Goal: Transaction & Acquisition: Purchase product/service

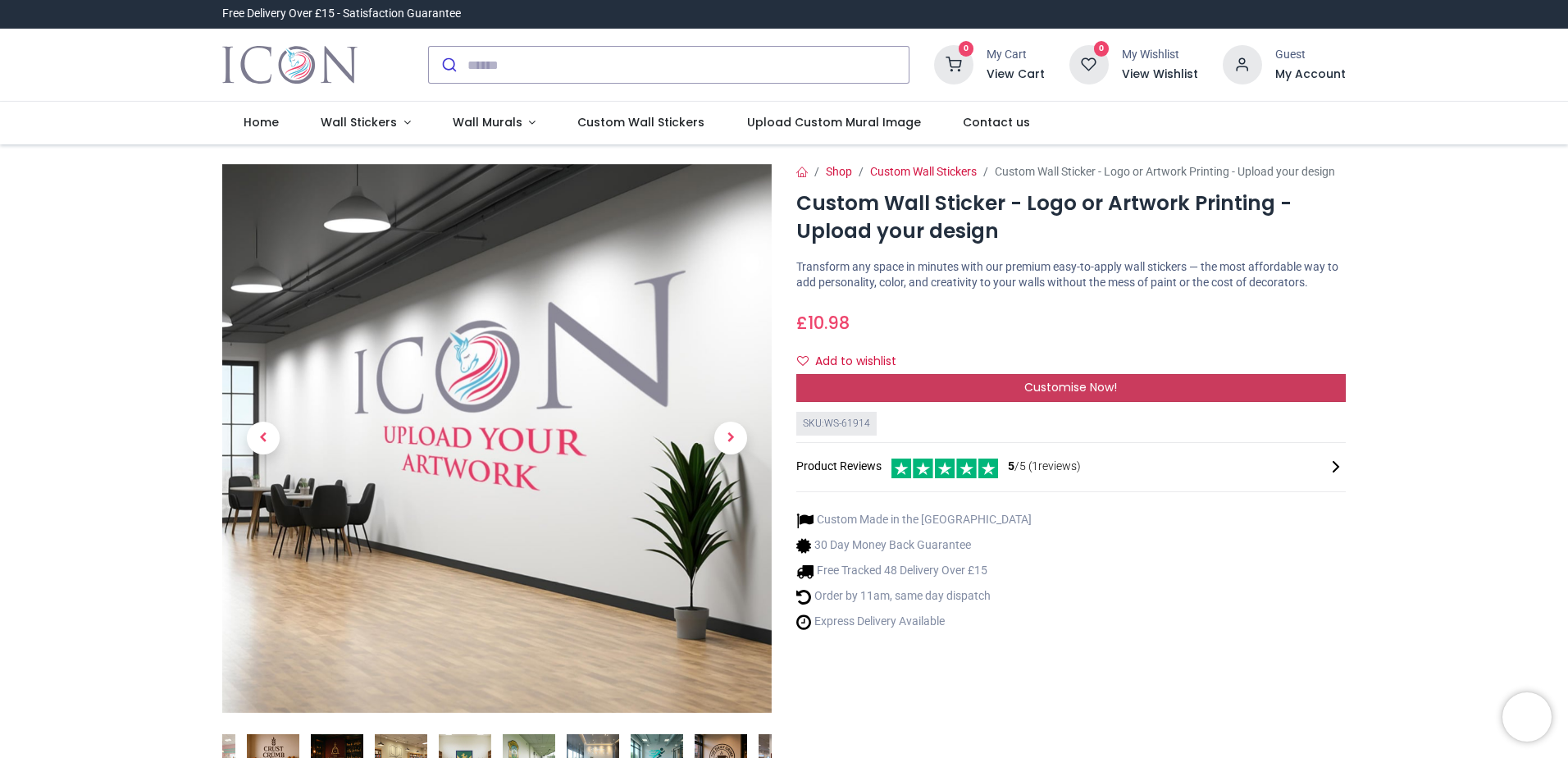
click at [910, 389] on div "Customise Now!" at bounding box center [1071, 387] width 549 height 28
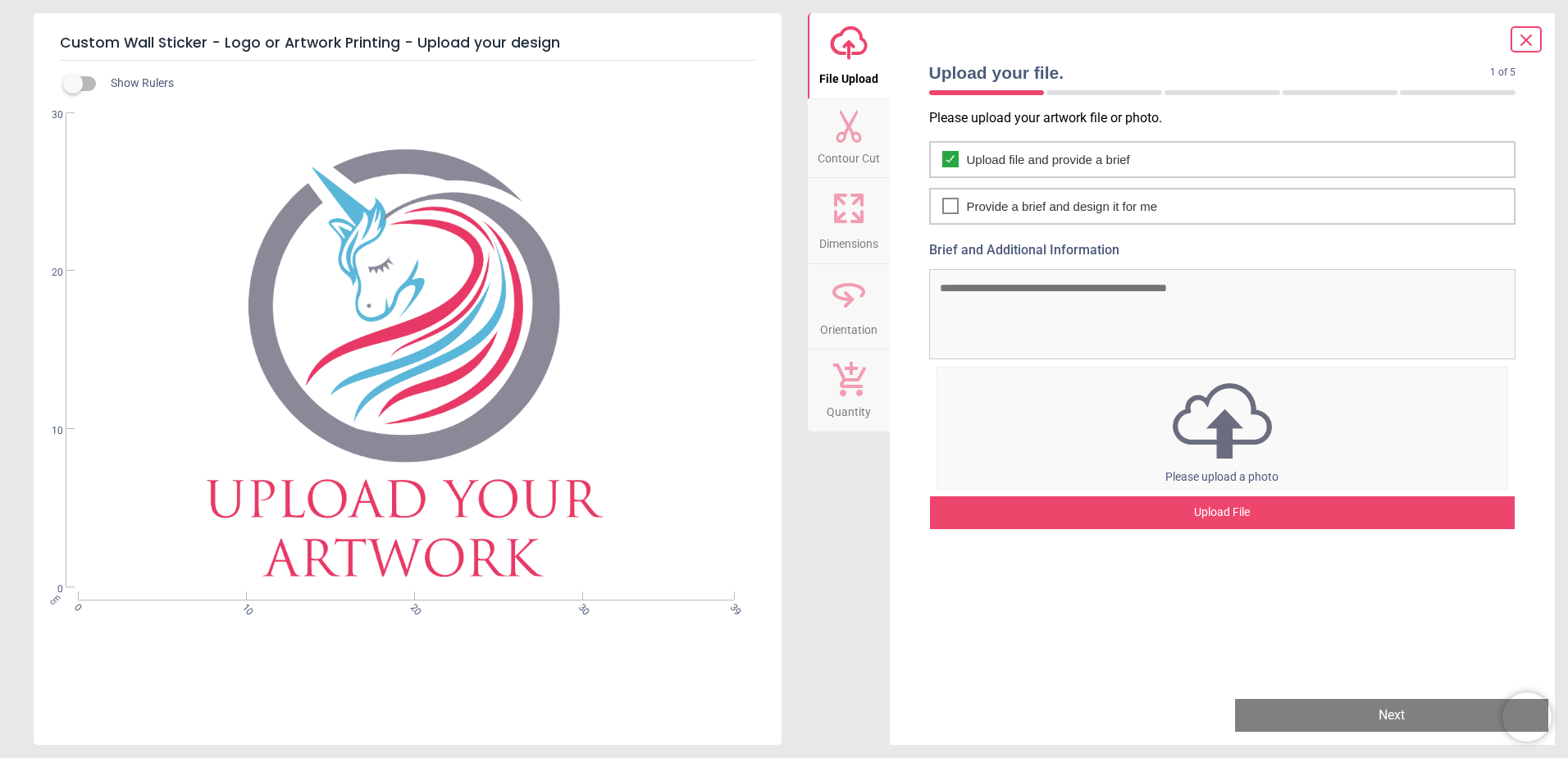
click at [1529, 39] on icon at bounding box center [1527, 40] width 10 height 10
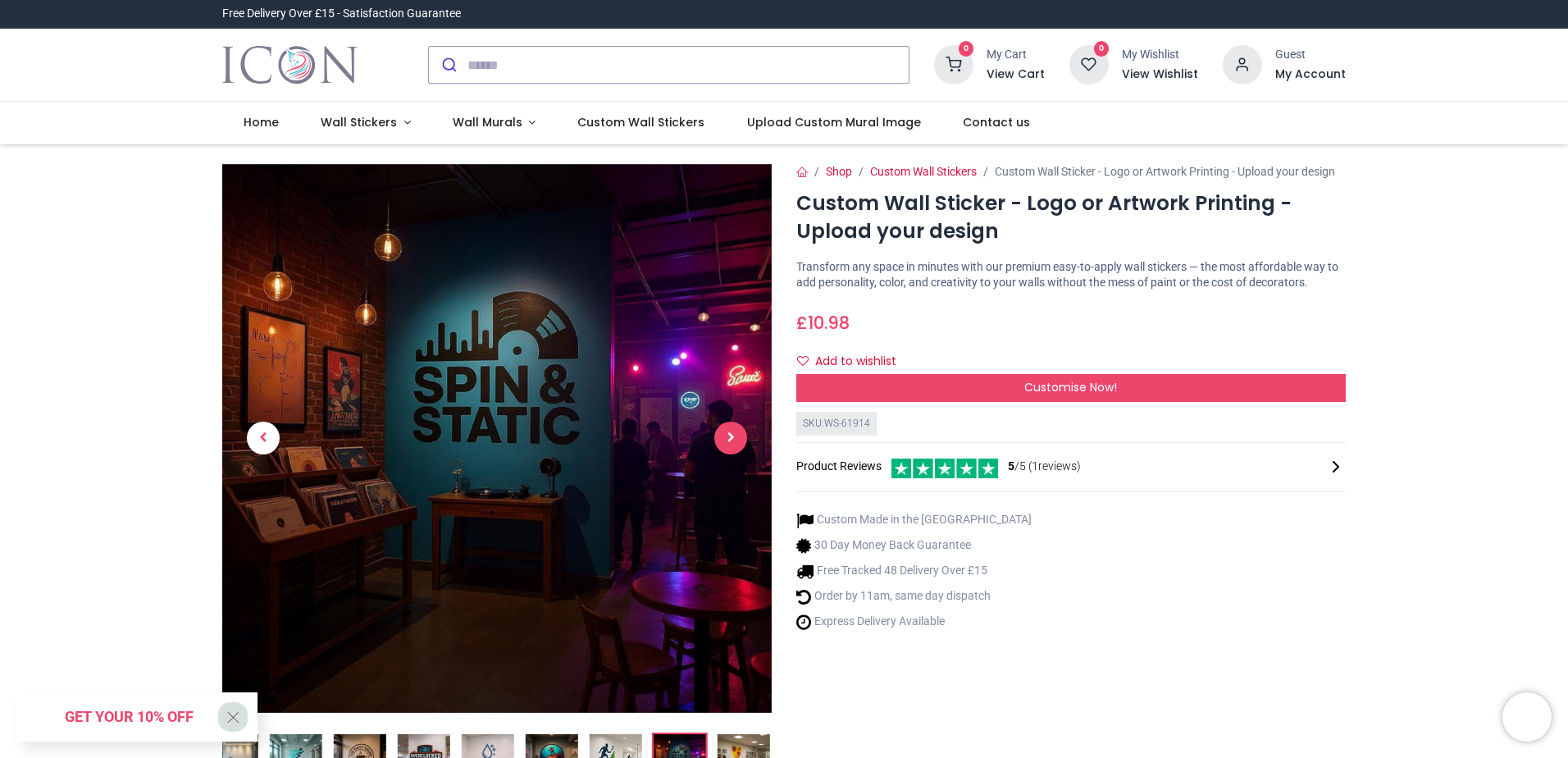
click at [726, 443] on span "Next" at bounding box center [731, 438] width 33 height 33
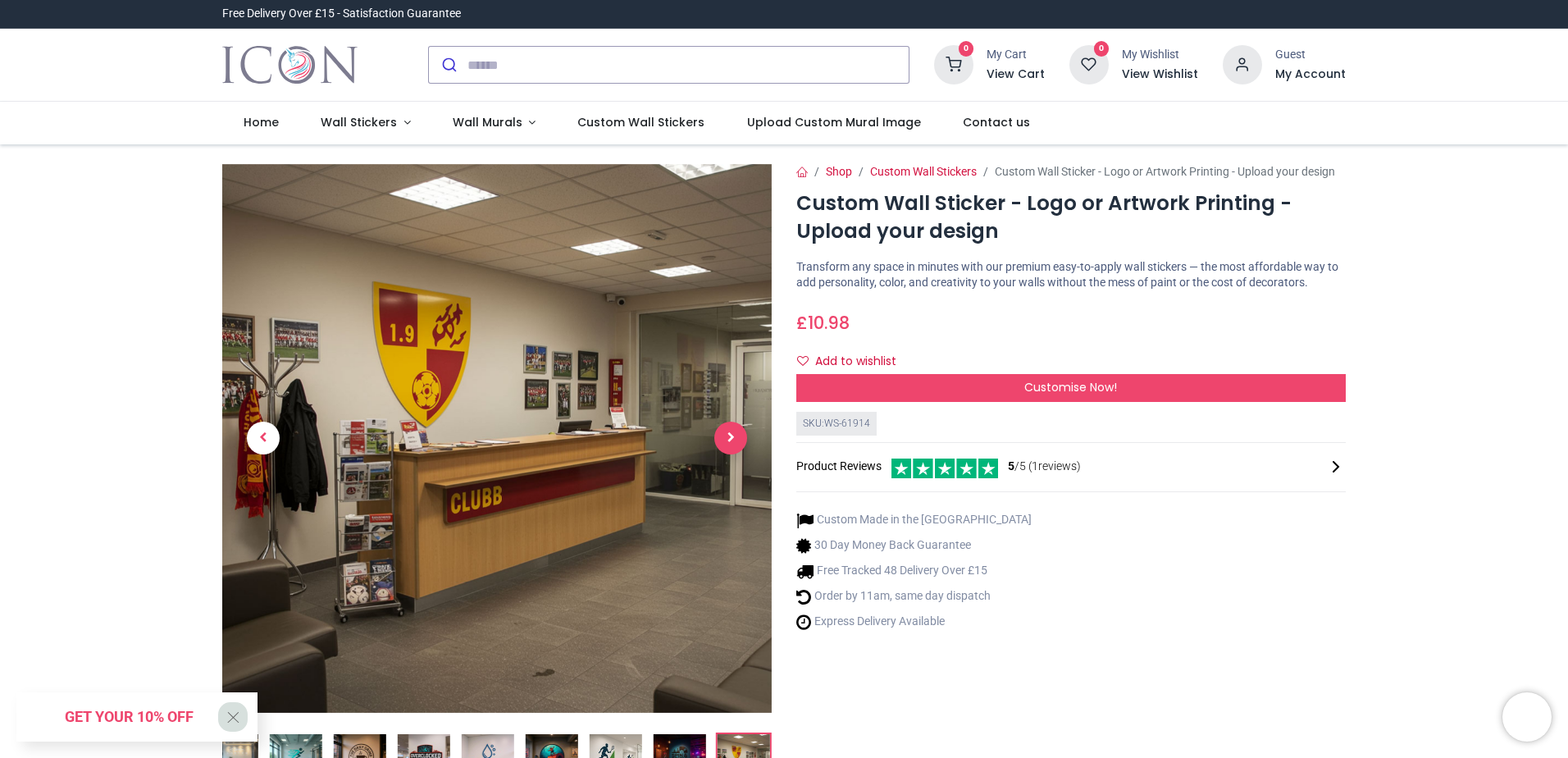
click at [726, 443] on span "Next" at bounding box center [731, 438] width 33 height 33
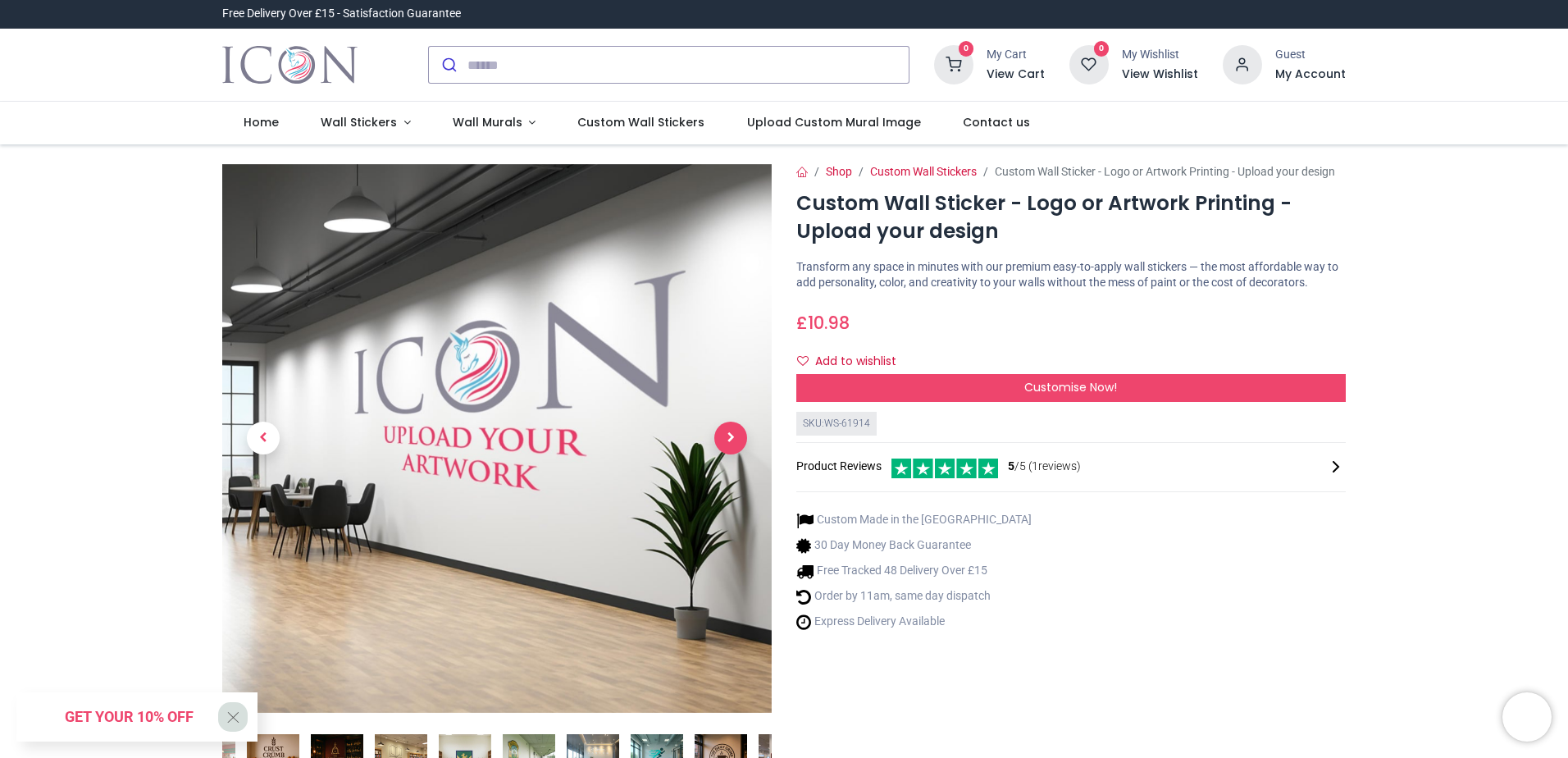
click at [726, 443] on span "Next" at bounding box center [731, 438] width 33 height 33
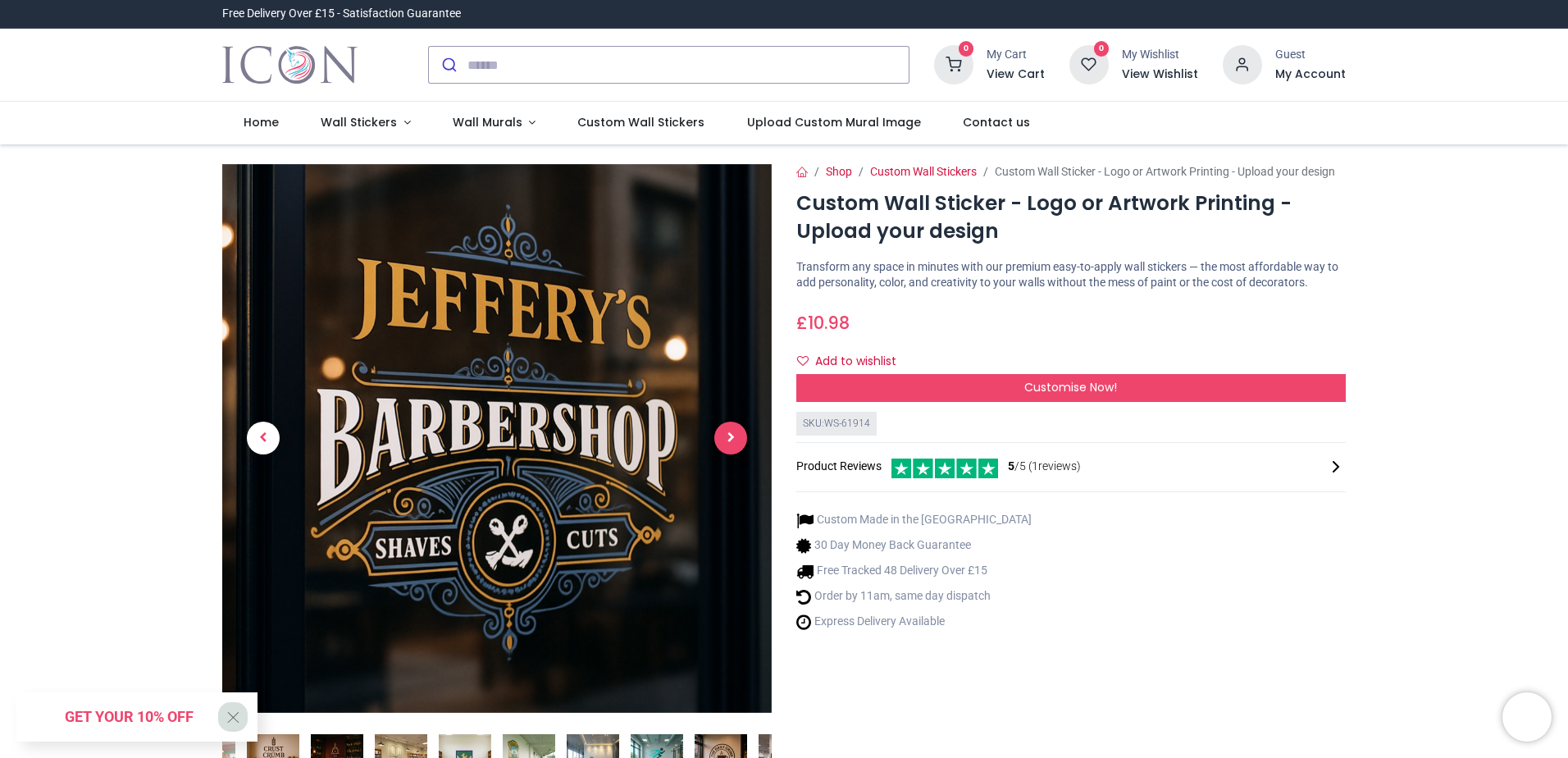
click at [726, 443] on span "Next" at bounding box center [731, 438] width 33 height 33
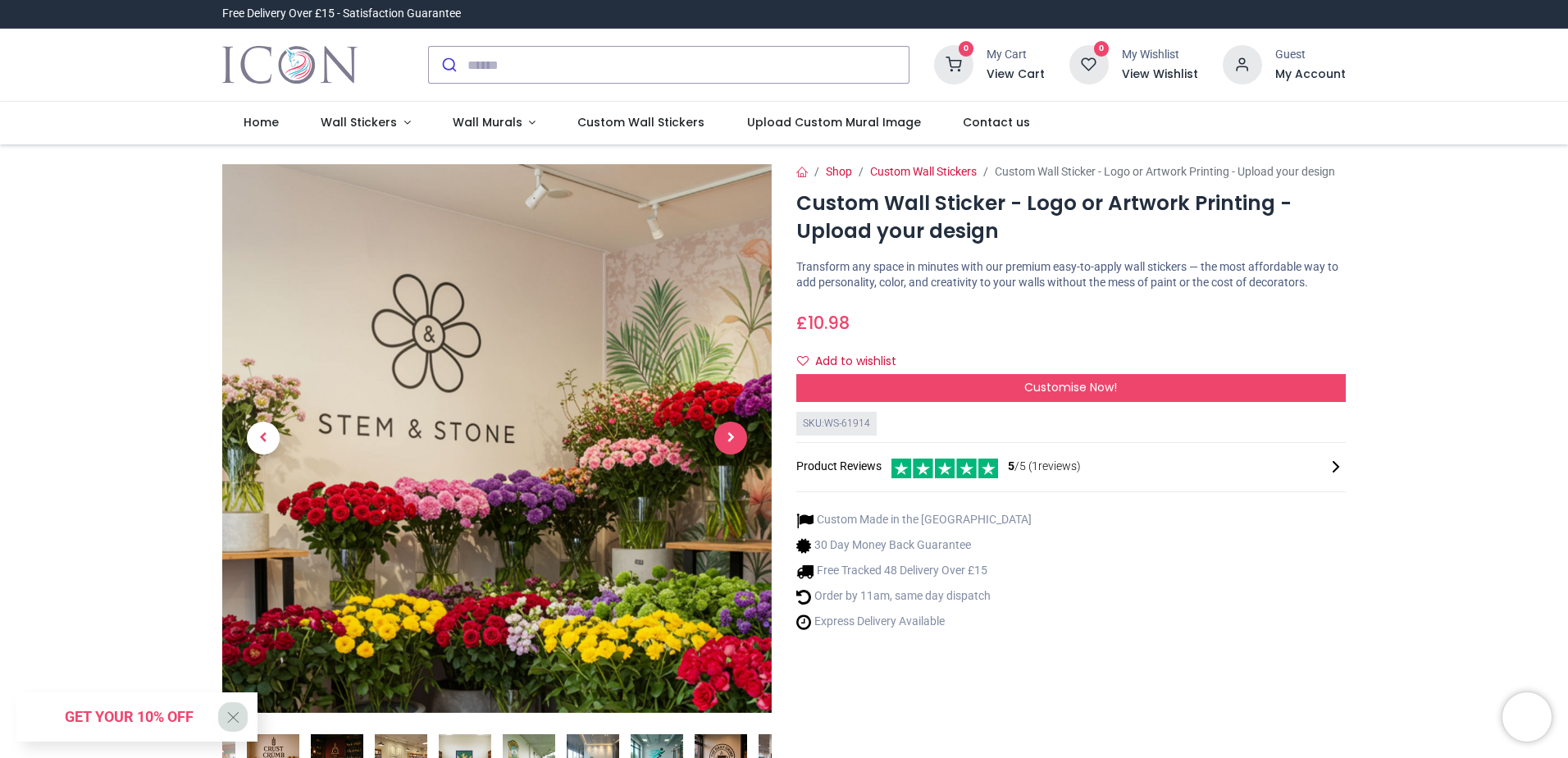
click at [726, 443] on span "Next" at bounding box center [731, 438] width 33 height 33
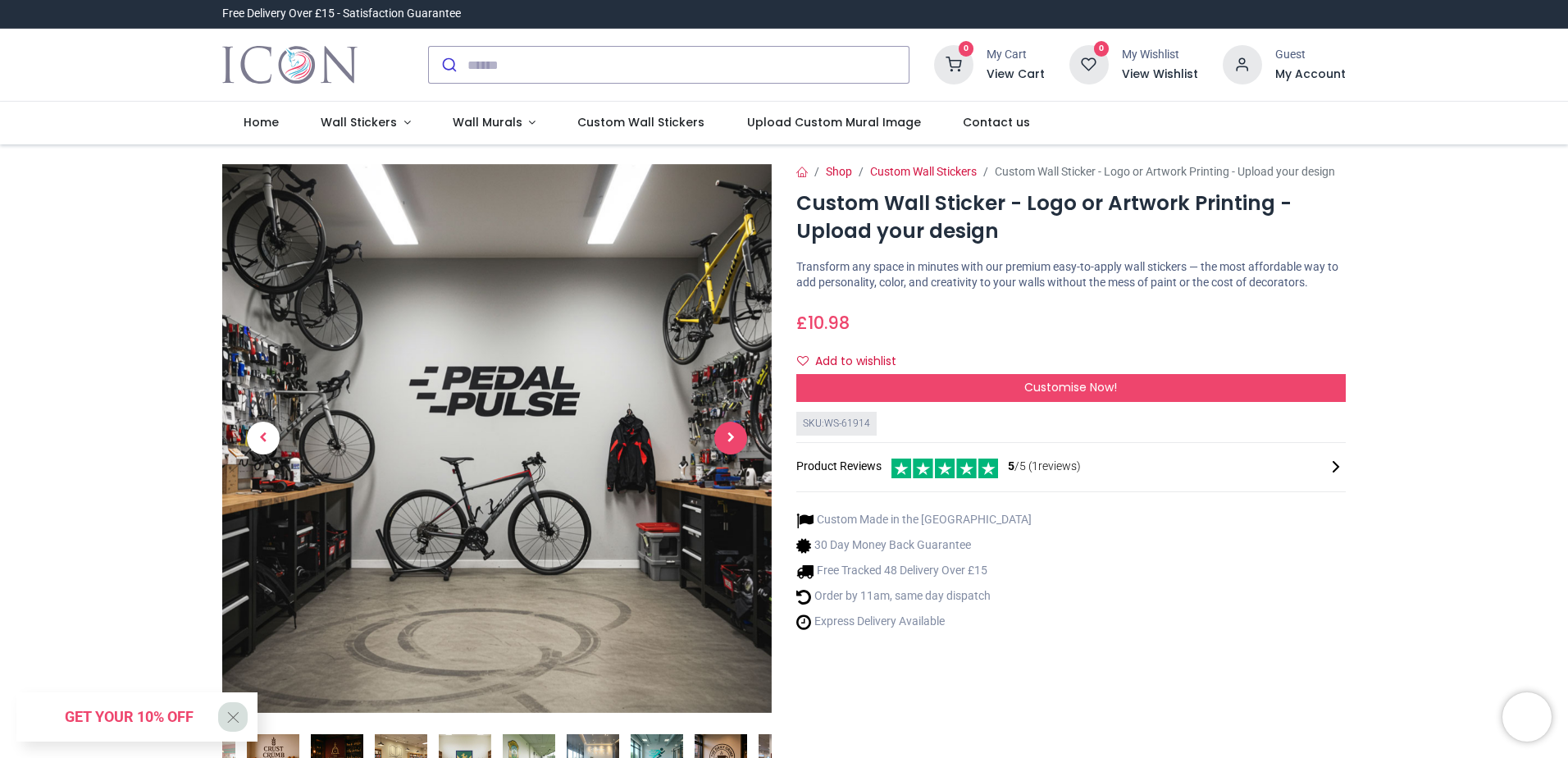
click at [726, 443] on span "Next" at bounding box center [731, 438] width 33 height 33
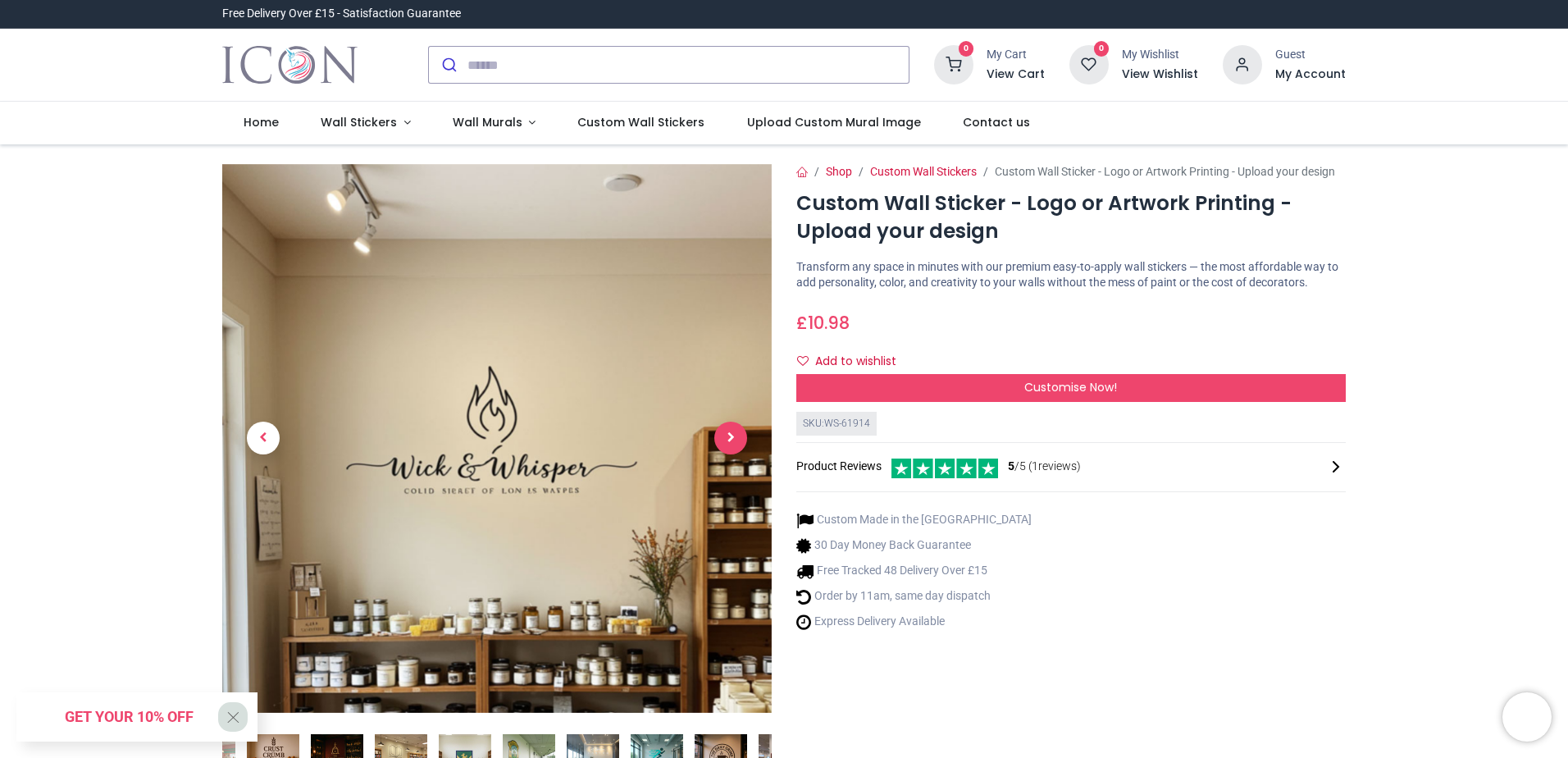
click at [726, 443] on span "Next" at bounding box center [731, 438] width 33 height 33
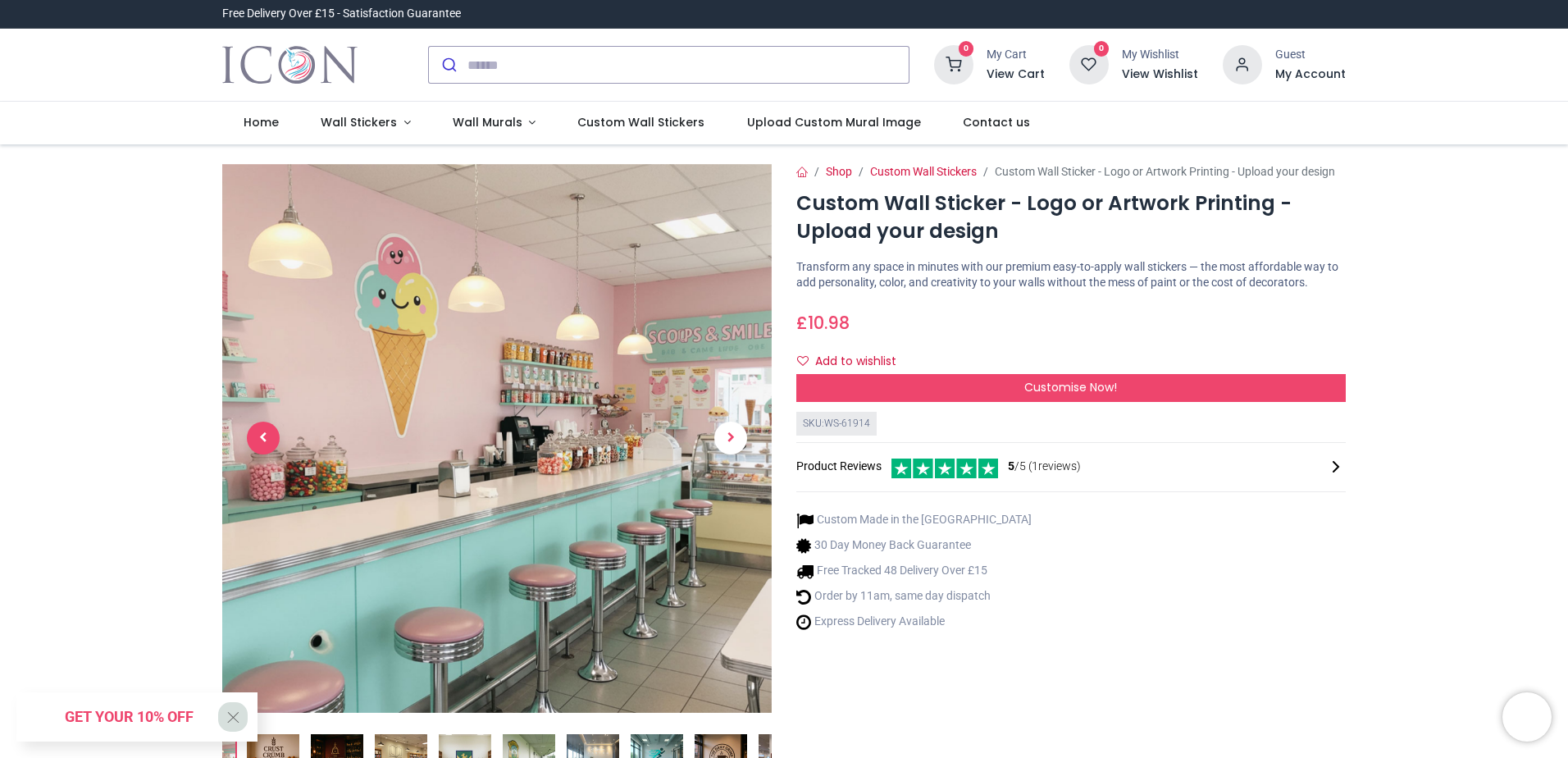
click at [274, 438] on span "Previous" at bounding box center [263, 438] width 33 height 33
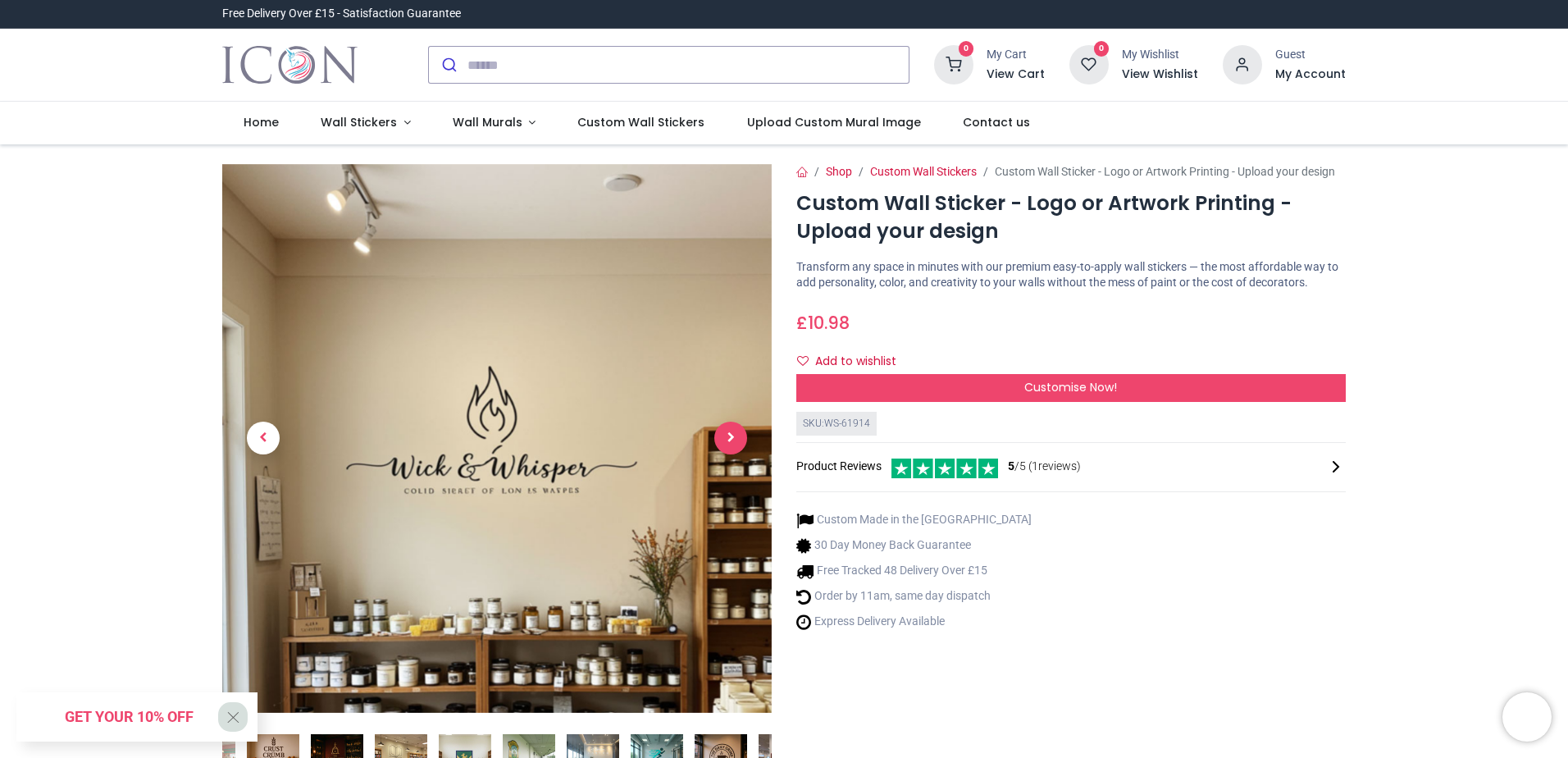
click at [736, 438] on span "Next" at bounding box center [731, 438] width 33 height 33
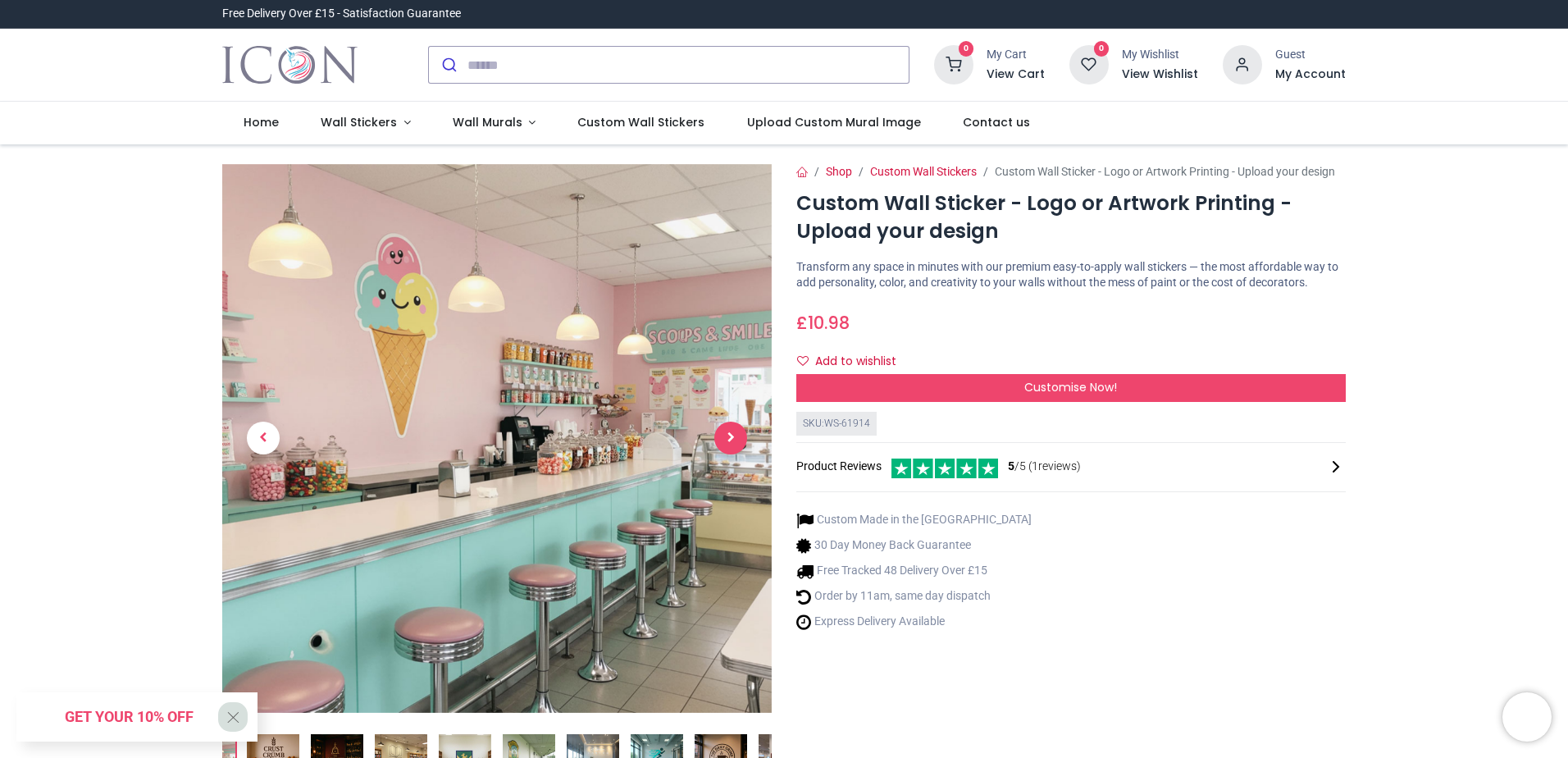
click at [736, 438] on span "Next" at bounding box center [731, 438] width 33 height 33
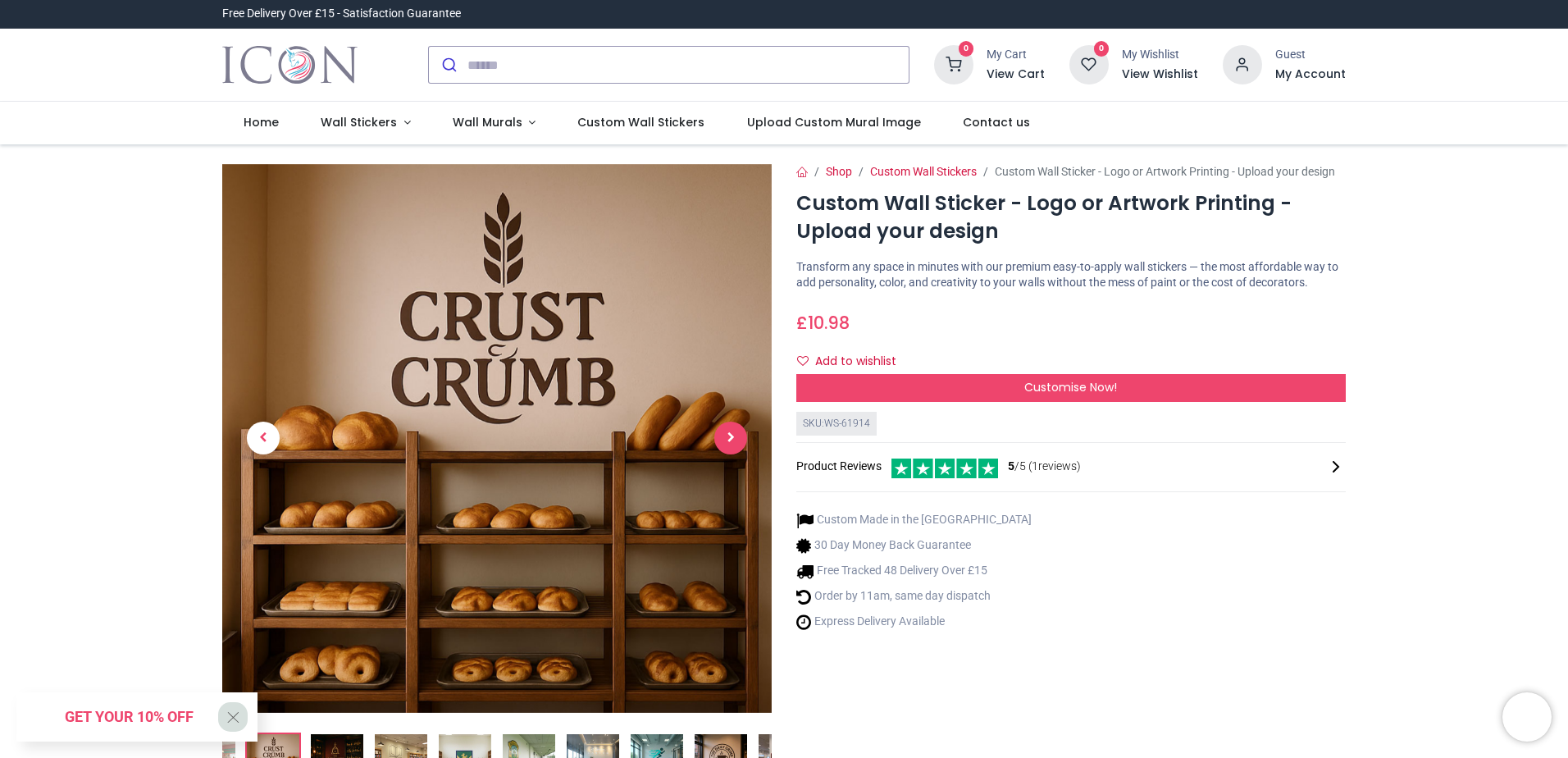
click at [736, 438] on span "Next" at bounding box center [731, 438] width 33 height 33
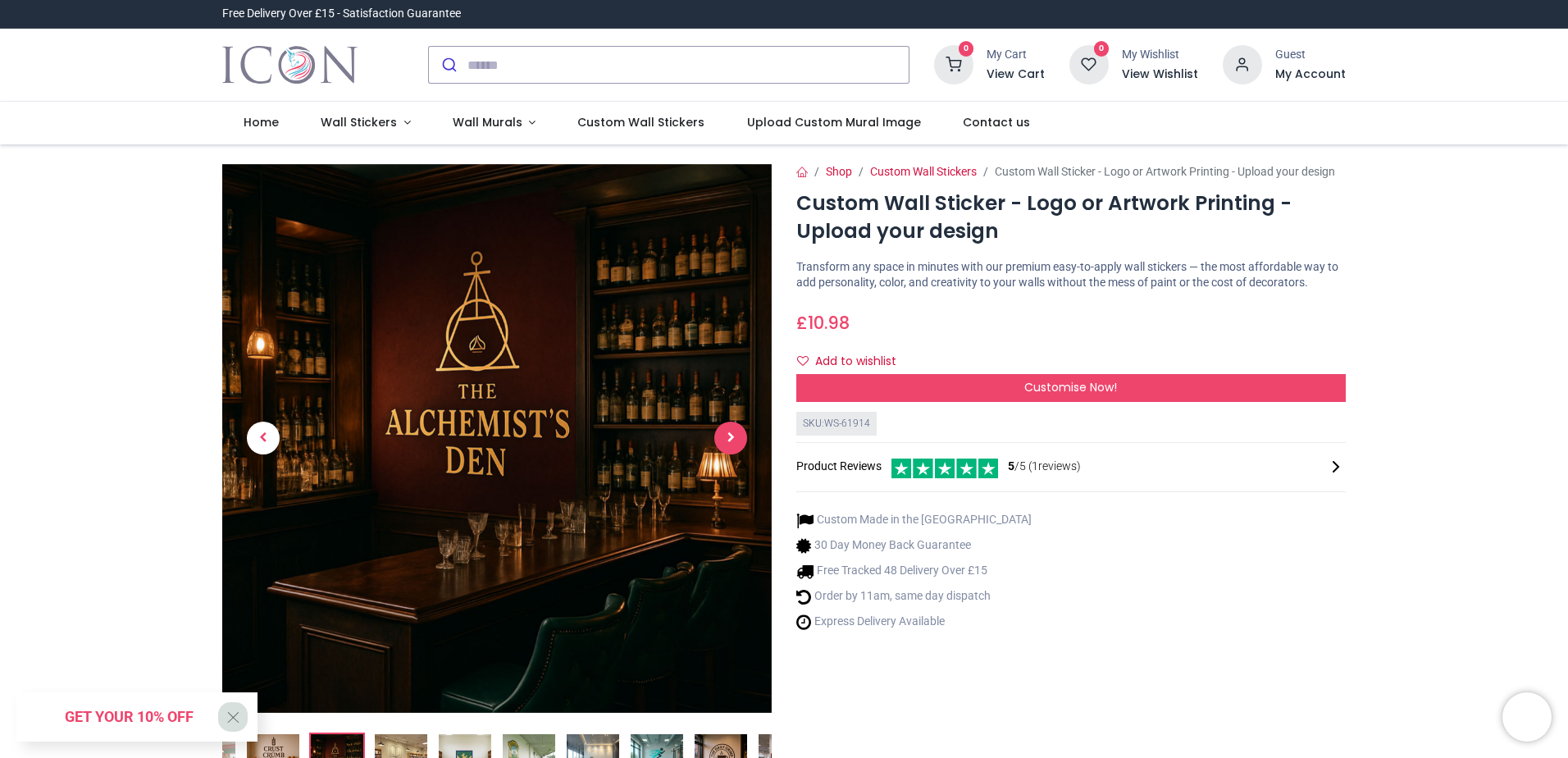
click at [736, 438] on span "Next" at bounding box center [731, 438] width 33 height 33
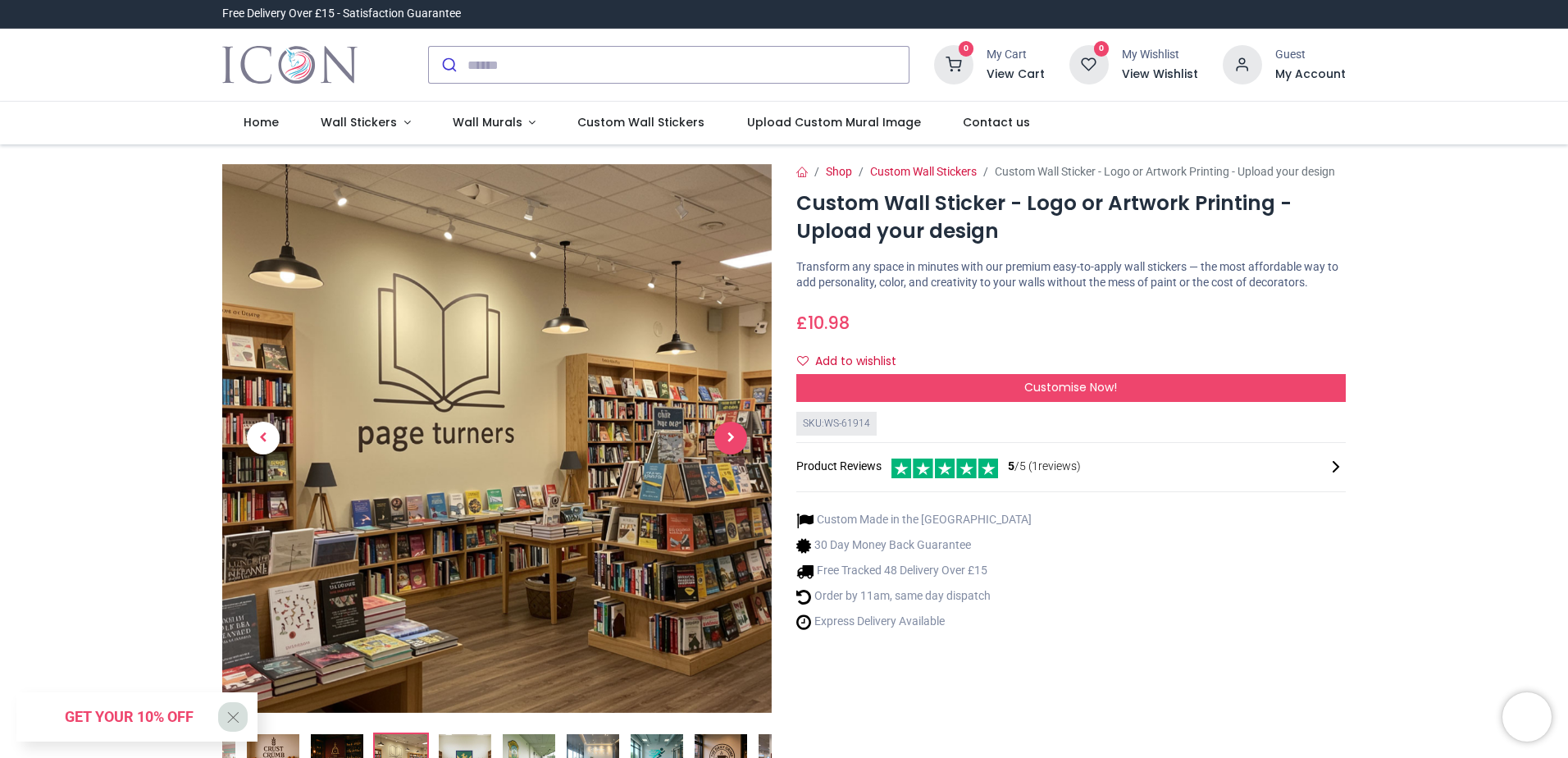
click at [736, 438] on span "Next" at bounding box center [731, 438] width 33 height 33
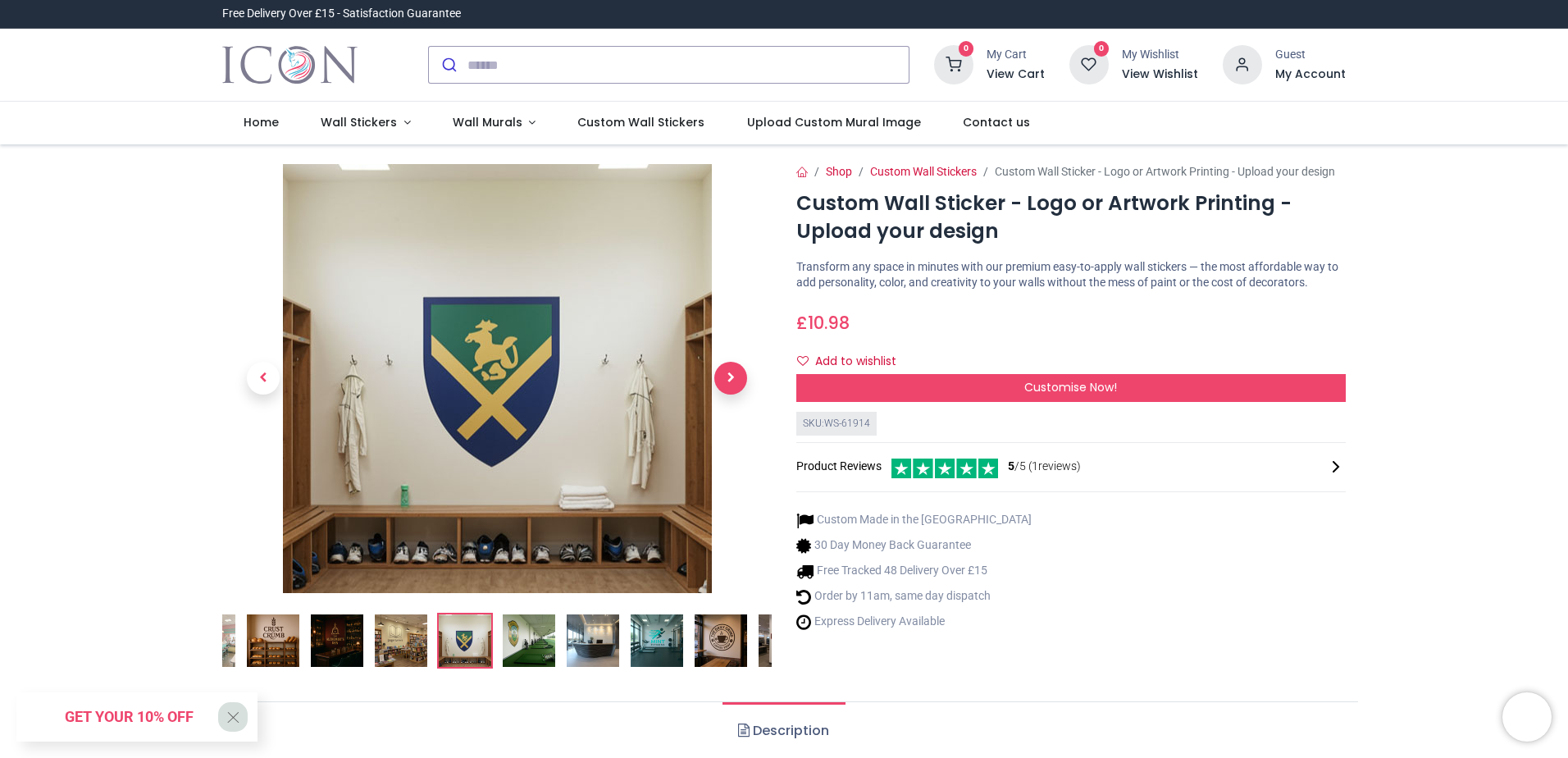
click at [736, 438] on link at bounding box center [731, 378] width 82 height 300
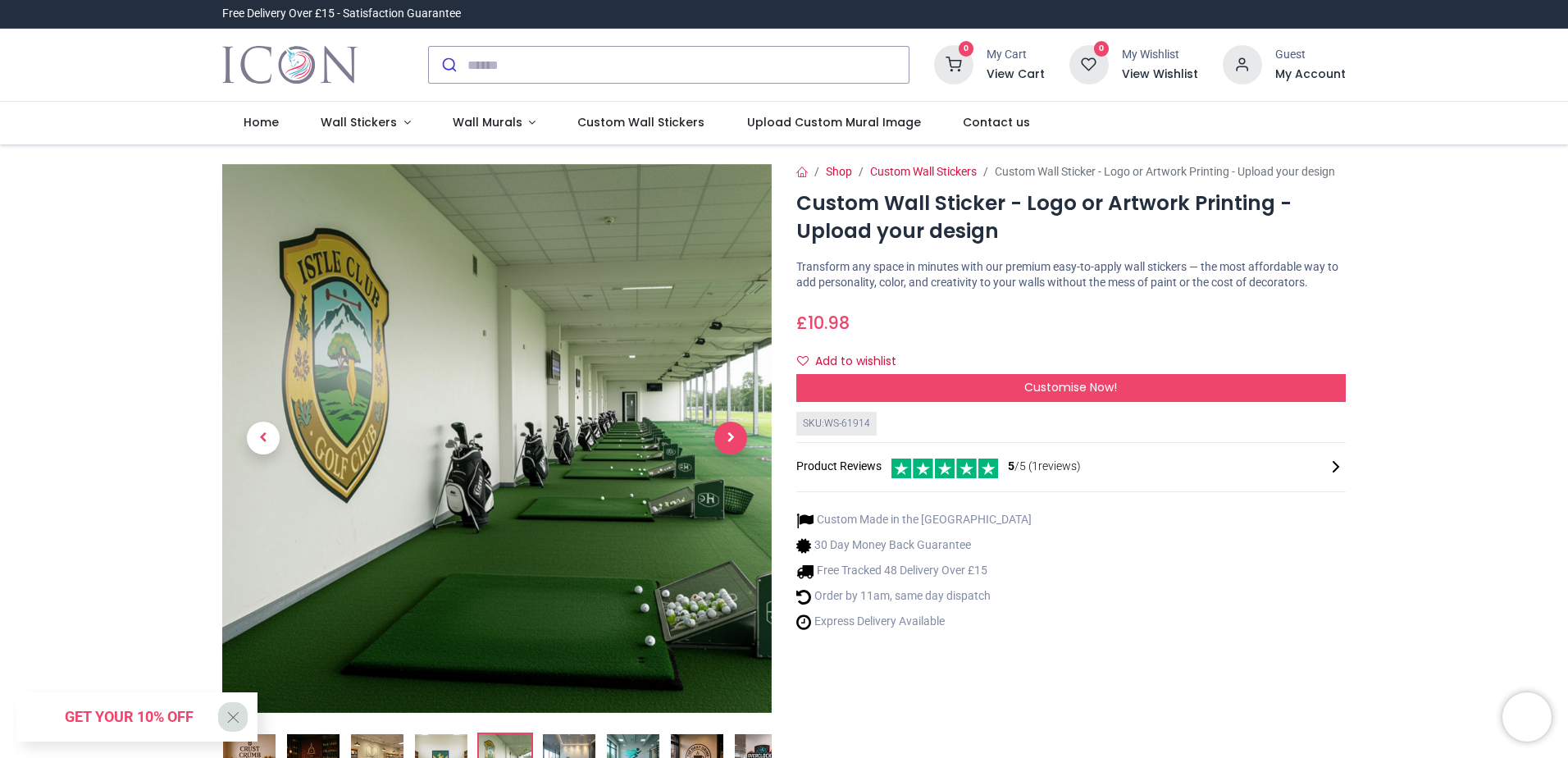
click at [736, 438] on span "Next" at bounding box center [731, 438] width 33 height 33
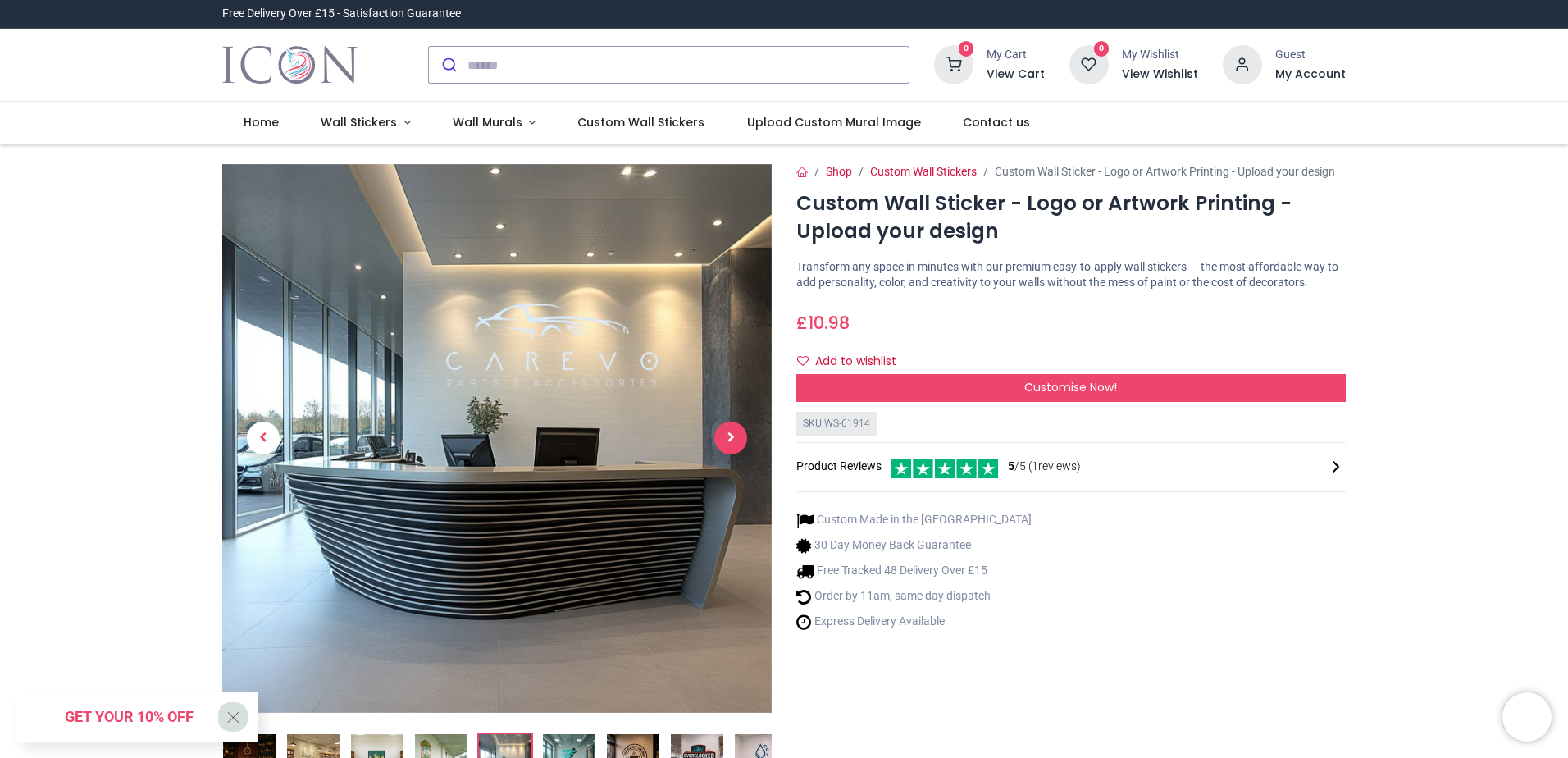
click at [736, 438] on span "Next" at bounding box center [731, 438] width 33 height 33
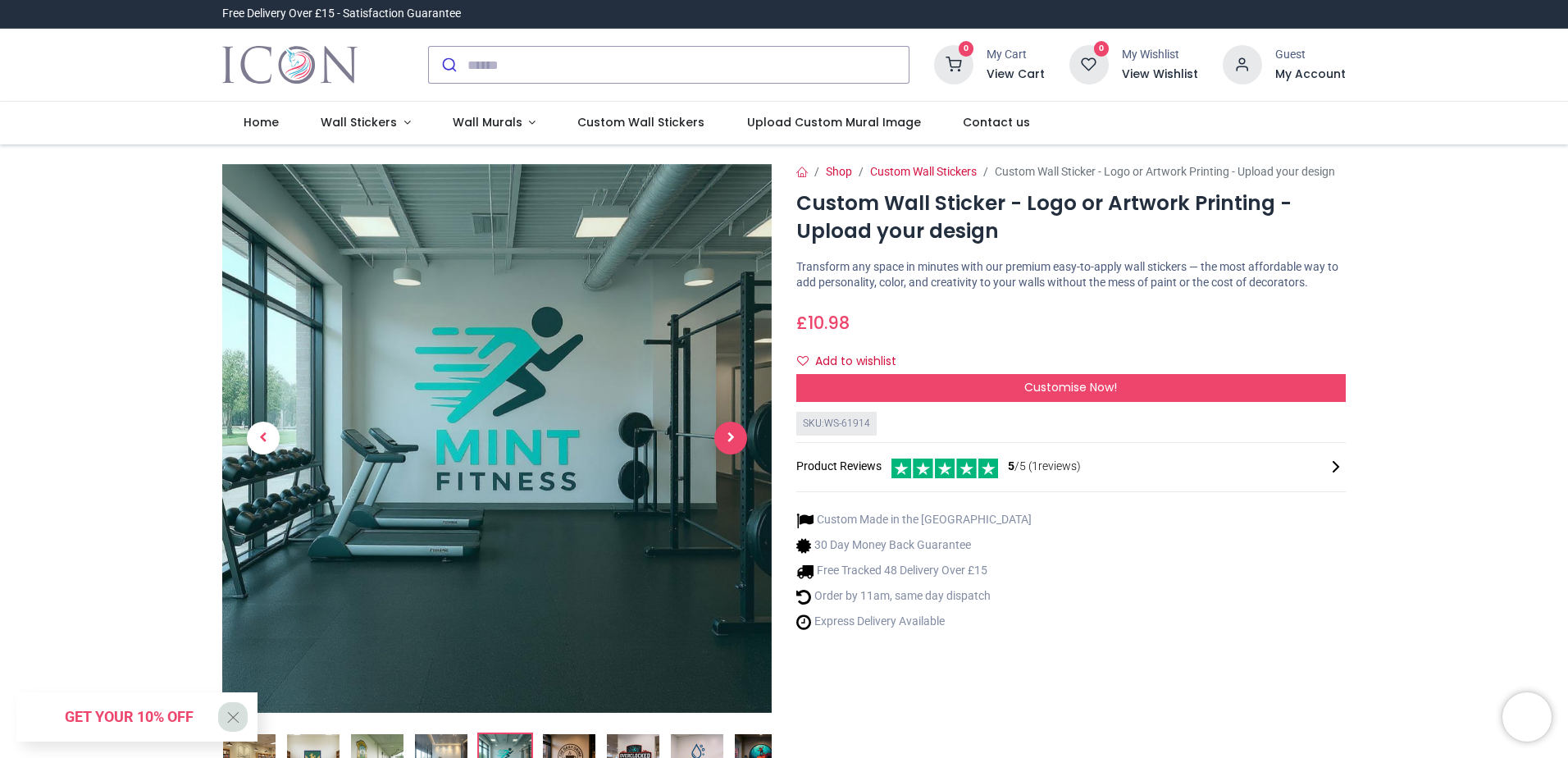
click at [736, 438] on span "Next" at bounding box center [731, 438] width 33 height 33
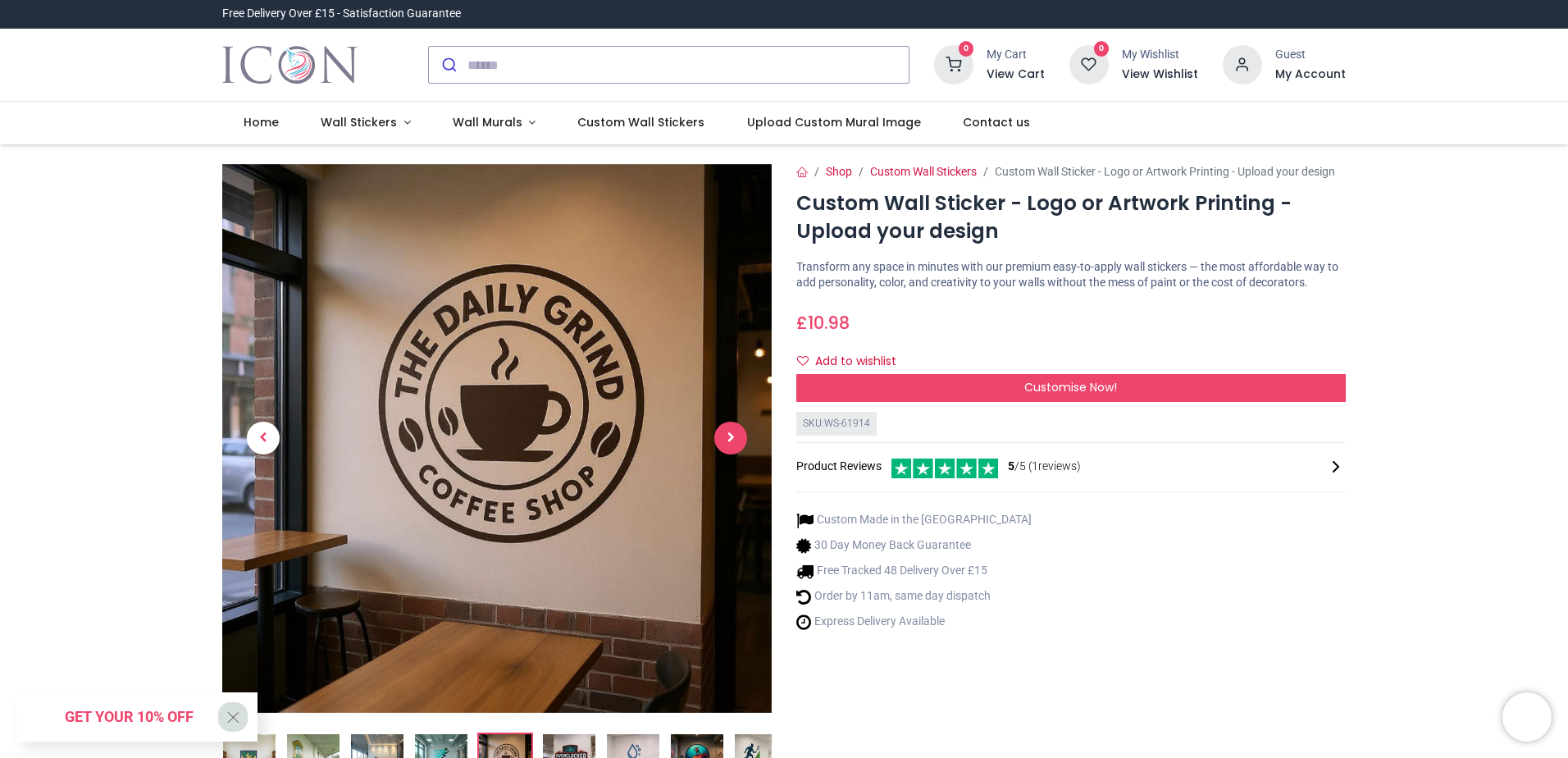
click at [736, 438] on span "Next" at bounding box center [731, 438] width 33 height 33
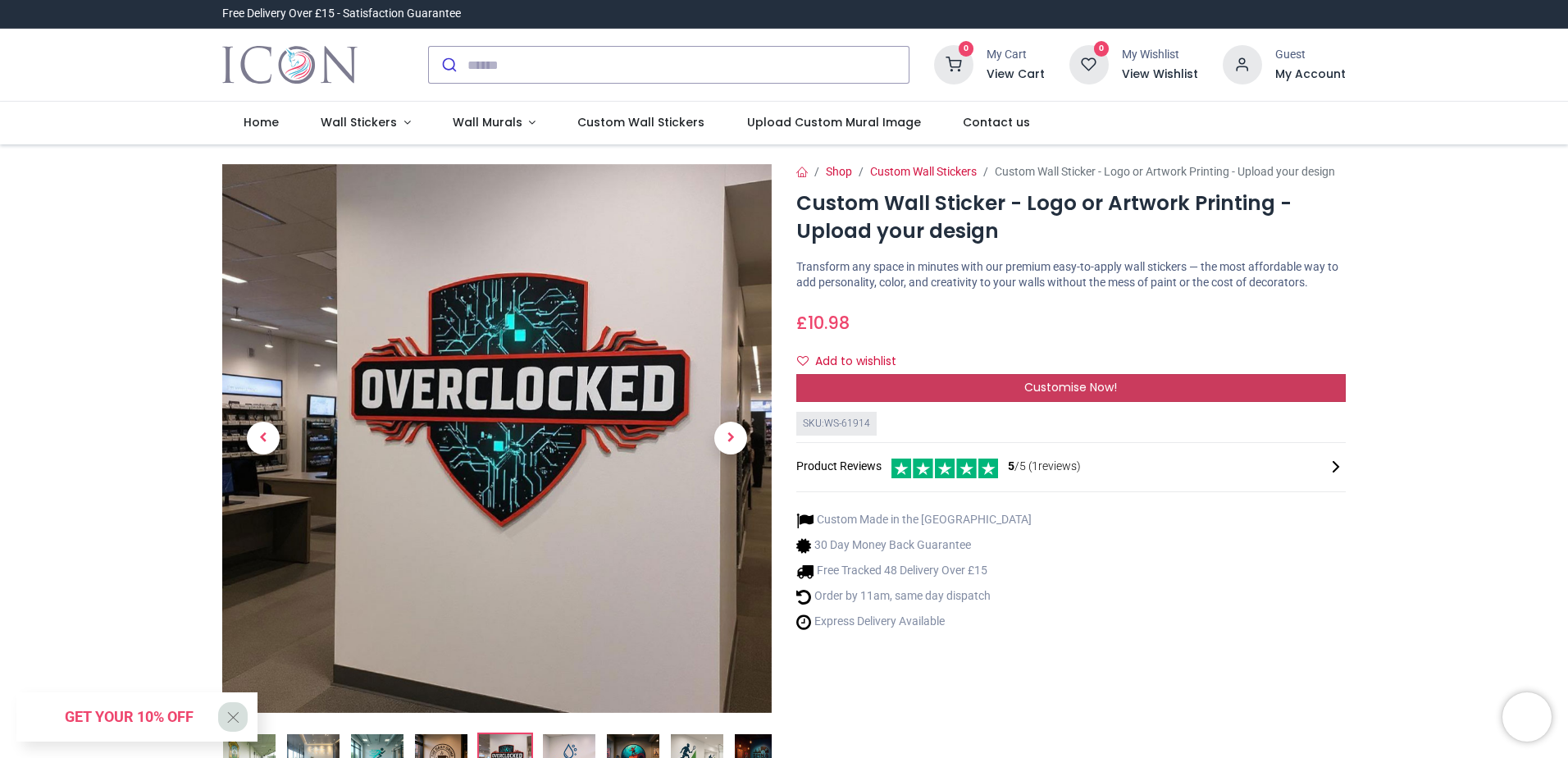
click at [999, 394] on div "Customise Now!" at bounding box center [1071, 387] width 549 height 28
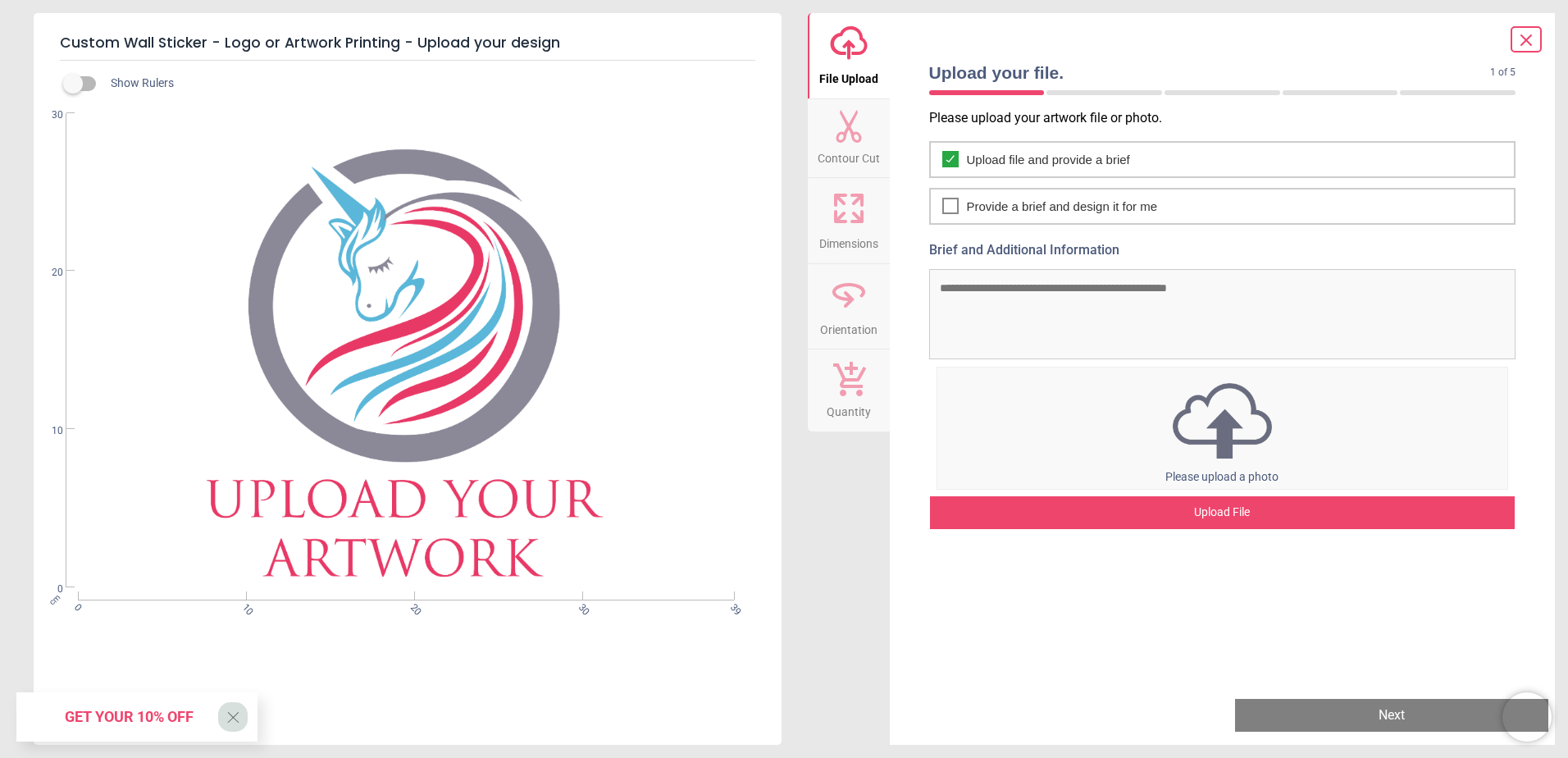
click at [869, 114] on button "Contour Cut" at bounding box center [849, 139] width 82 height 79
click at [1534, 37] on icon at bounding box center [1526, 39] width 19 height 19
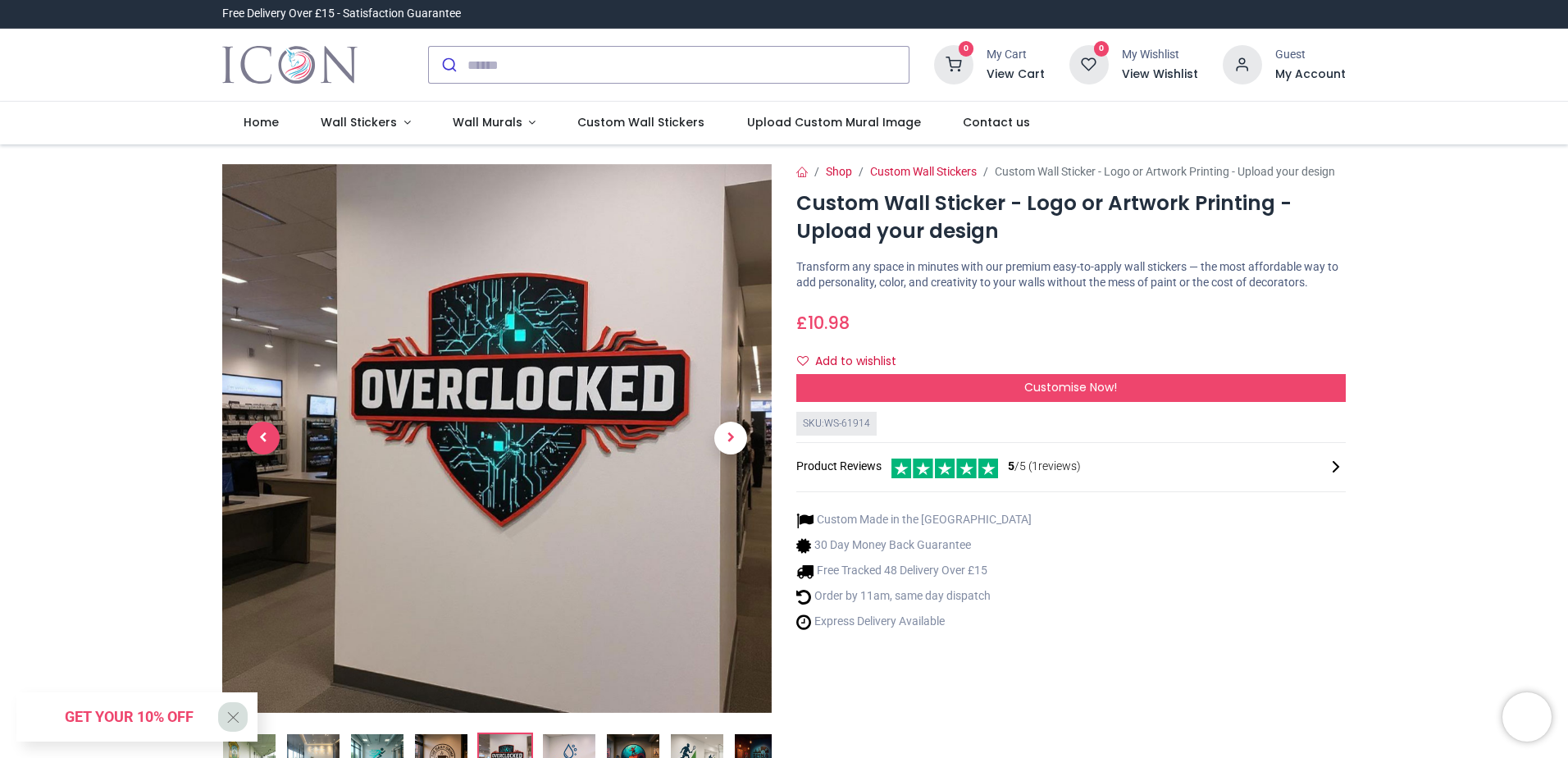
click at [272, 430] on span "Previous" at bounding box center [263, 438] width 33 height 33
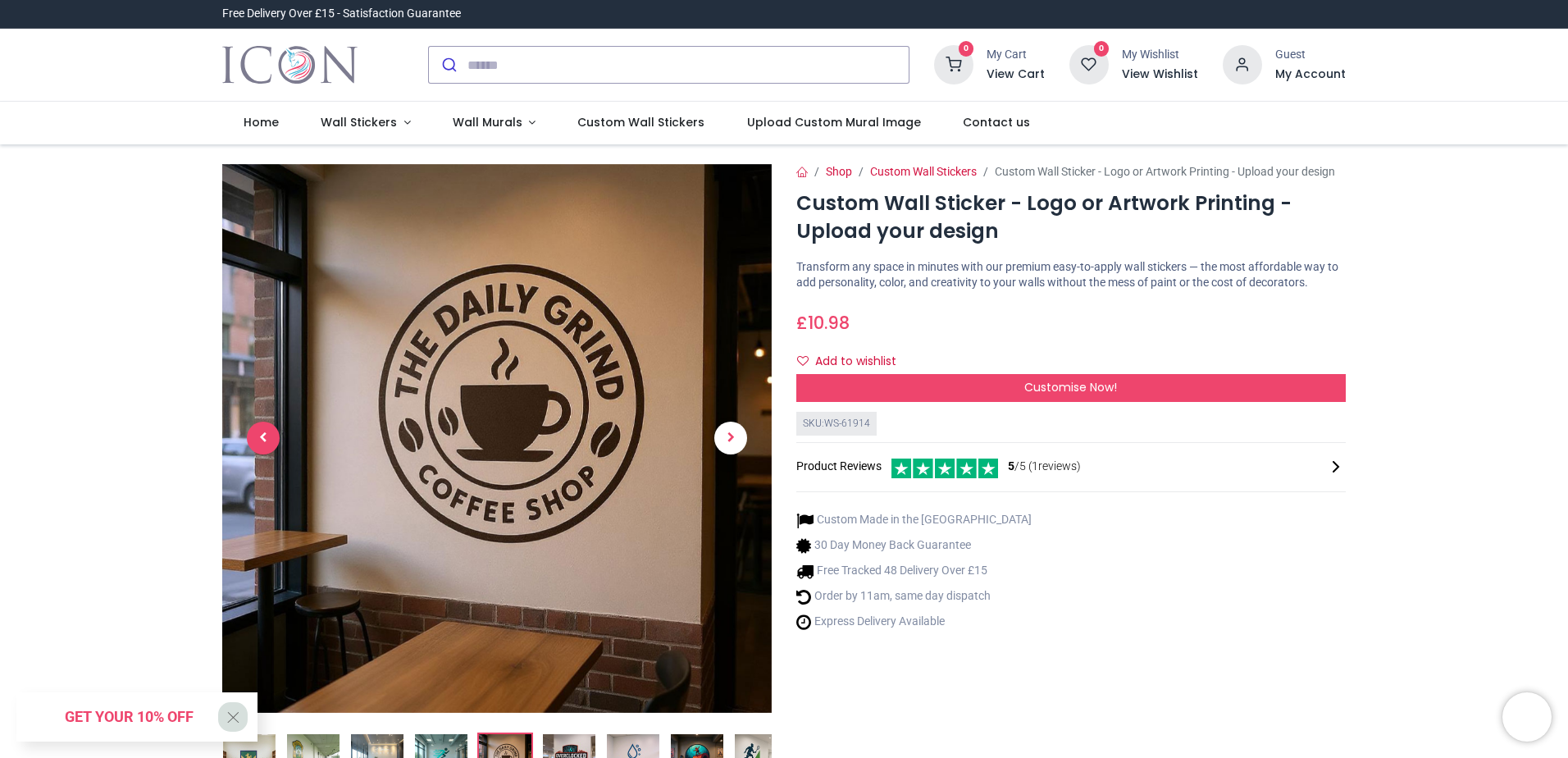
click at [272, 430] on span "Previous" at bounding box center [263, 438] width 33 height 33
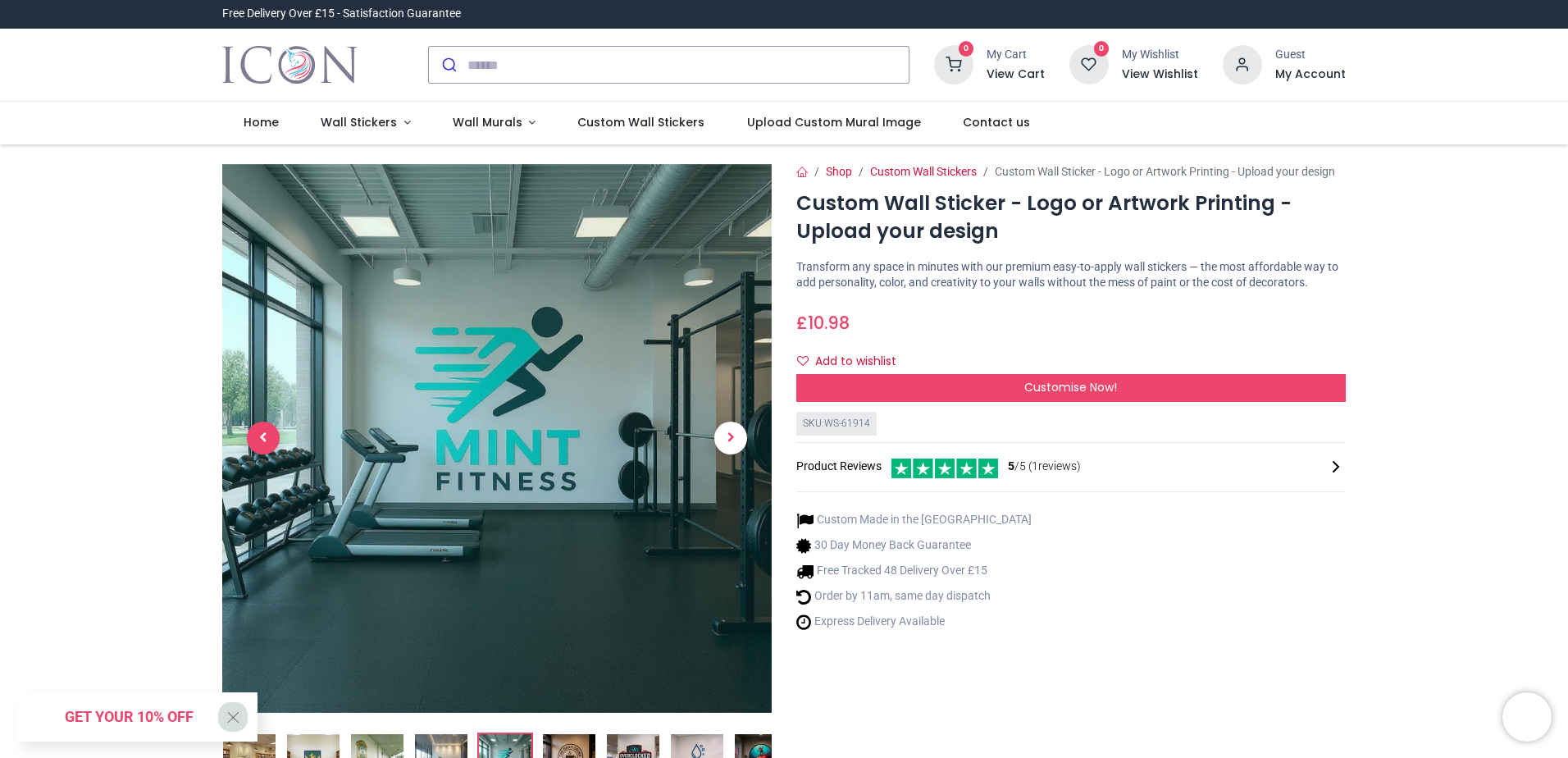
click at [272, 430] on span "Previous" at bounding box center [263, 438] width 33 height 33
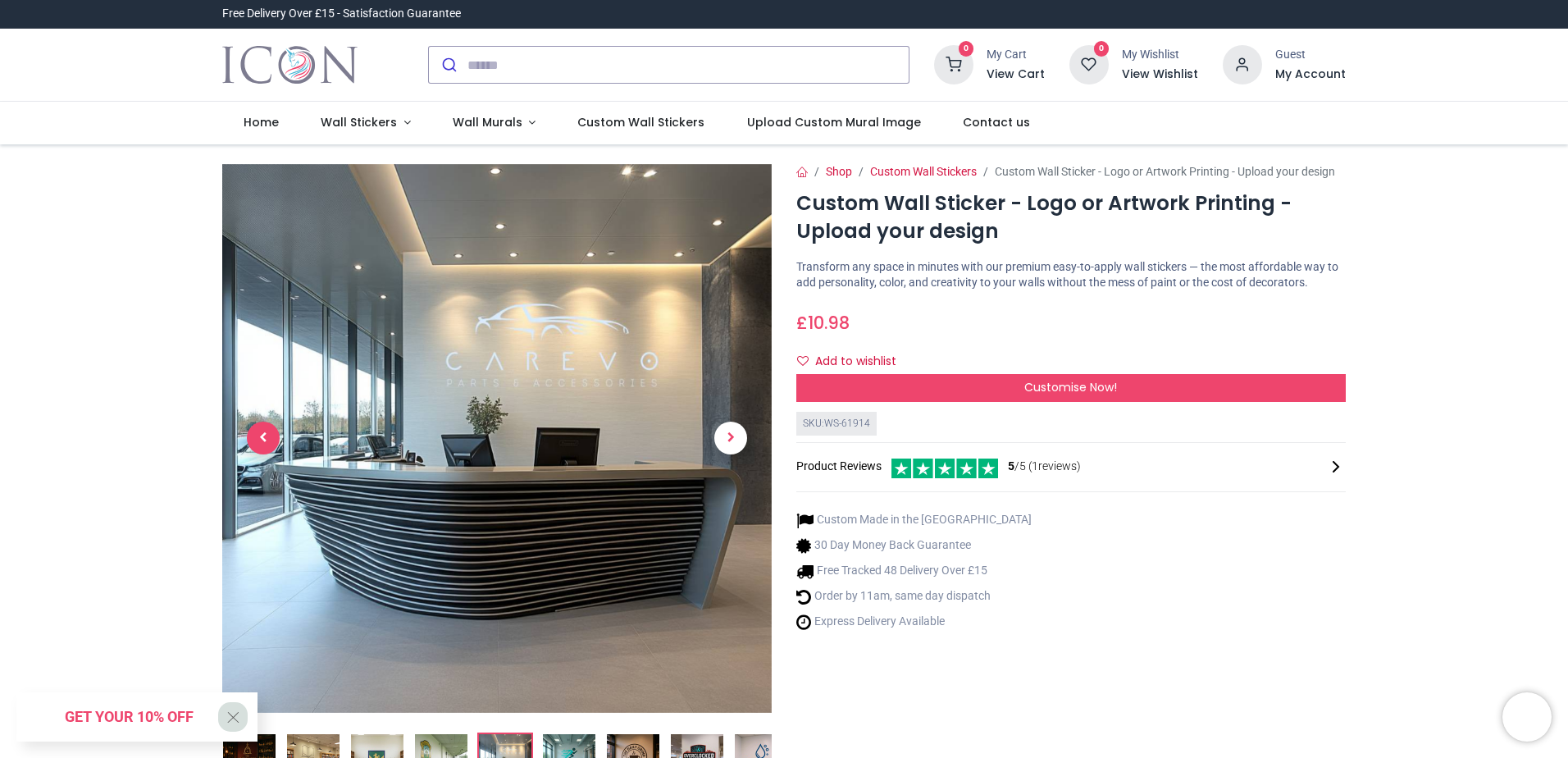
click at [272, 430] on span "Previous" at bounding box center [263, 438] width 33 height 33
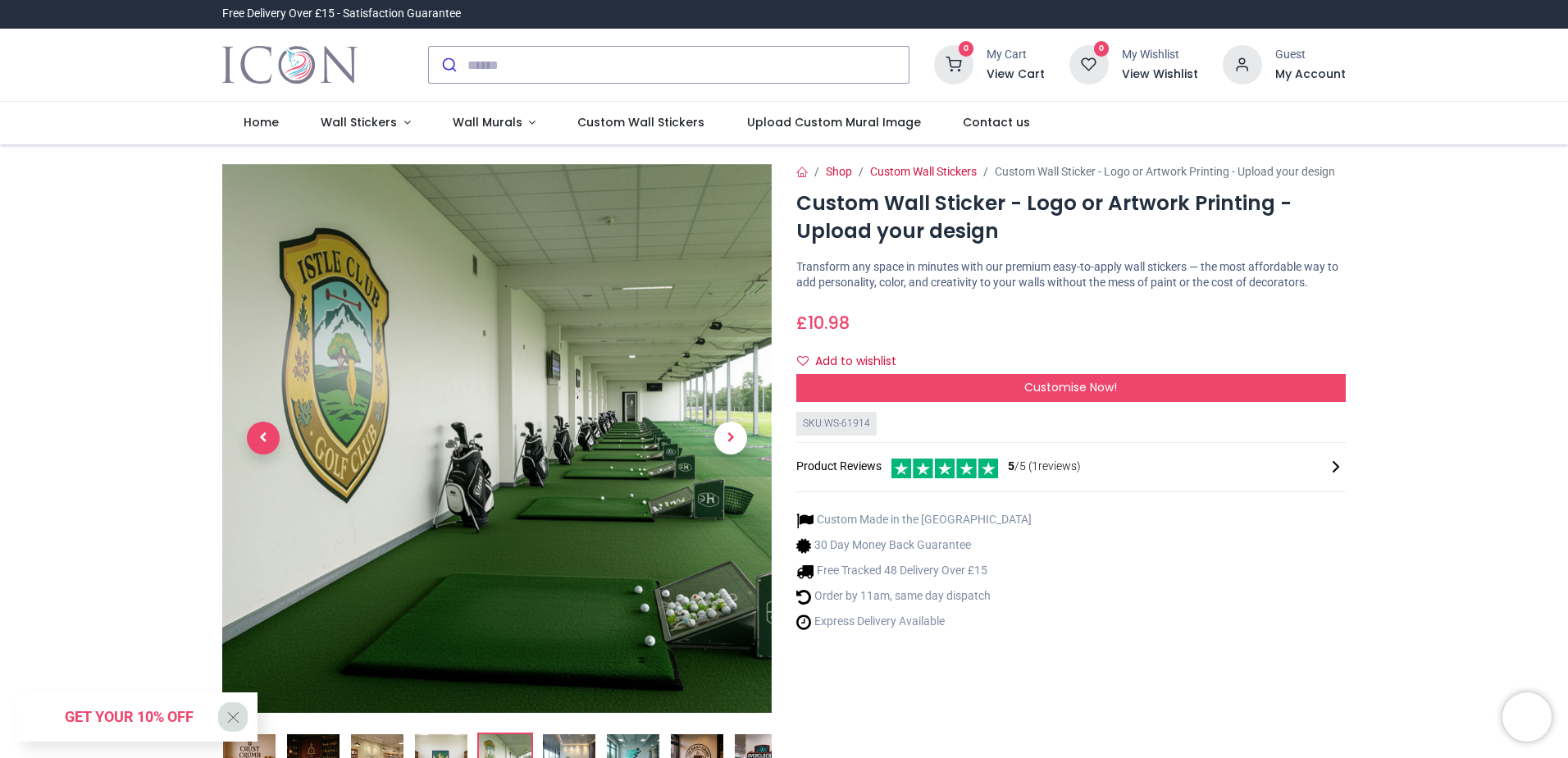
click at [272, 430] on span "Previous" at bounding box center [263, 438] width 33 height 33
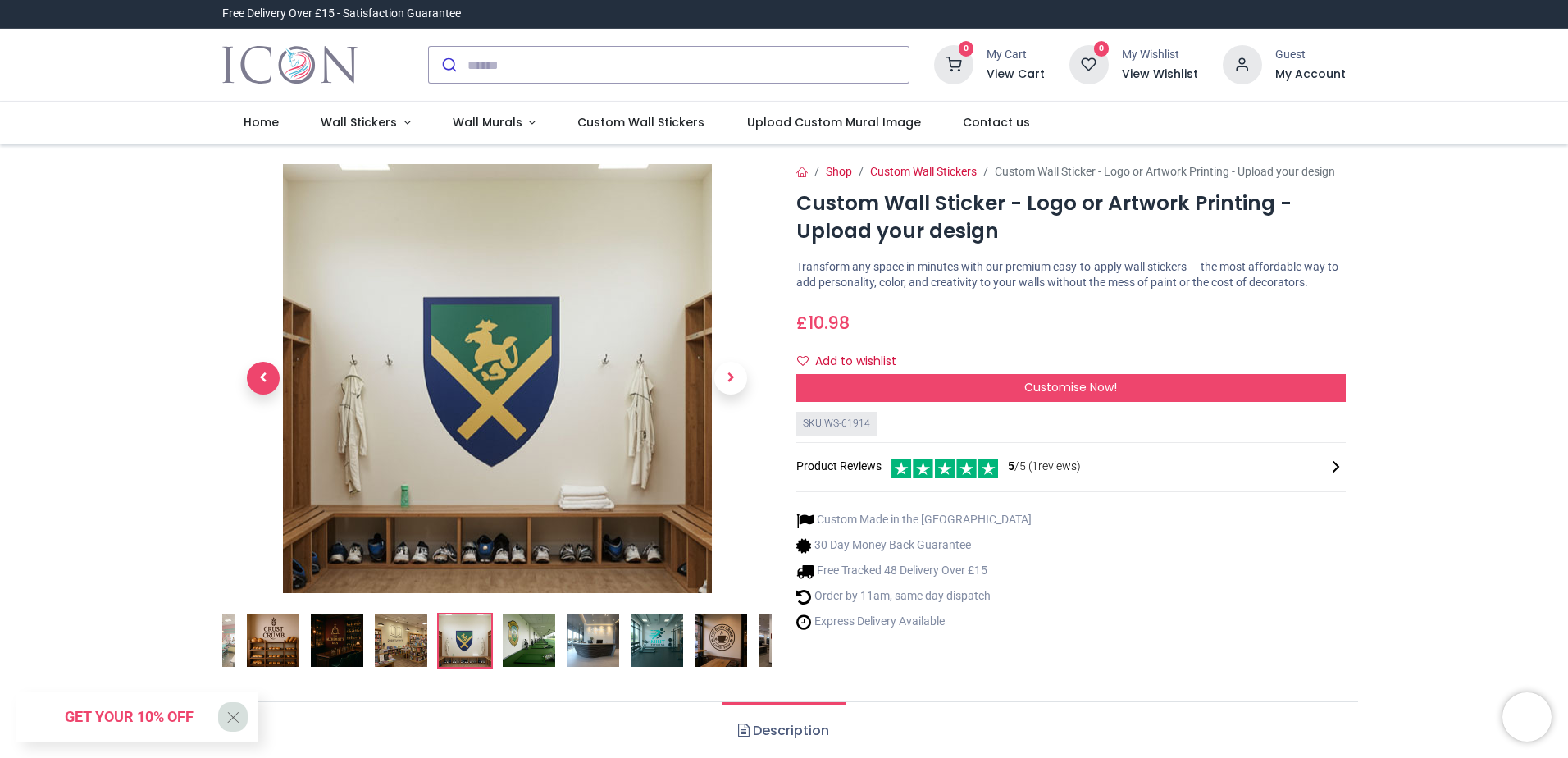
click at [272, 430] on link at bounding box center [264, 378] width 82 height 300
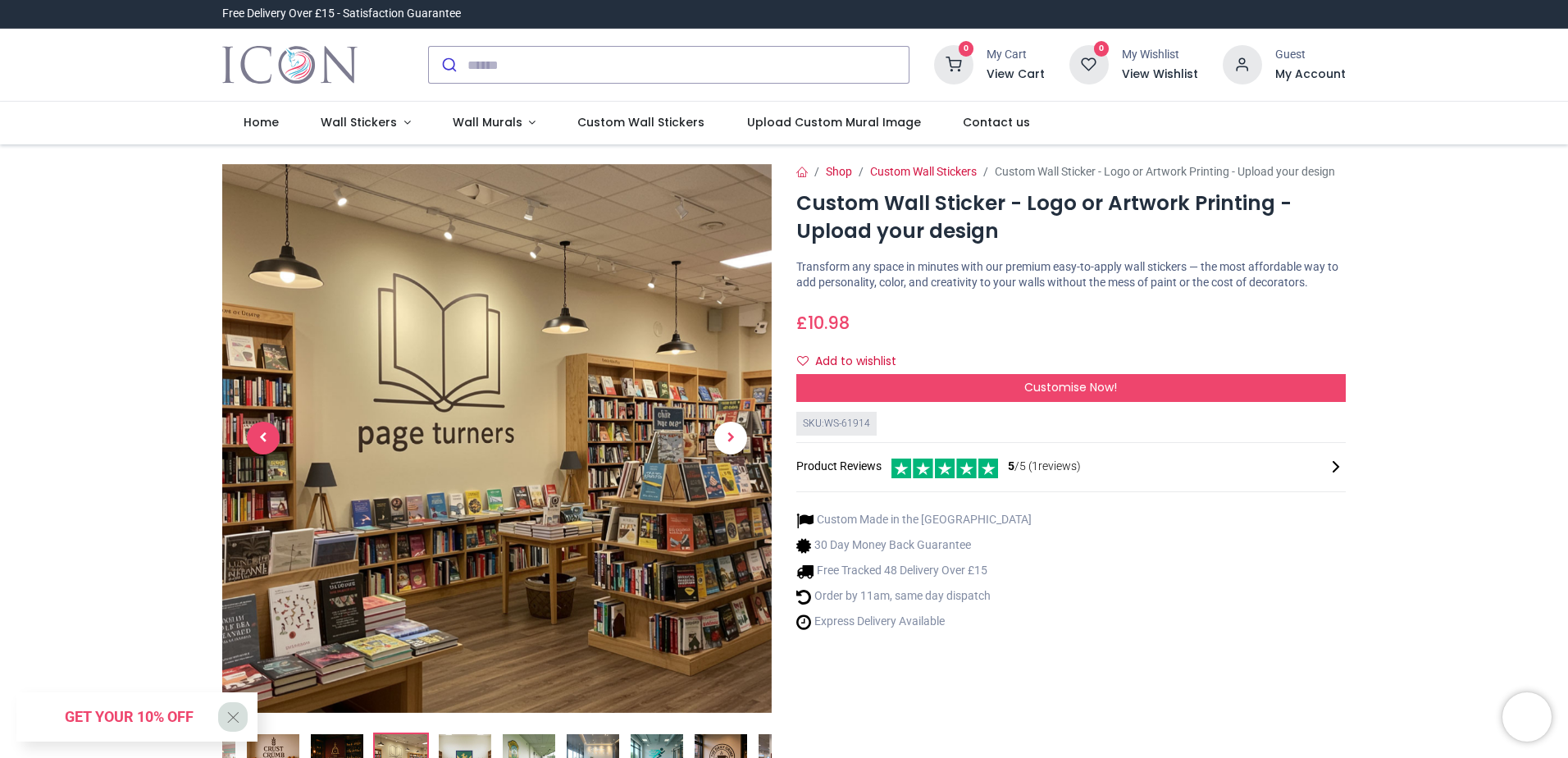
click at [272, 430] on span "Previous" at bounding box center [263, 438] width 33 height 33
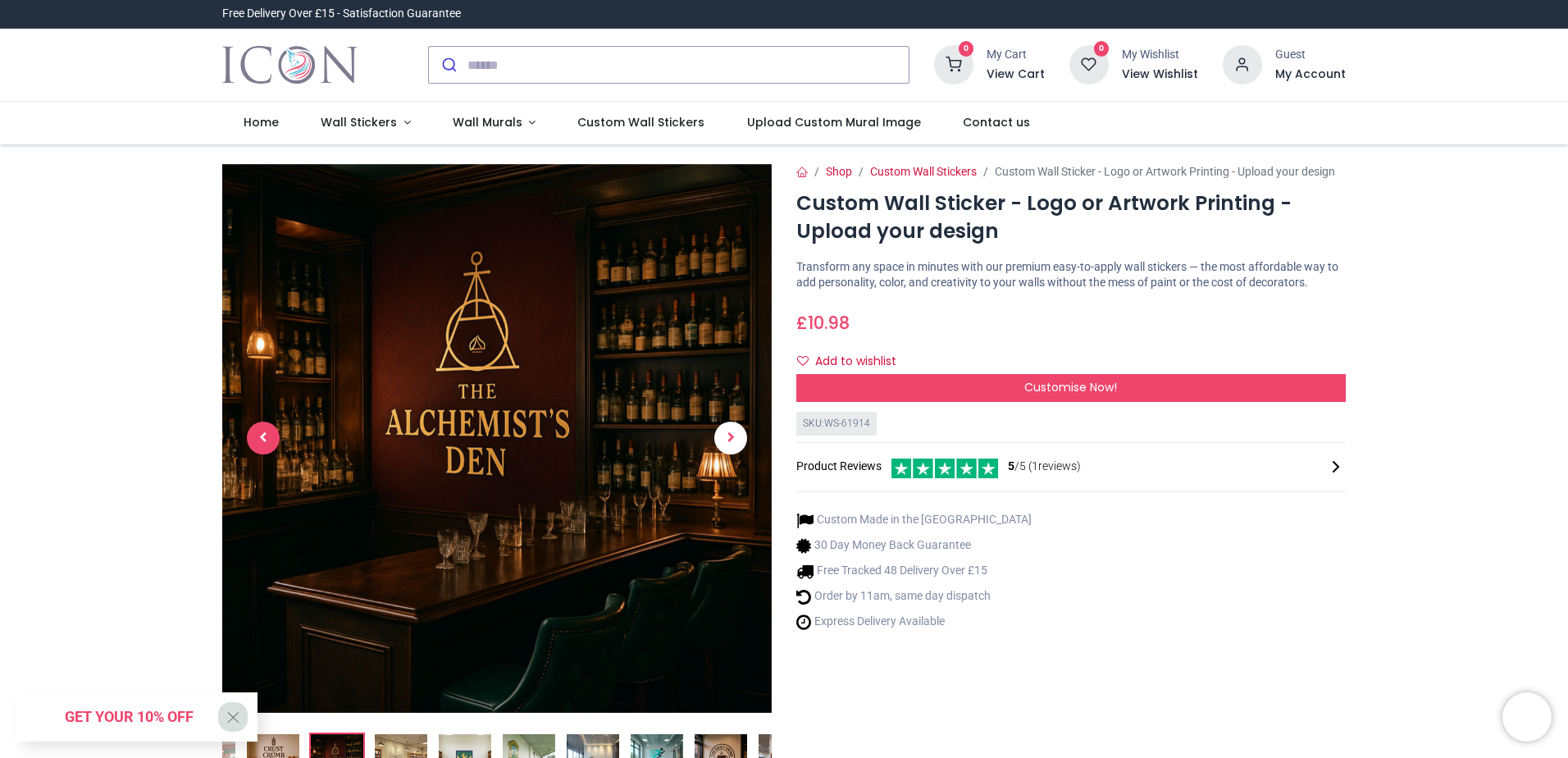
click at [272, 430] on span "Previous" at bounding box center [263, 438] width 33 height 33
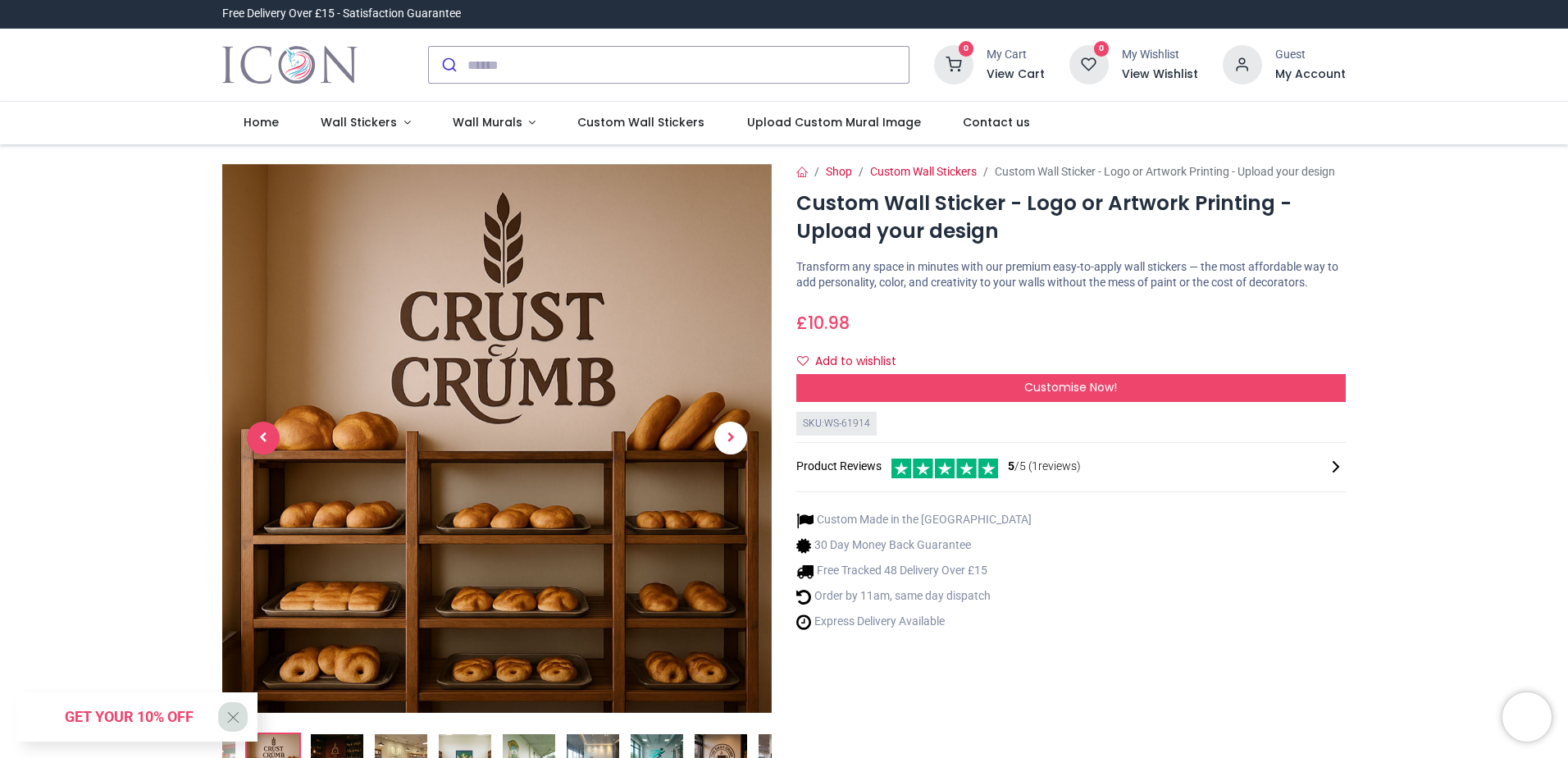
click at [272, 430] on span "Previous" at bounding box center [263, 438] width 33 height 33
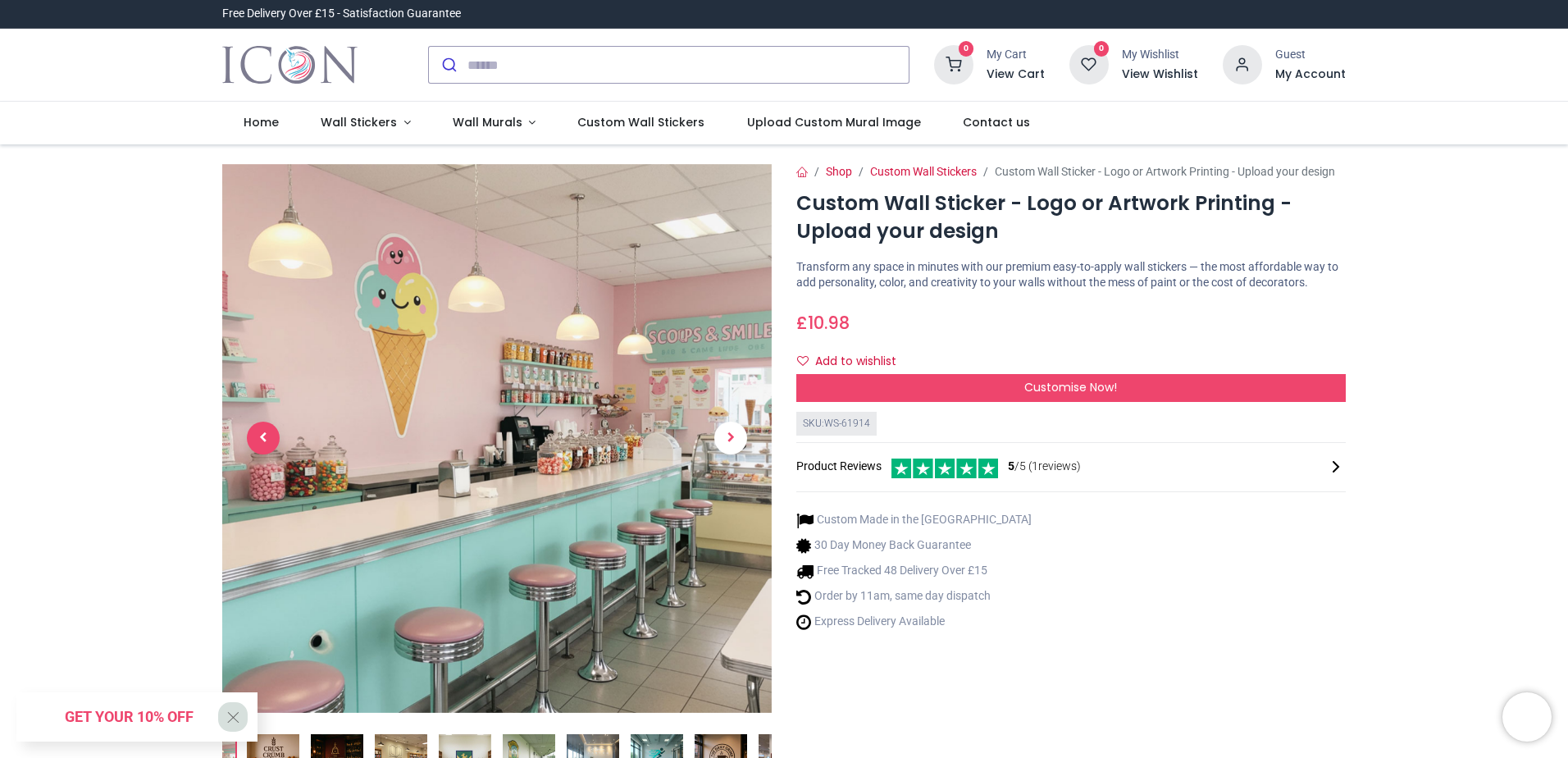
click at [272, 430] on span "Previous" at bounding box center [263, 438] width 33 height 33
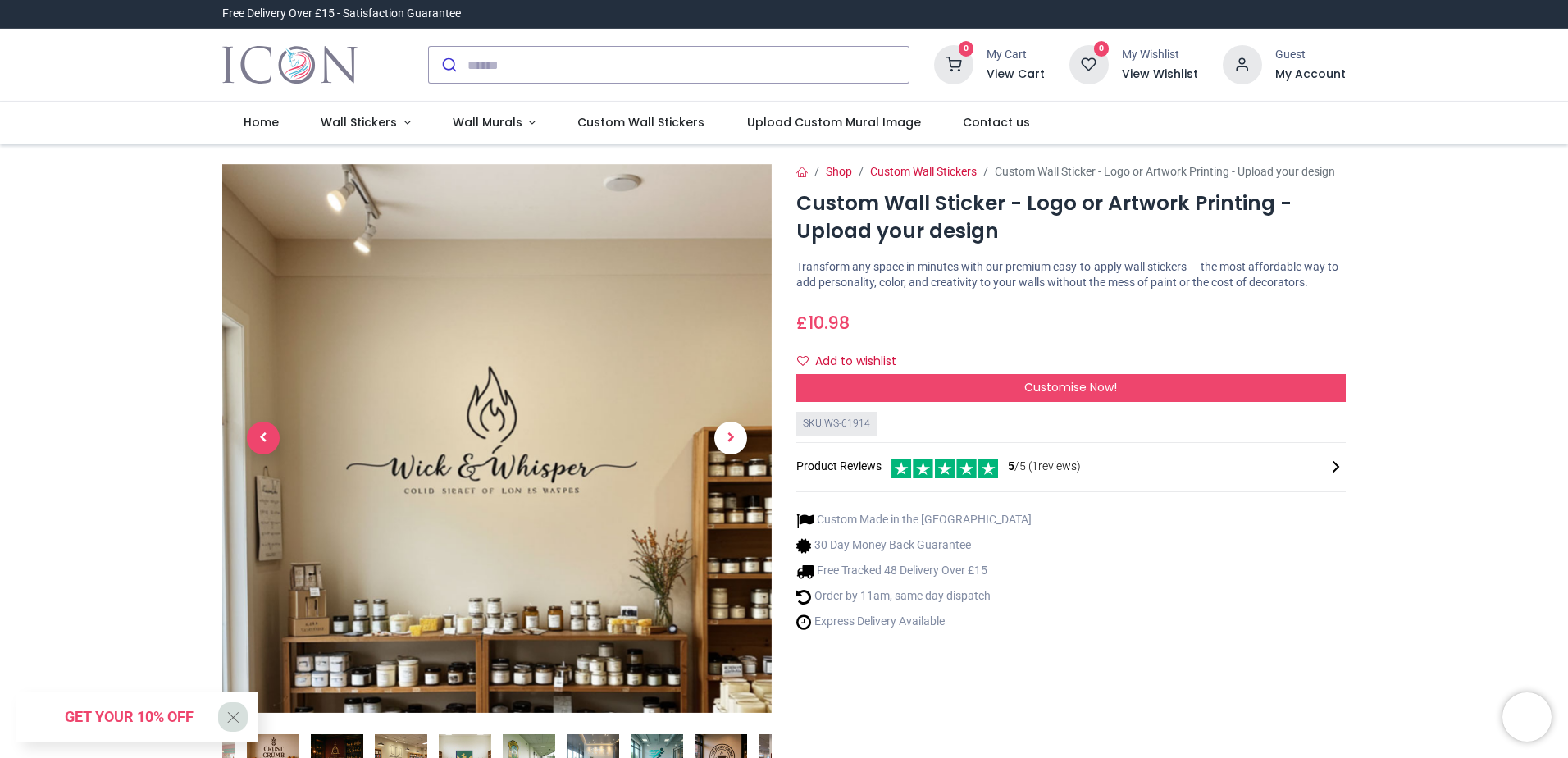
click at [272, 430] on span "Previous" at bounding box center [263, 438] width 33 height 33
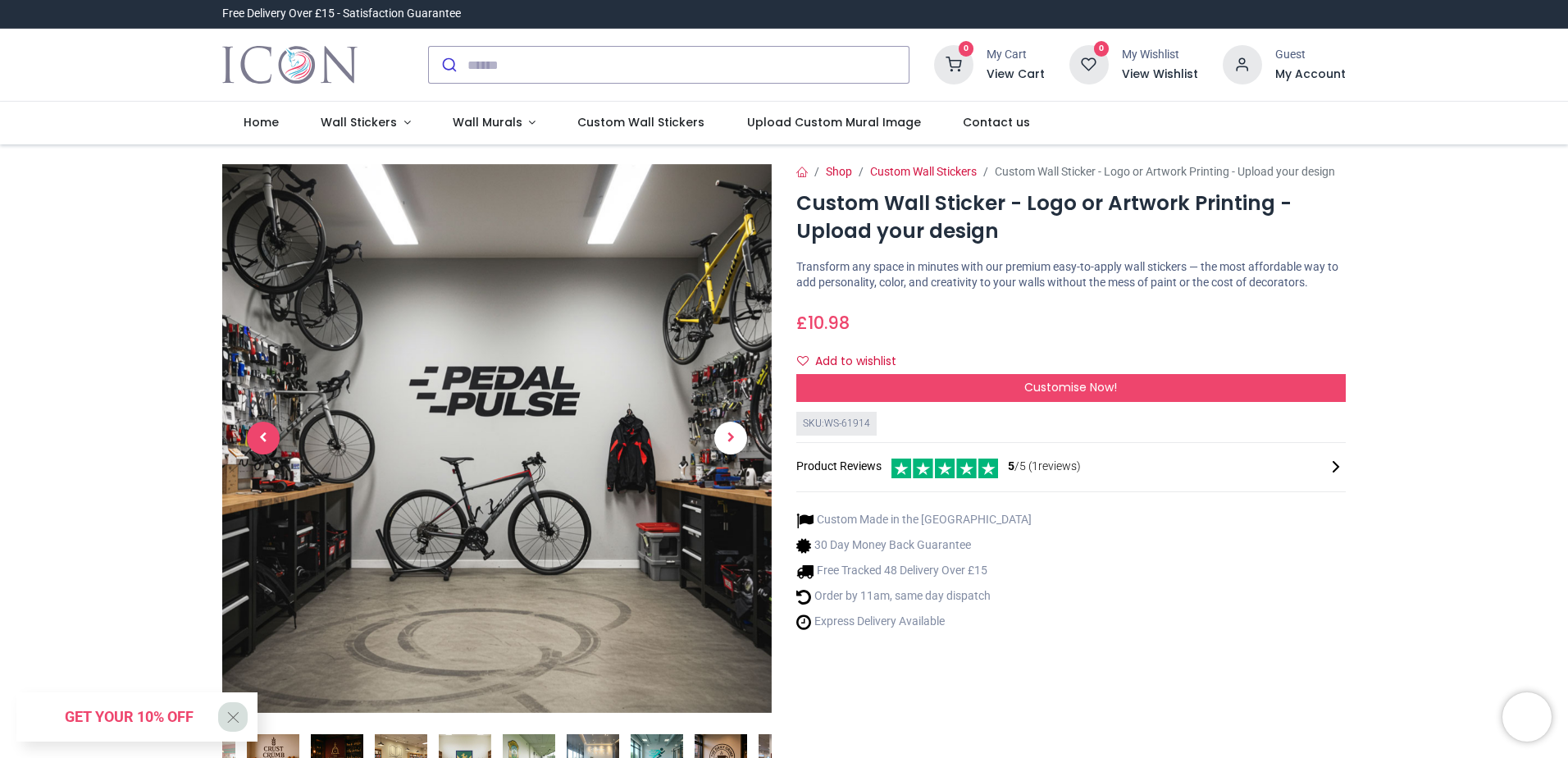
click at [272, 433] on span "Previous" at bounding box center [263, 438] width 33 height 33
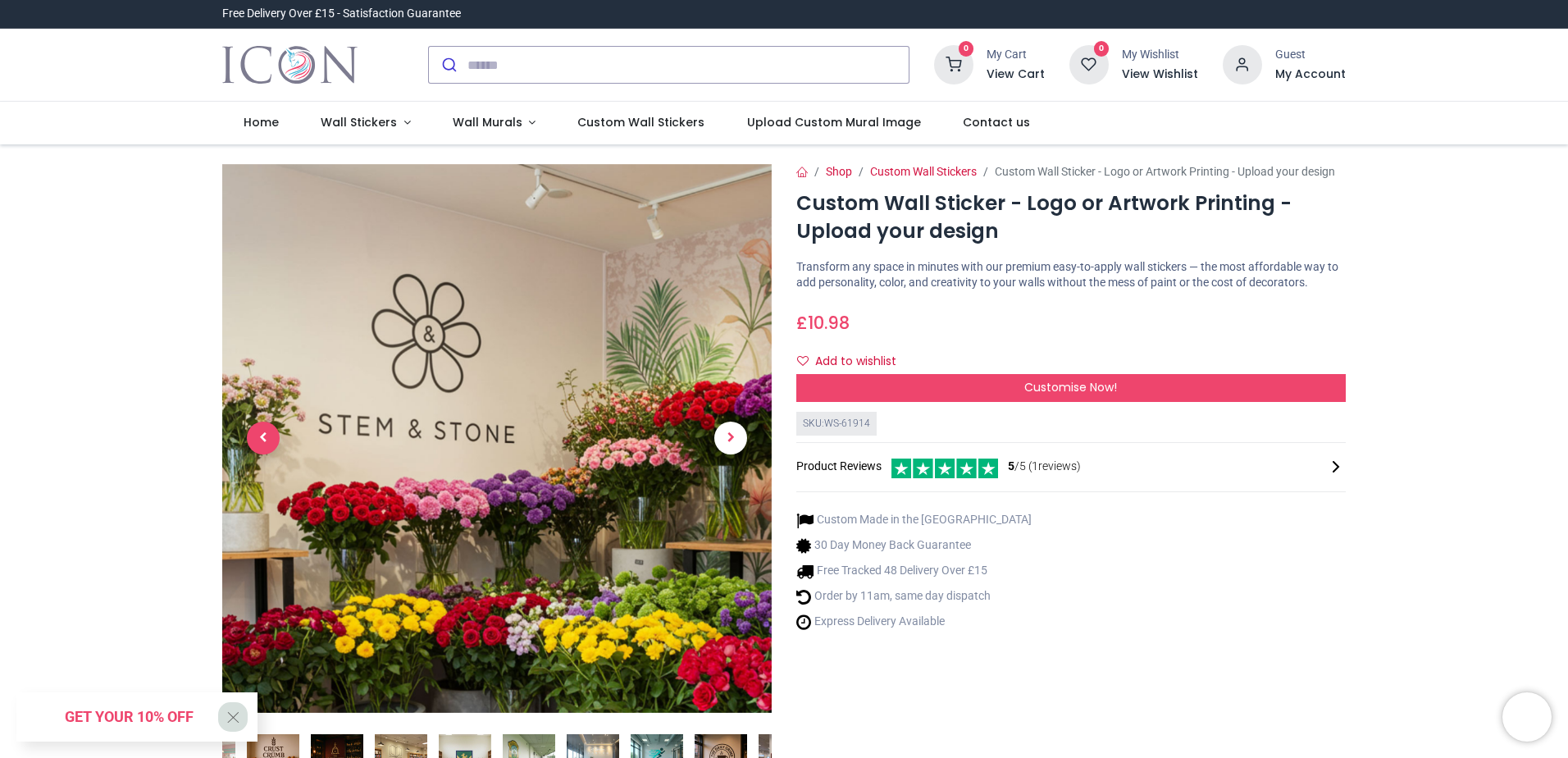
click at [272, 433] on span "Previous" at bounding box center [263, 438] width 33 height 33
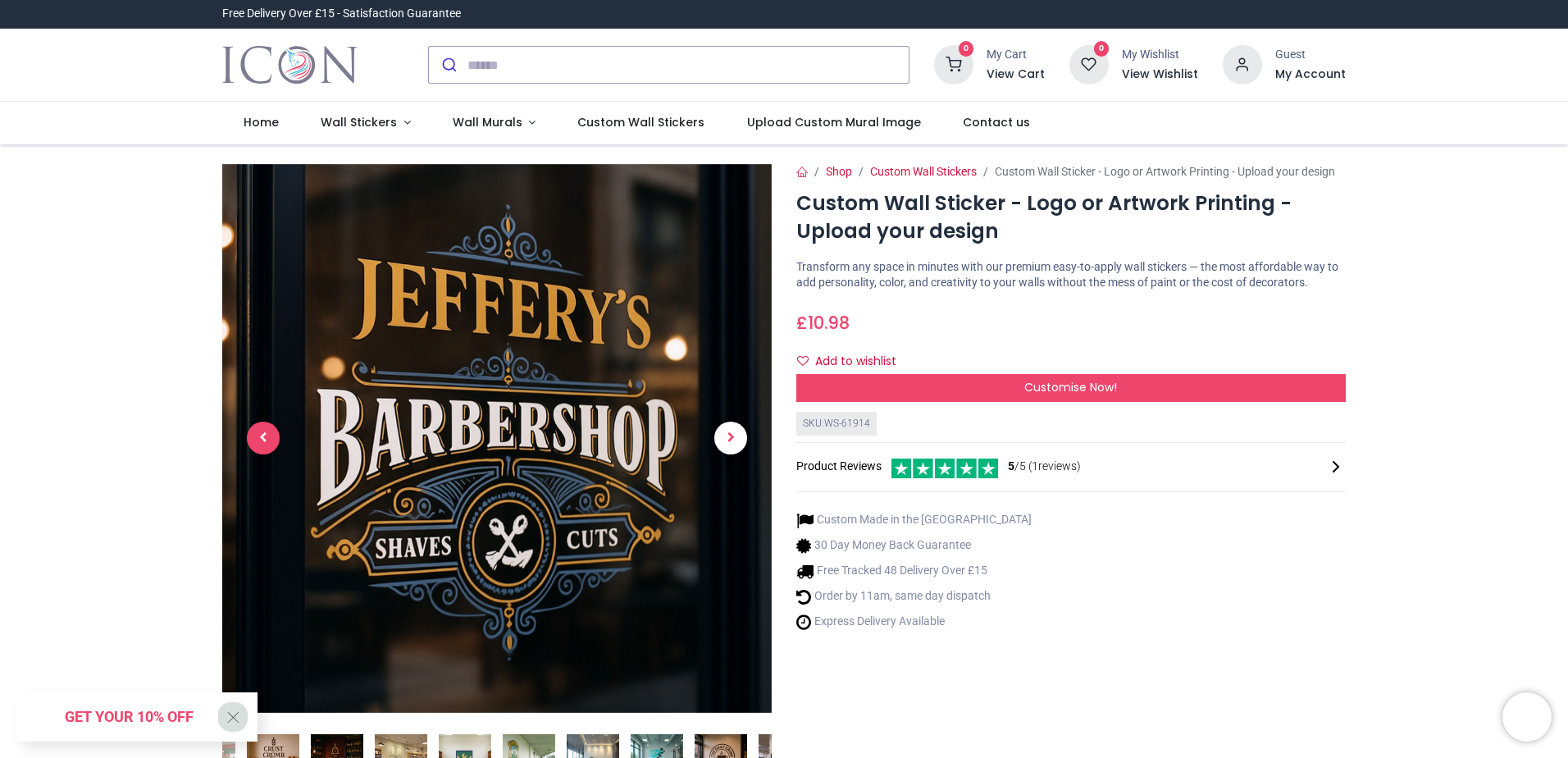
click at [272, 433] on span "Previous" at bounding box center [263, 438] width 33 height 33
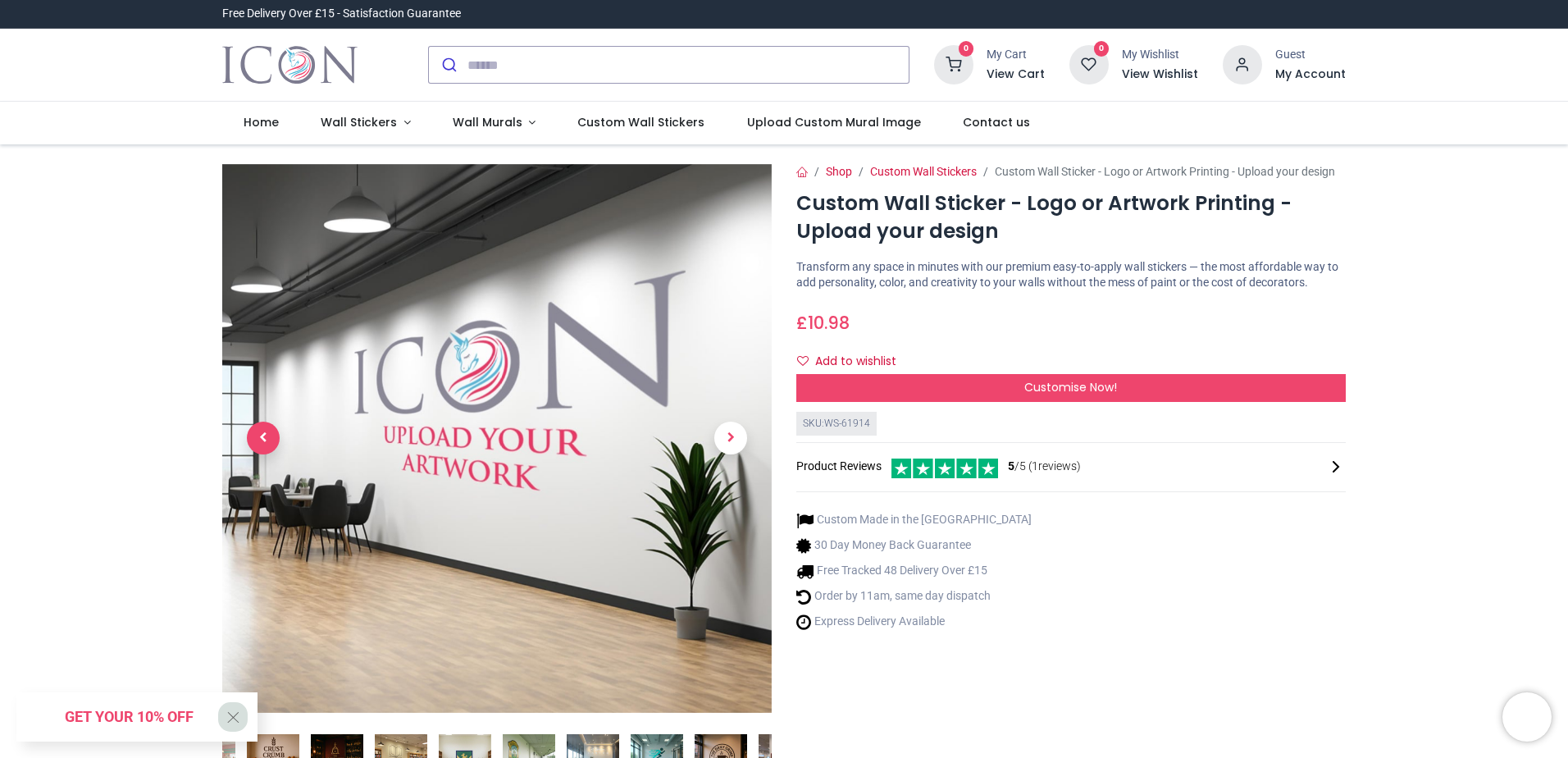
click at [272, 433] on span "Previous" at bounding box center [263, 438] width 33 height 33
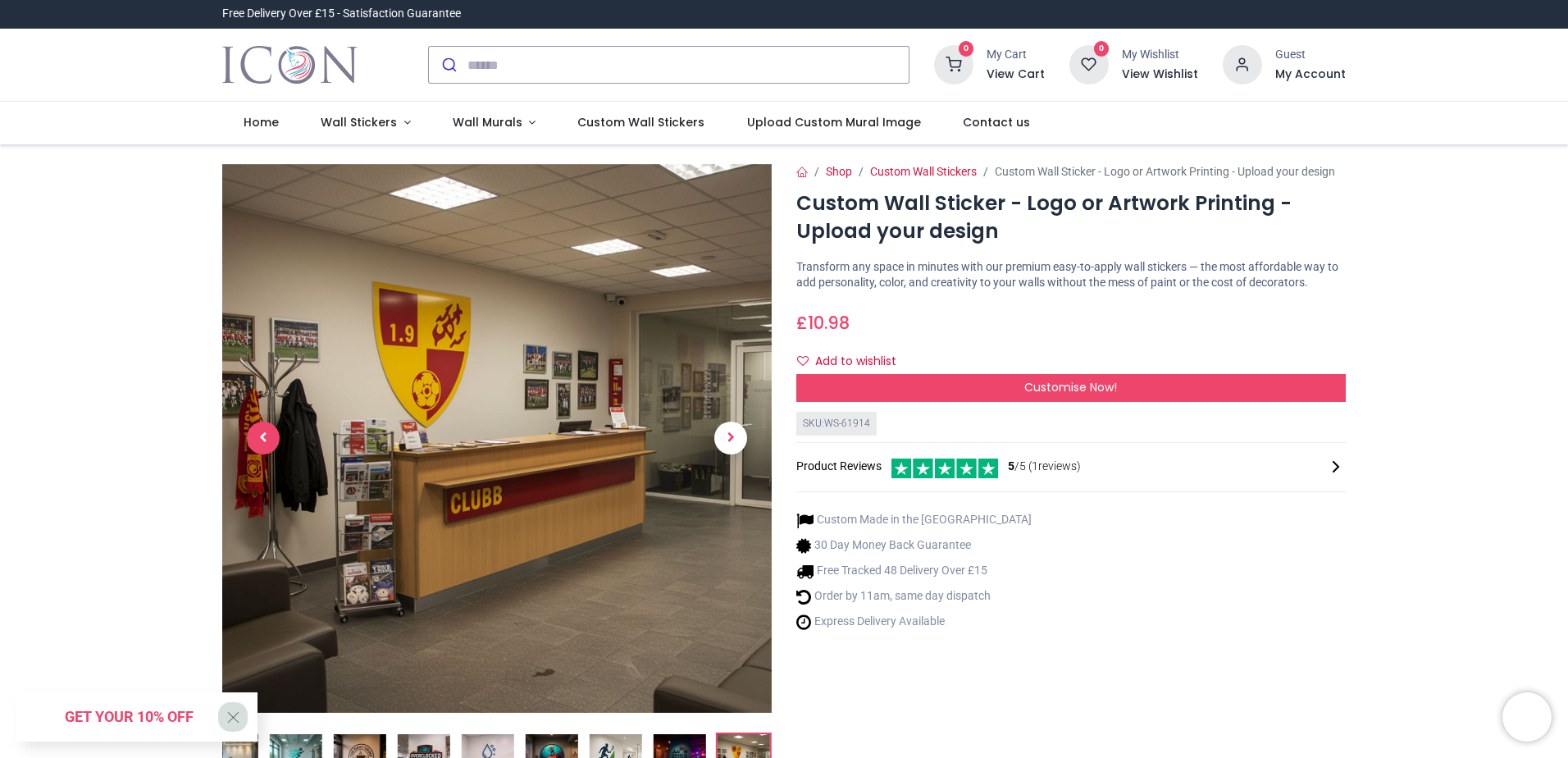
click at [272, 433] on span "Previous" at bounding box center [263, 438] width 33 height 33
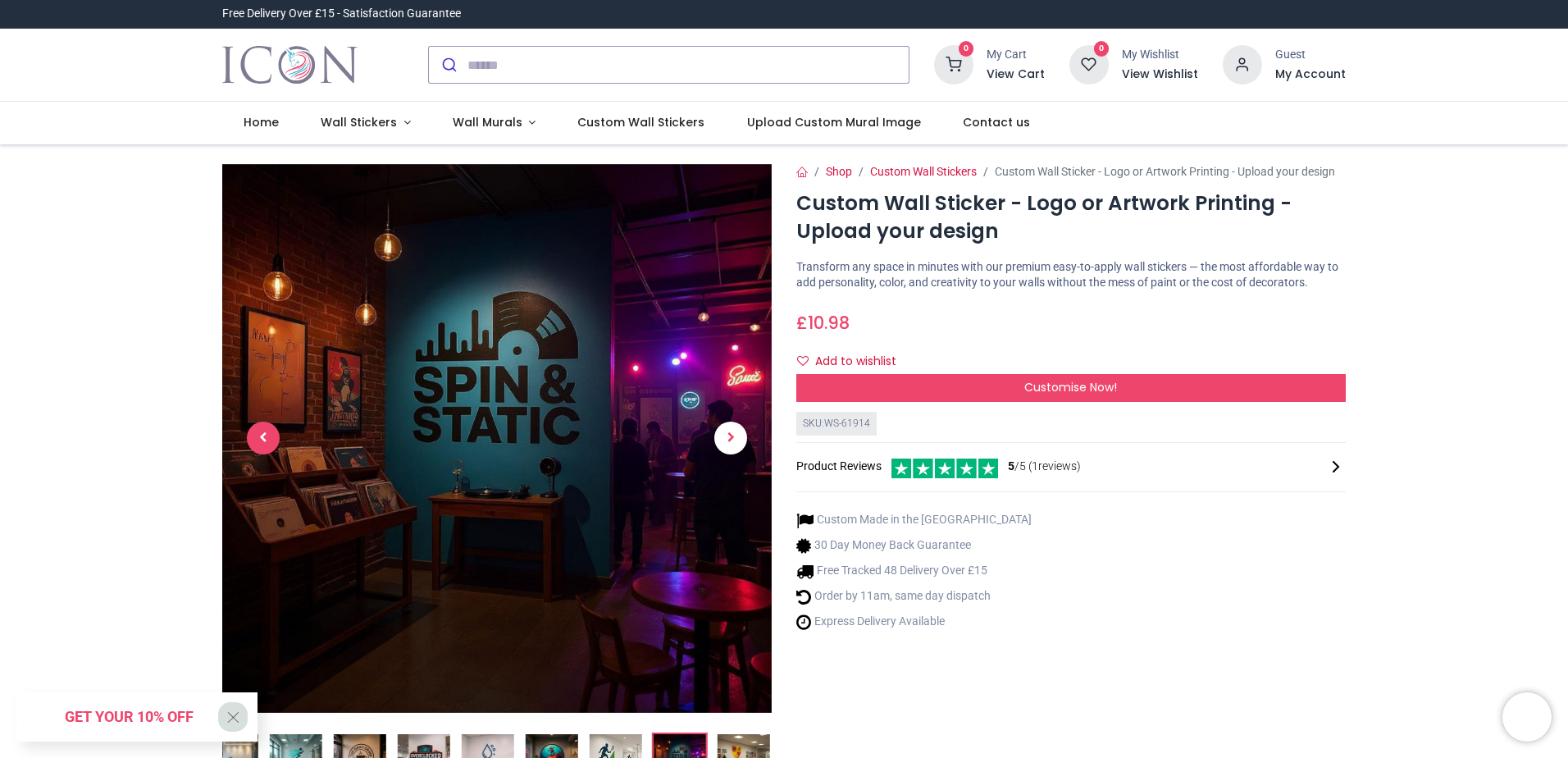
click at [272, 433] on span "Previous" at bounding box center [263, 438] width 33 height 33
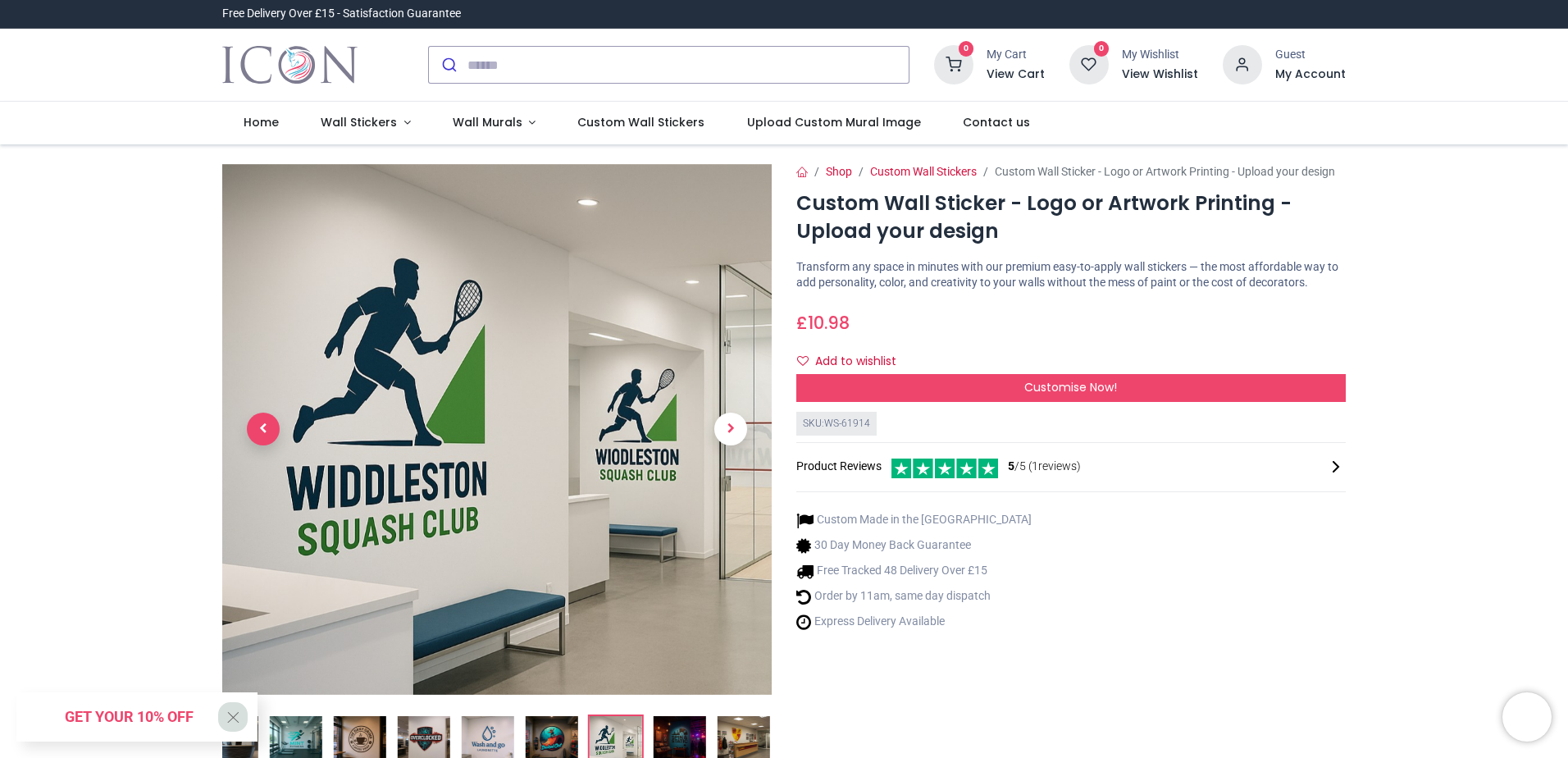
click at [265, 436] on span "Previous" at bounding box center [263, 429] width 33 height 33
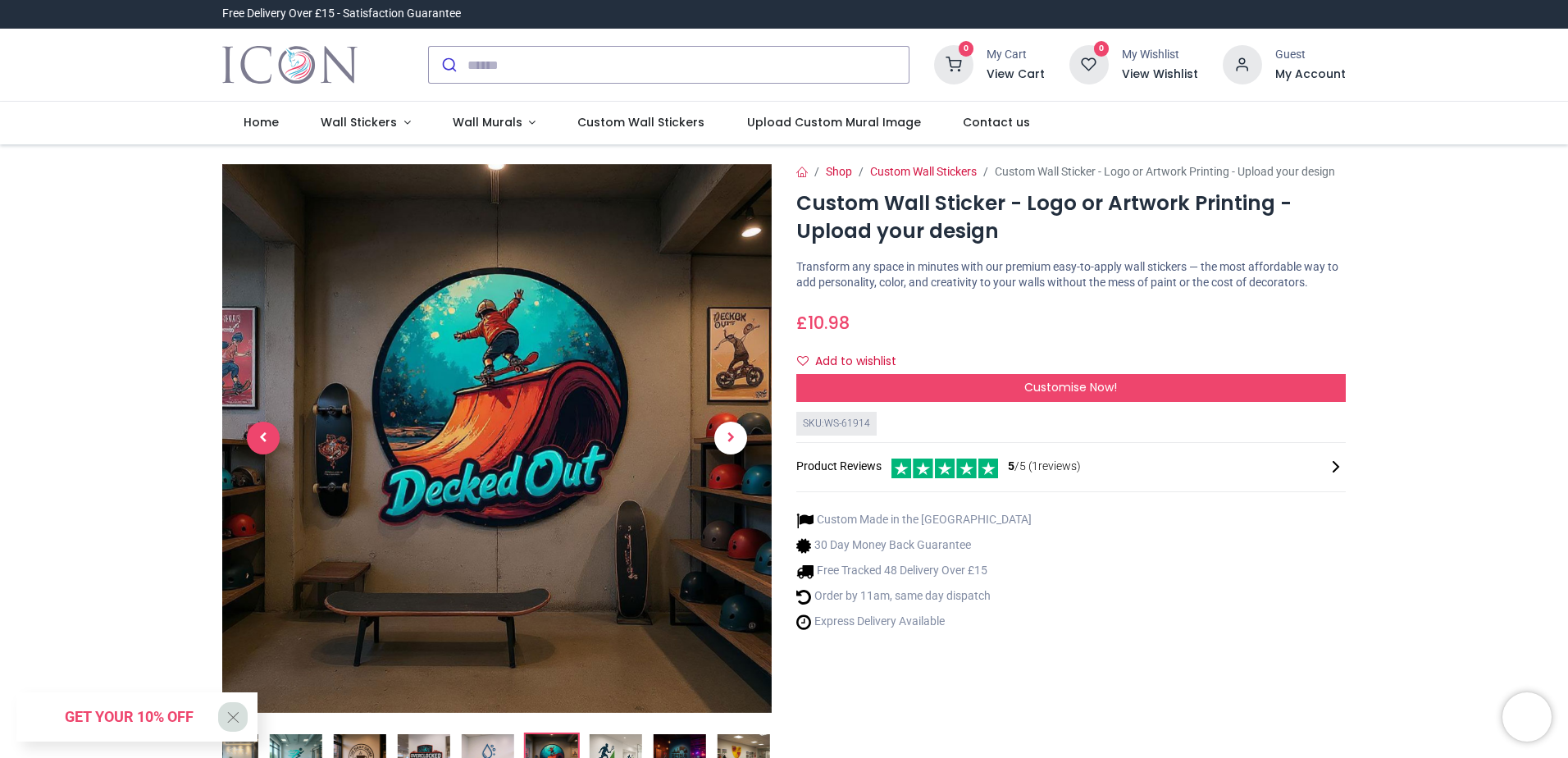
click at [265, 439] on span "Previous" at bounding box center [263, 438] width 33 height 33
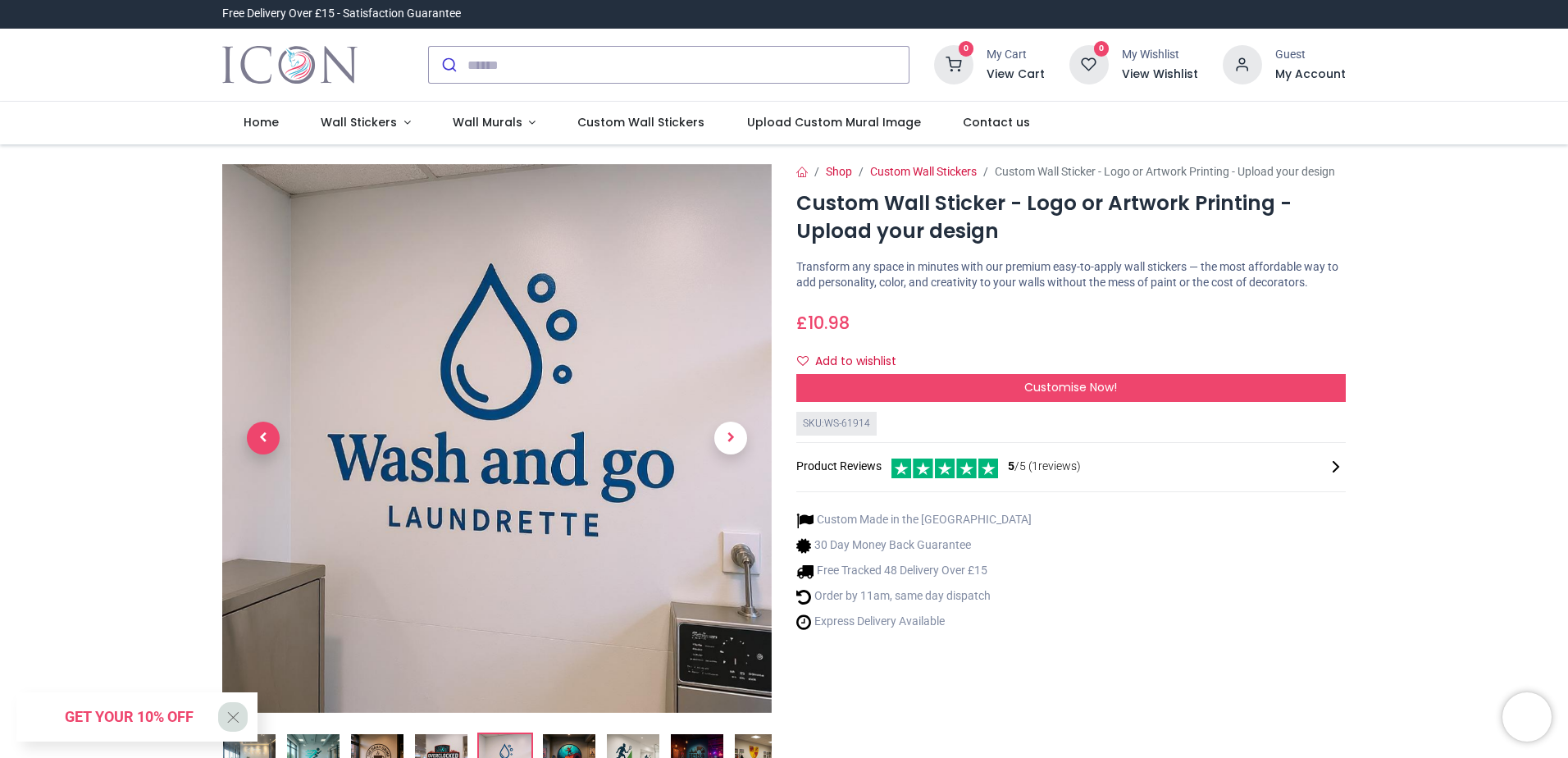
click at [265, 440] on span "Previous" at bounding box center [263, 438] width 33 height 33
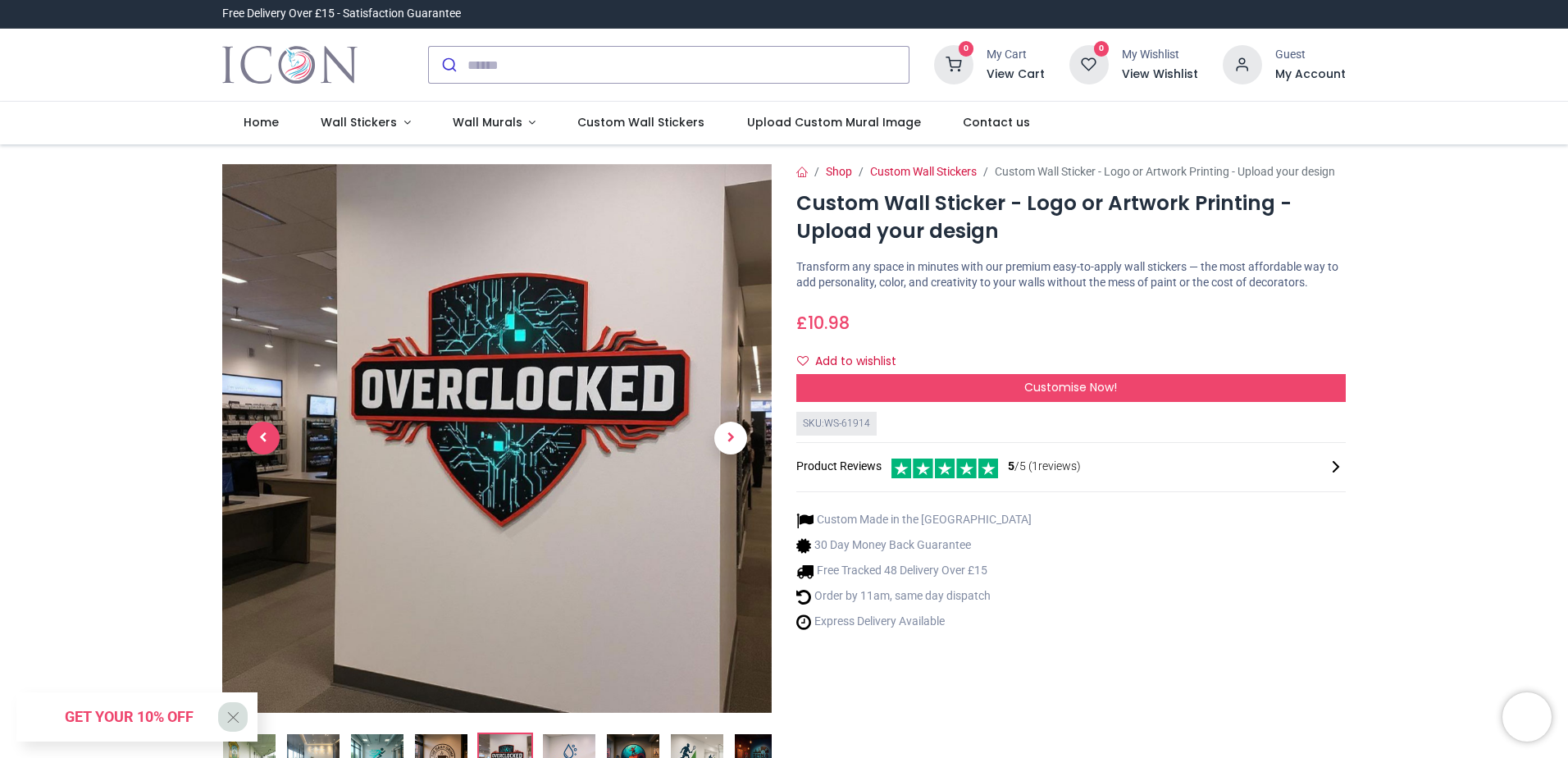
click at [265, 440] on span "Previous" at bounding box center [263, 438] width 33 height 33
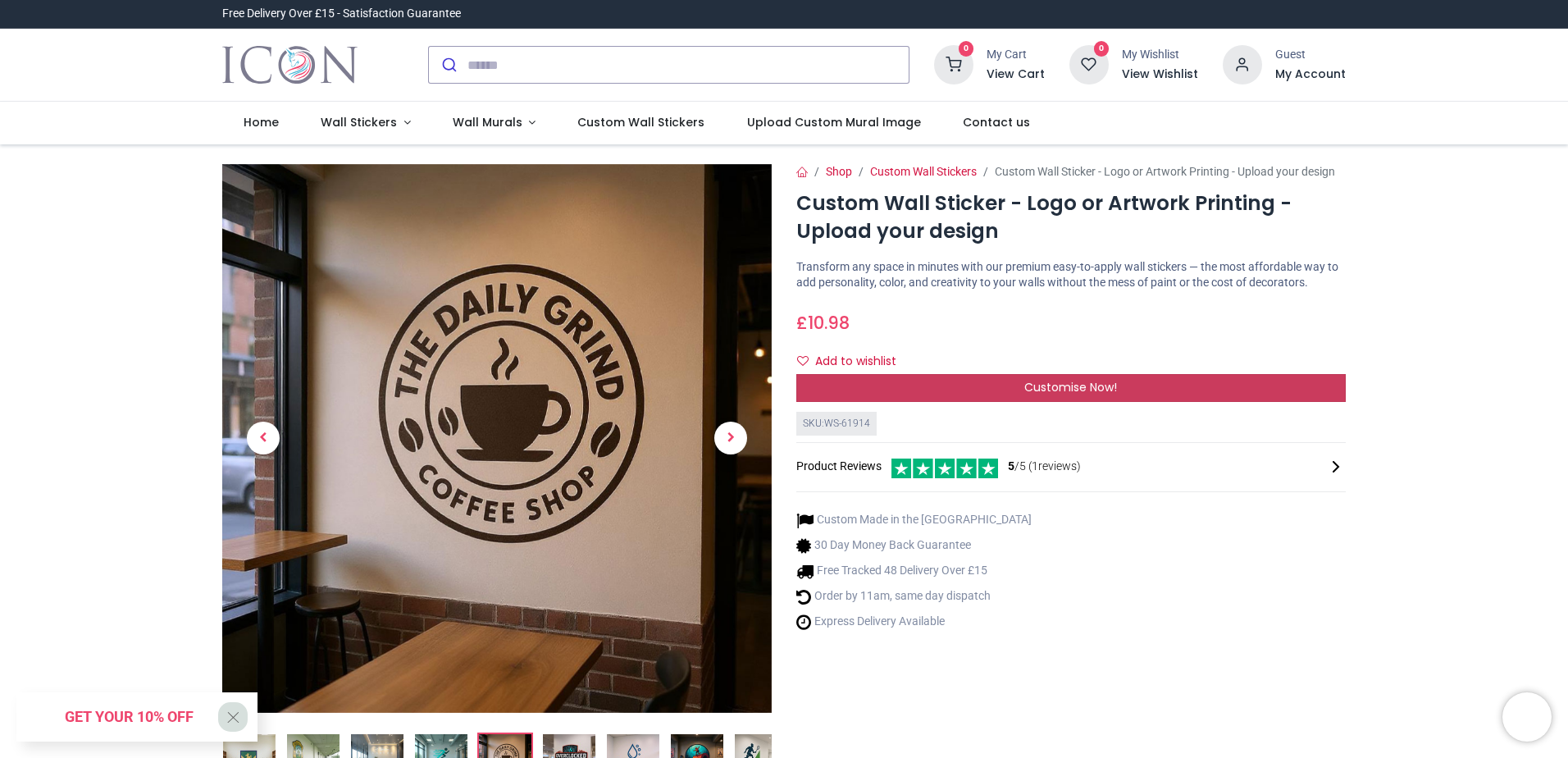
click at [1188, 395] on div "Customise Now!" at bounding box center [1071, 387] width 549 height 28
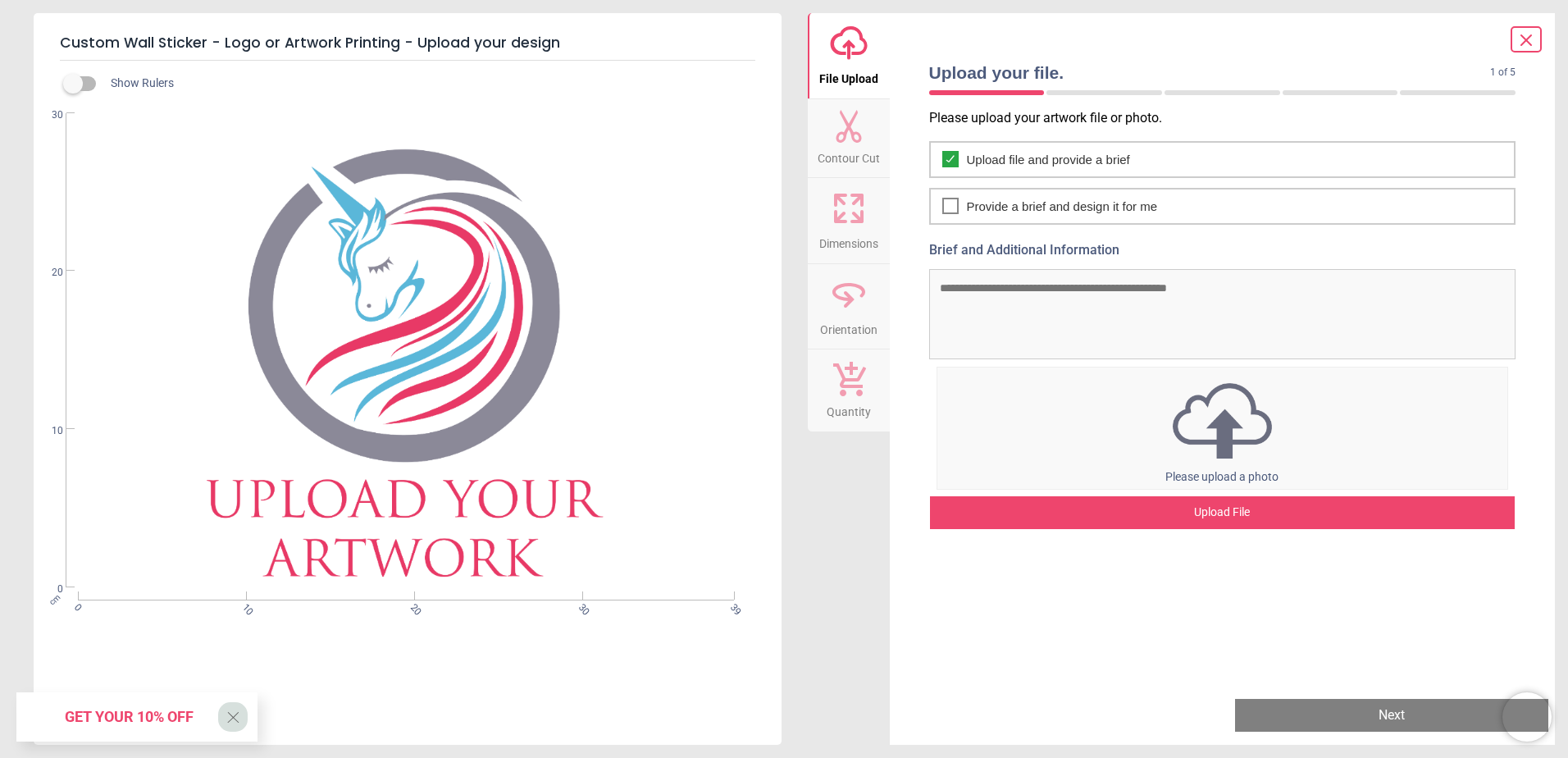
click at [1243, 518] on div "Upload File" at bounding box center [1223, 513] width 585 height 33
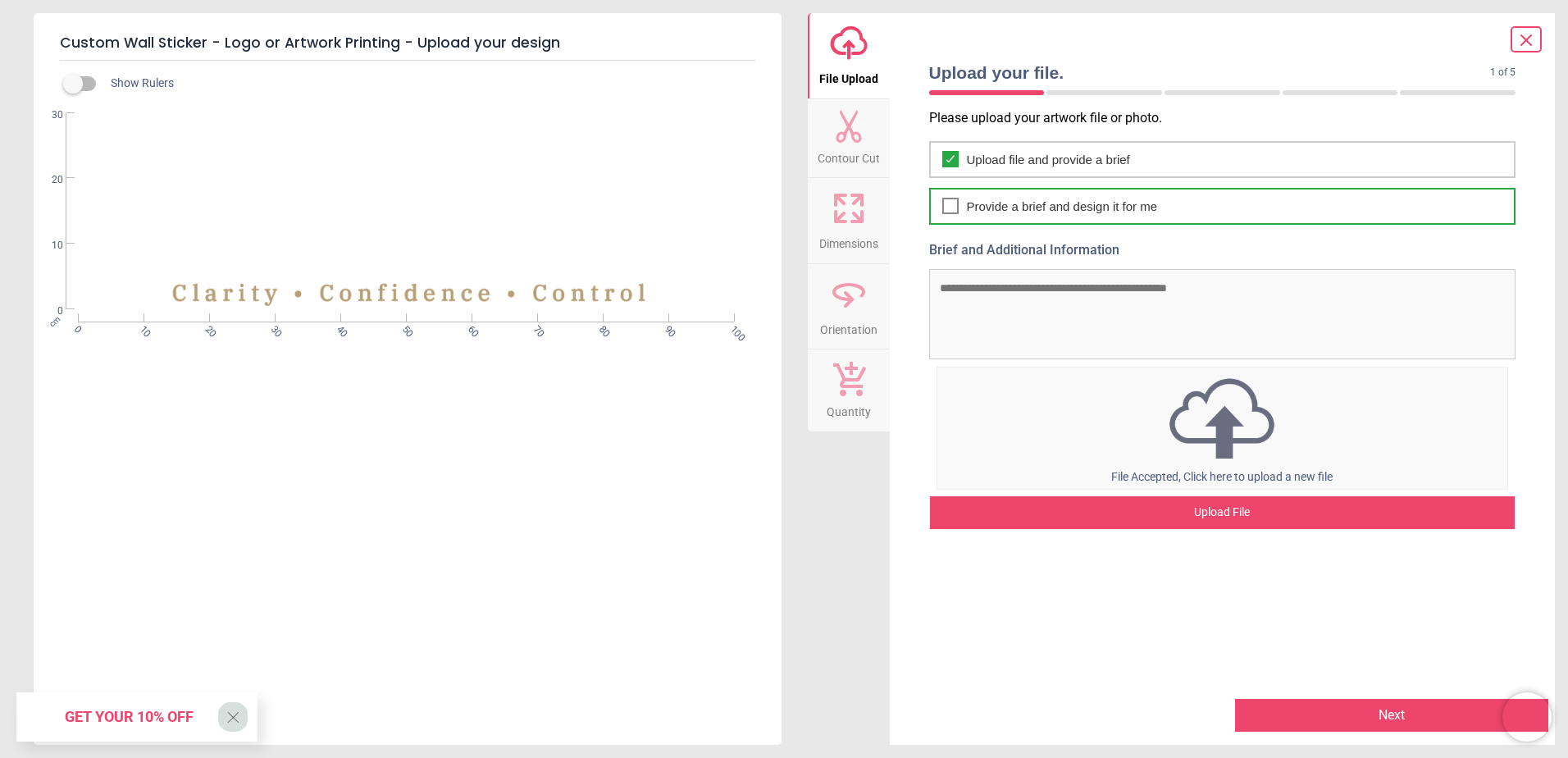
click at [946, 203] on icon at bounding box center [951, 205] width 13 height 19
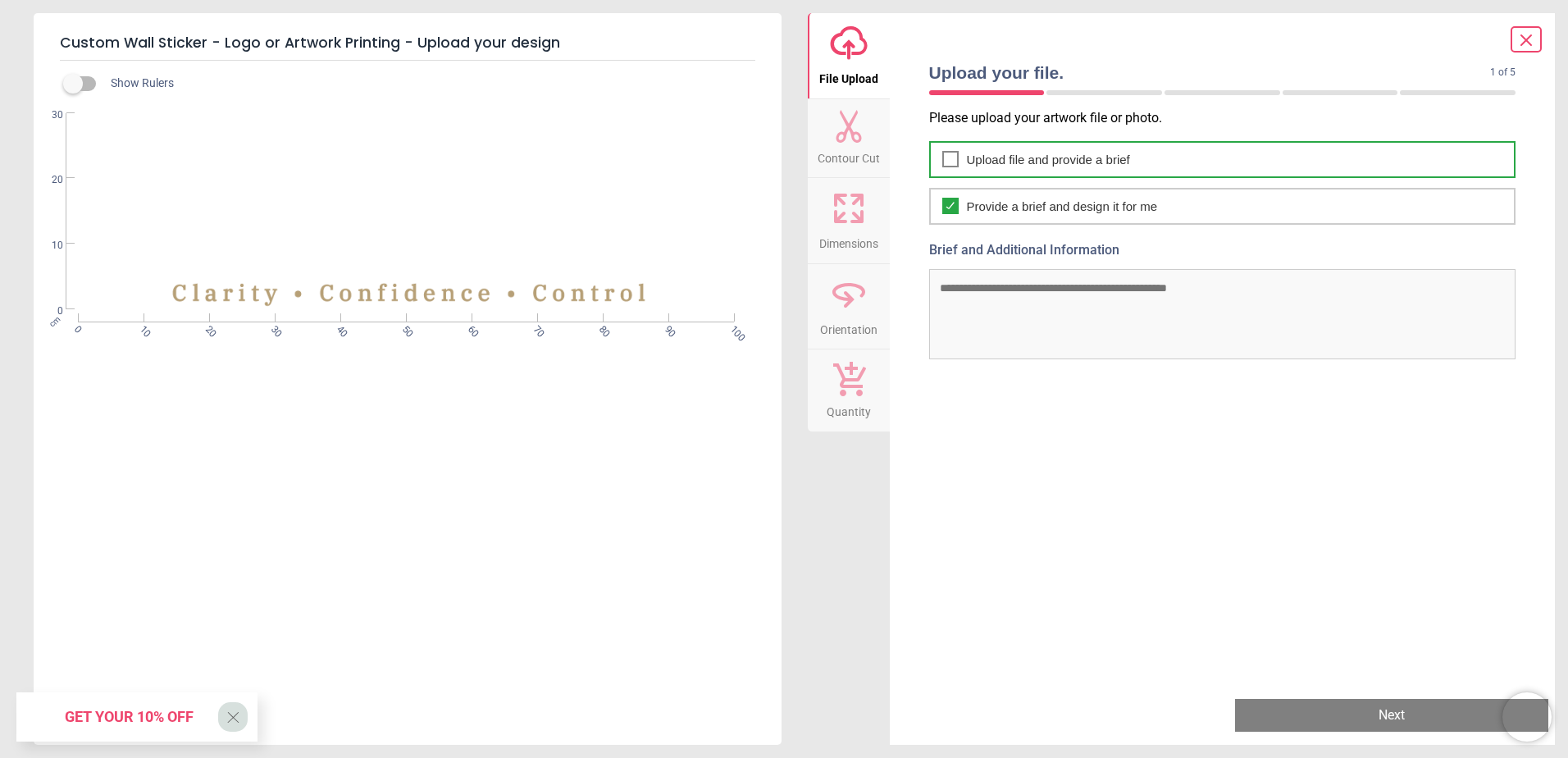
click at [953, 162] on icon at bounding box center [951, 159] width 13 height 19
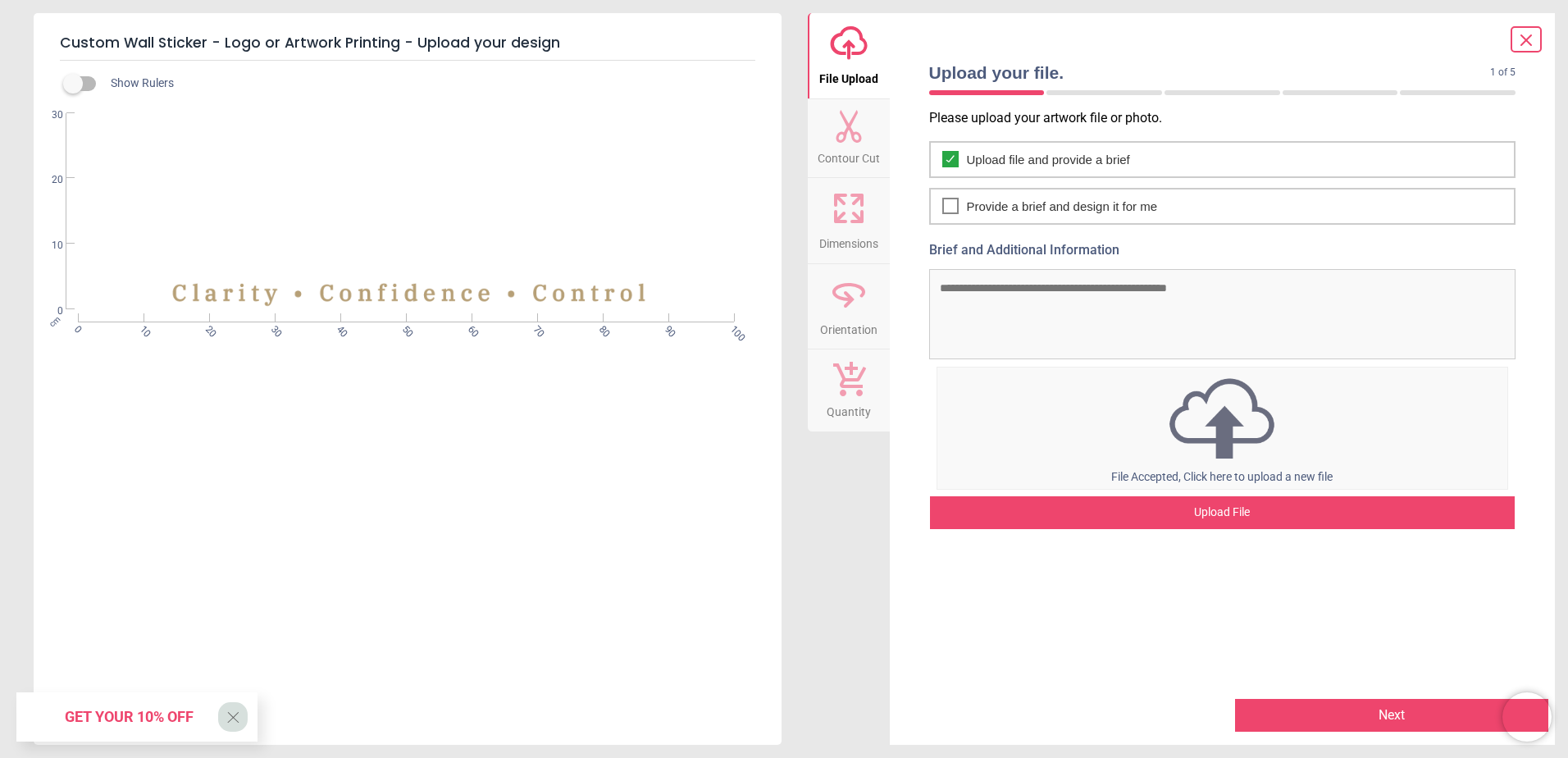
click at [1183, 447] on img at bounding box center [1223, 418] width 571 height 89
click at [73, 84] on label at bounding box center [73, 84] width 0 height 0
click at [853, 137] on icon at bounding box center [848, 126] width 25 height 33
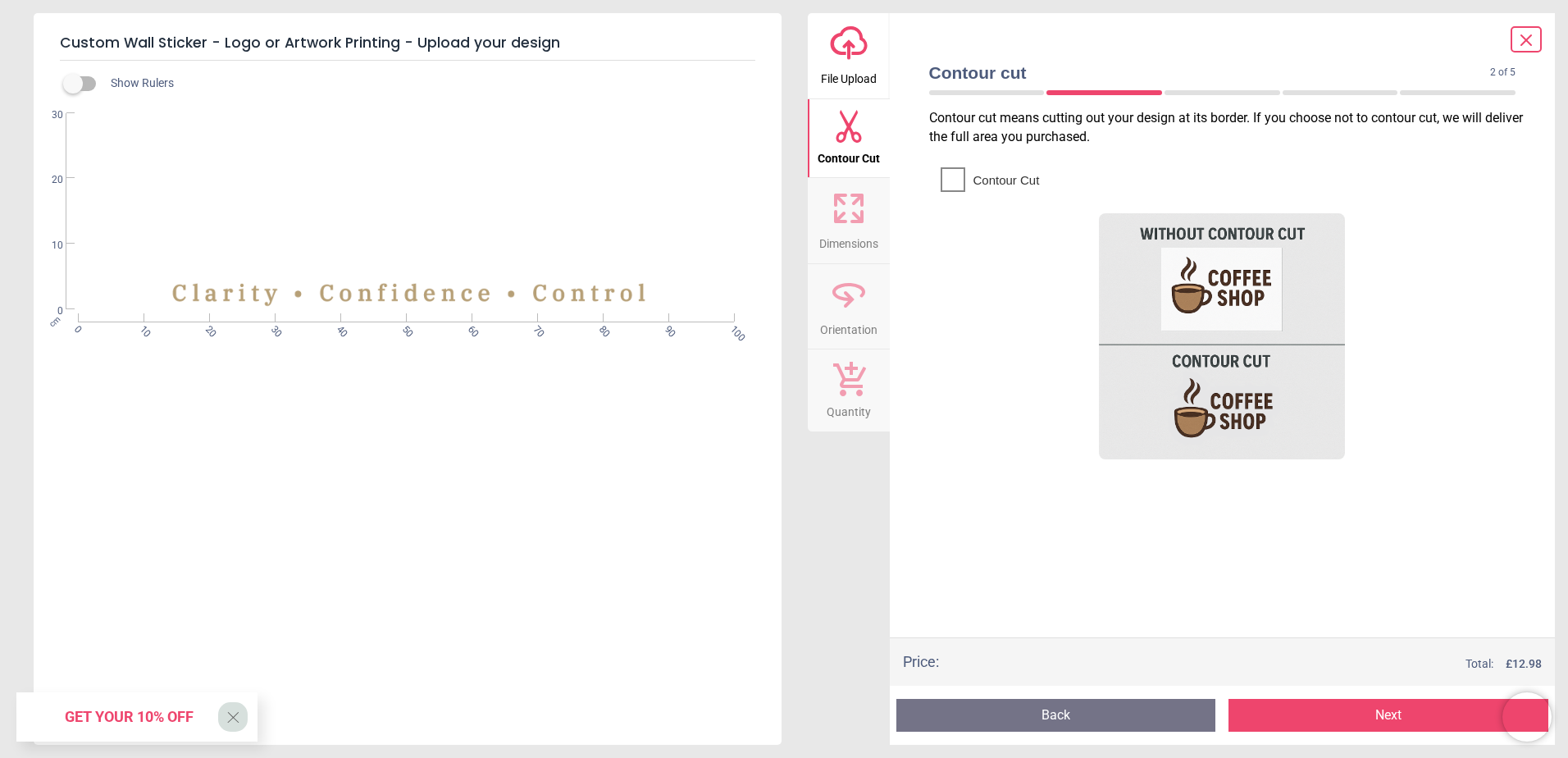
click at [945, 180] on icon at bounding box center [952, 179] width 19 height 19
click at [855, 228] on icon at bounding box center [848, 208] width 39 height 39
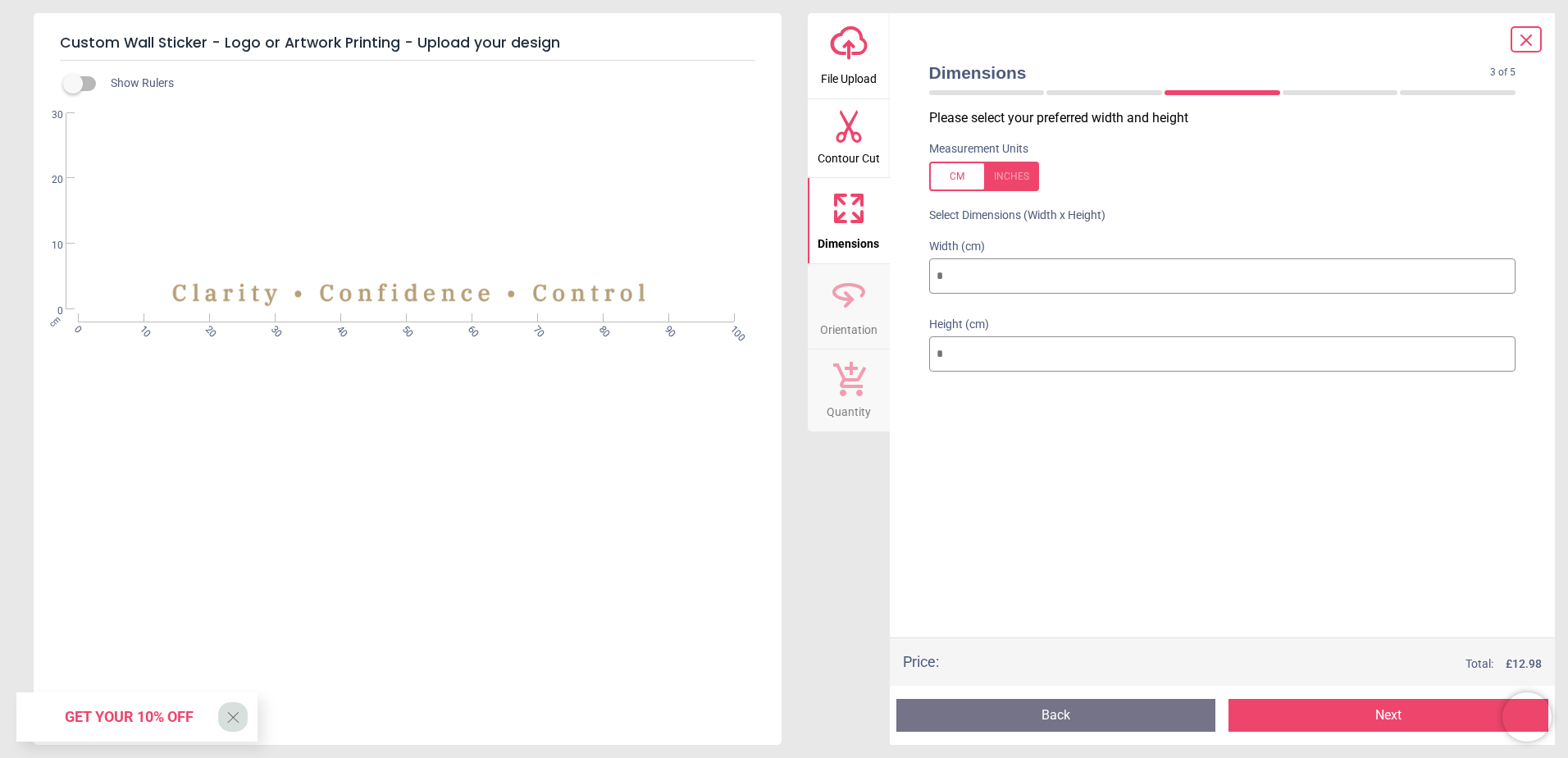
drag, startPoint x: 966, startPoint y: 275, endPoint x: 920, endPoint y: 273, distance: 46.0
click at [920, 273] on div "Width (cm) ***" at bounding box center [1223, 268] width 614 height 78
drag, startPoint x: 957, startPoint y: 347, endPoint x: 924, endPoint y: 347, distance: 33.0
click at [924, 347] on div "Height (cm) **" at bounding box center [1223, 345] width 614 height 78
type input "*"
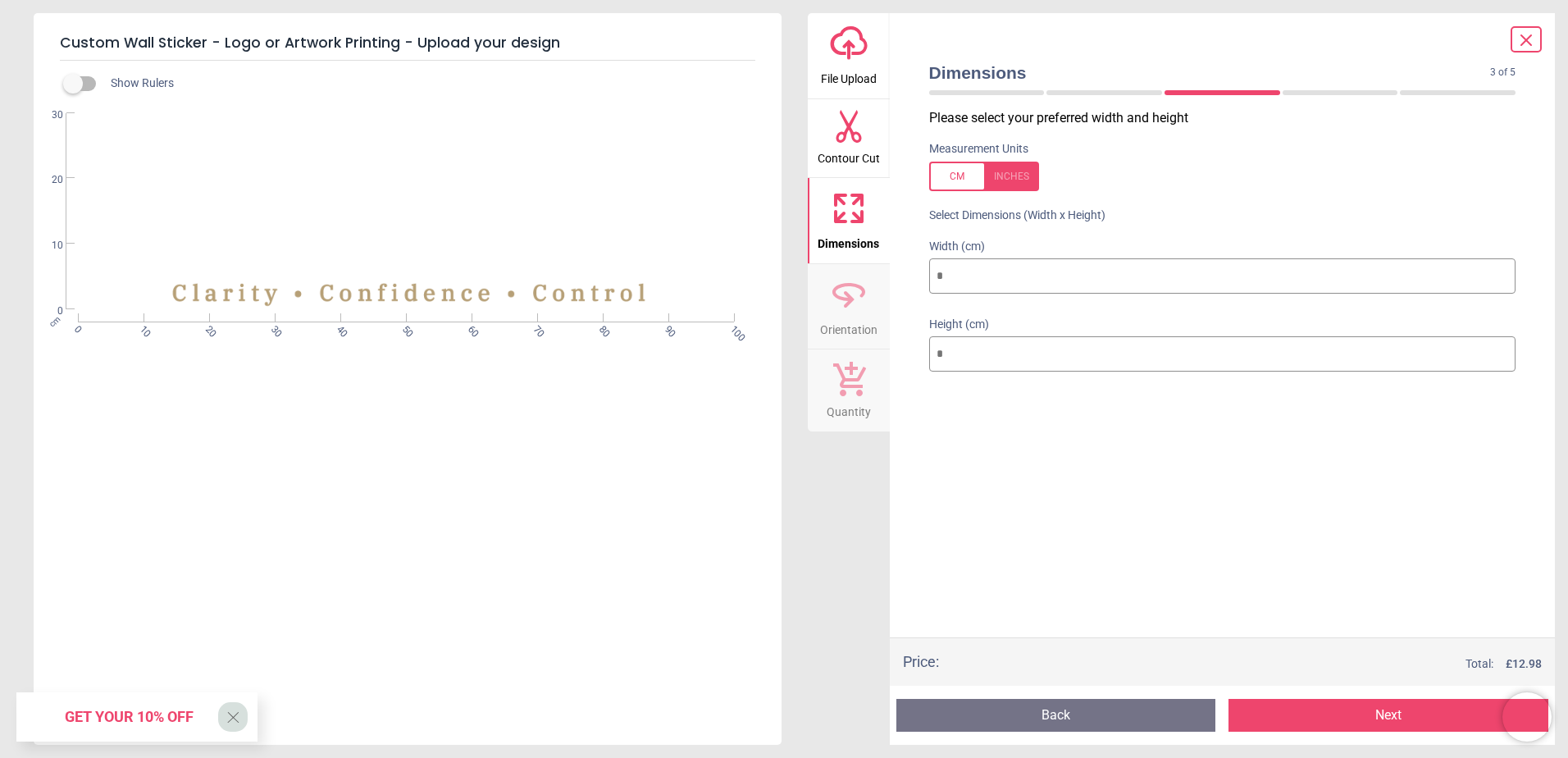
type input "**"
type input "***"
type input "**"
click at [73, 84] on label at bounding box center [73, 84] width 0 height 0
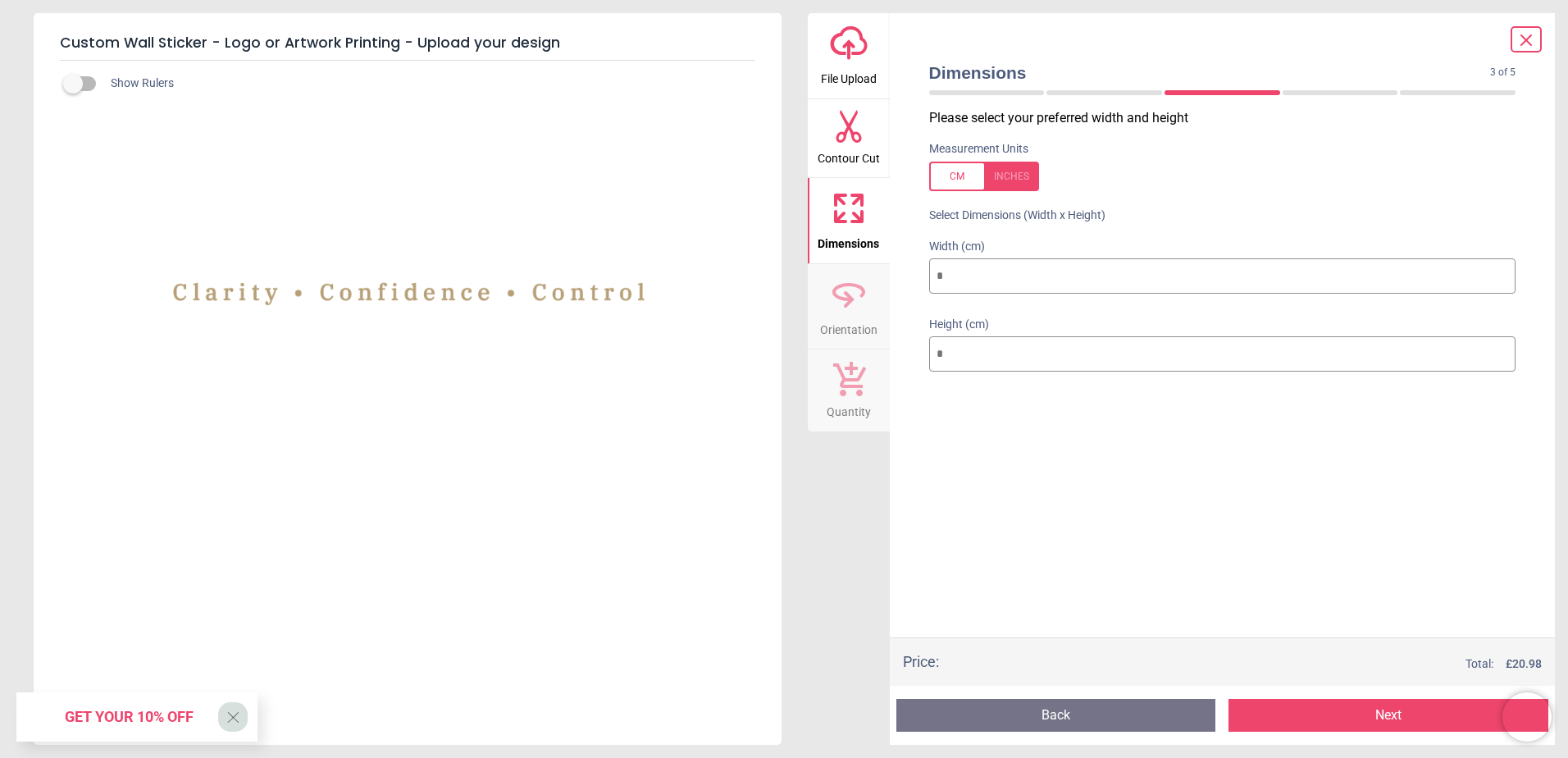
click at [73, 84] on label at bounding box center [73, 84] width 0 height 0
click at [860, 297] on icon at bounding box center [848, 294] width 39 height 39
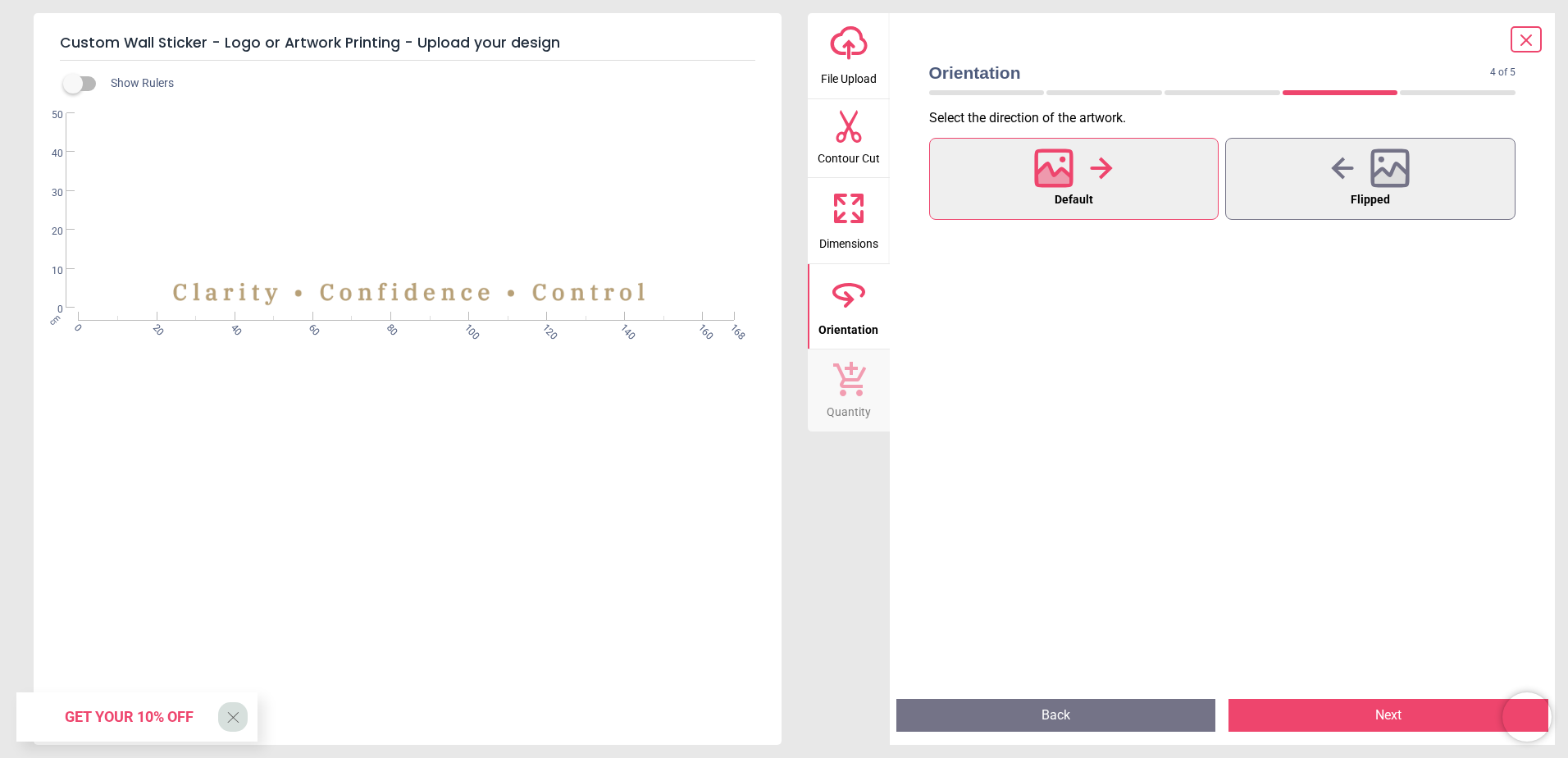
click at [855, 234] on span "Dimensions" at bounding box center [849, 240] width 59 height 24
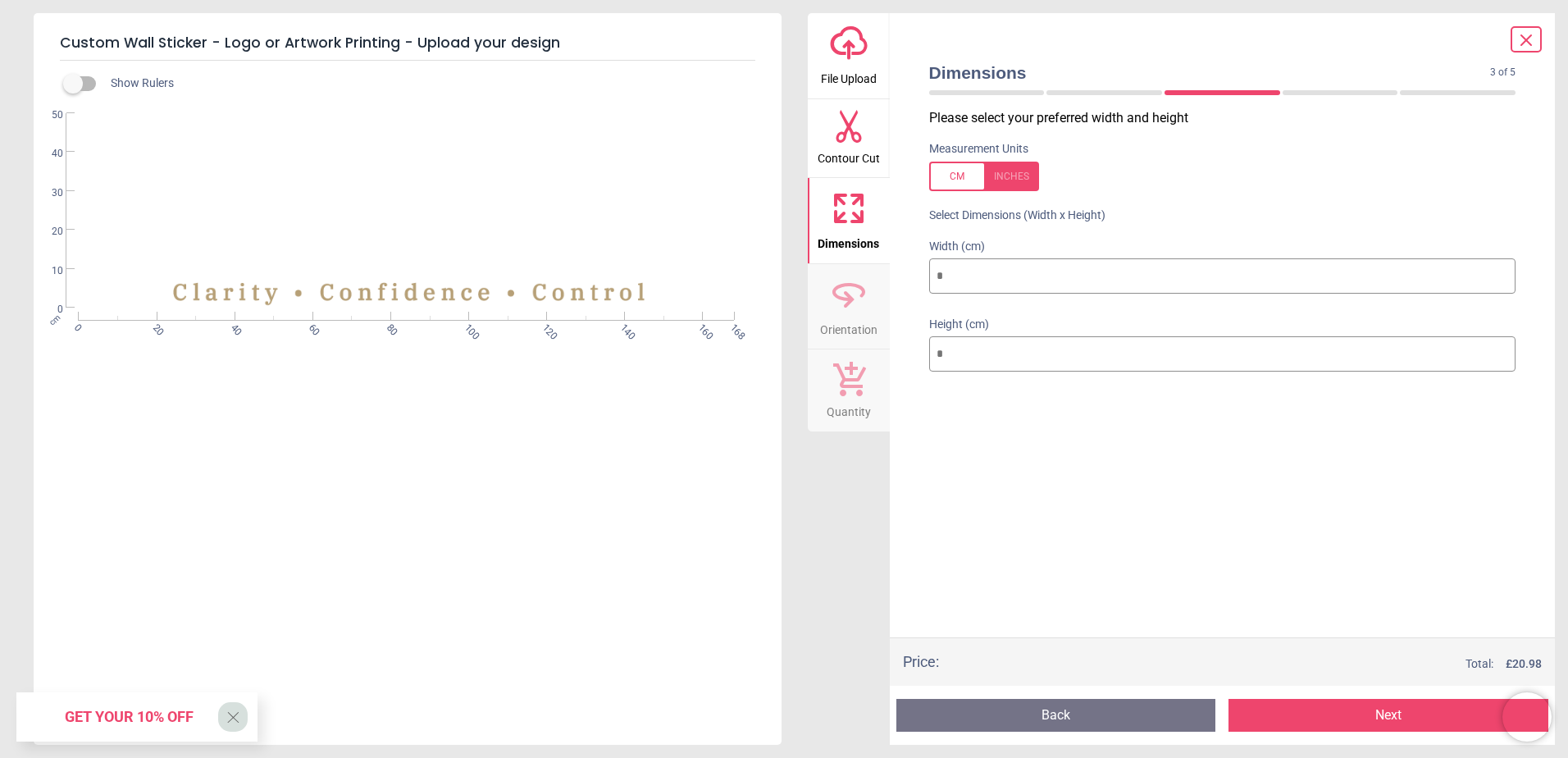
click at [850, 387] on icon at bounding box center [849, 379] width 33 height 34
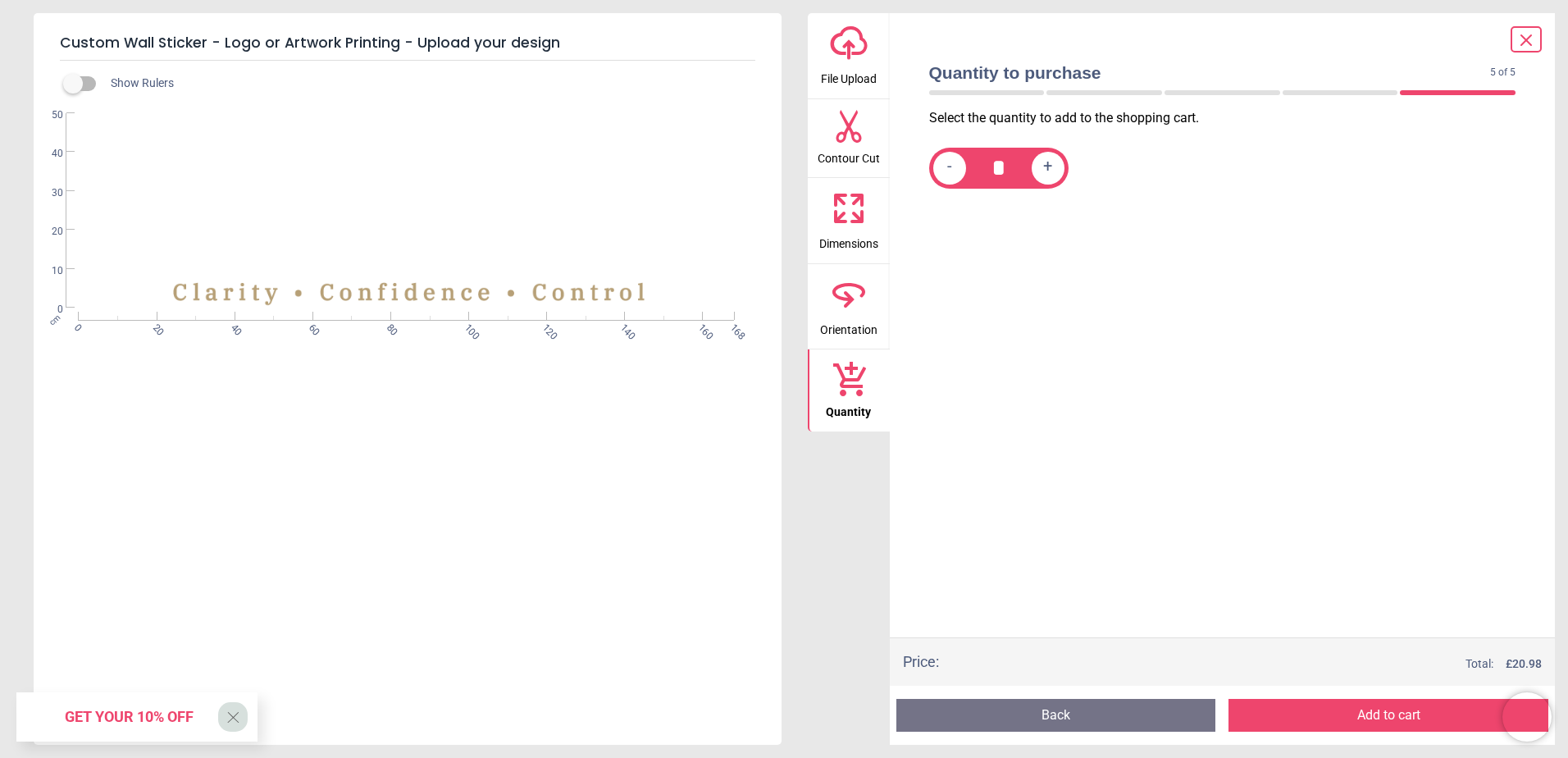
click at [842, 235] on span "Dimensions" at bounding box center [849, 240] width 59 height 24
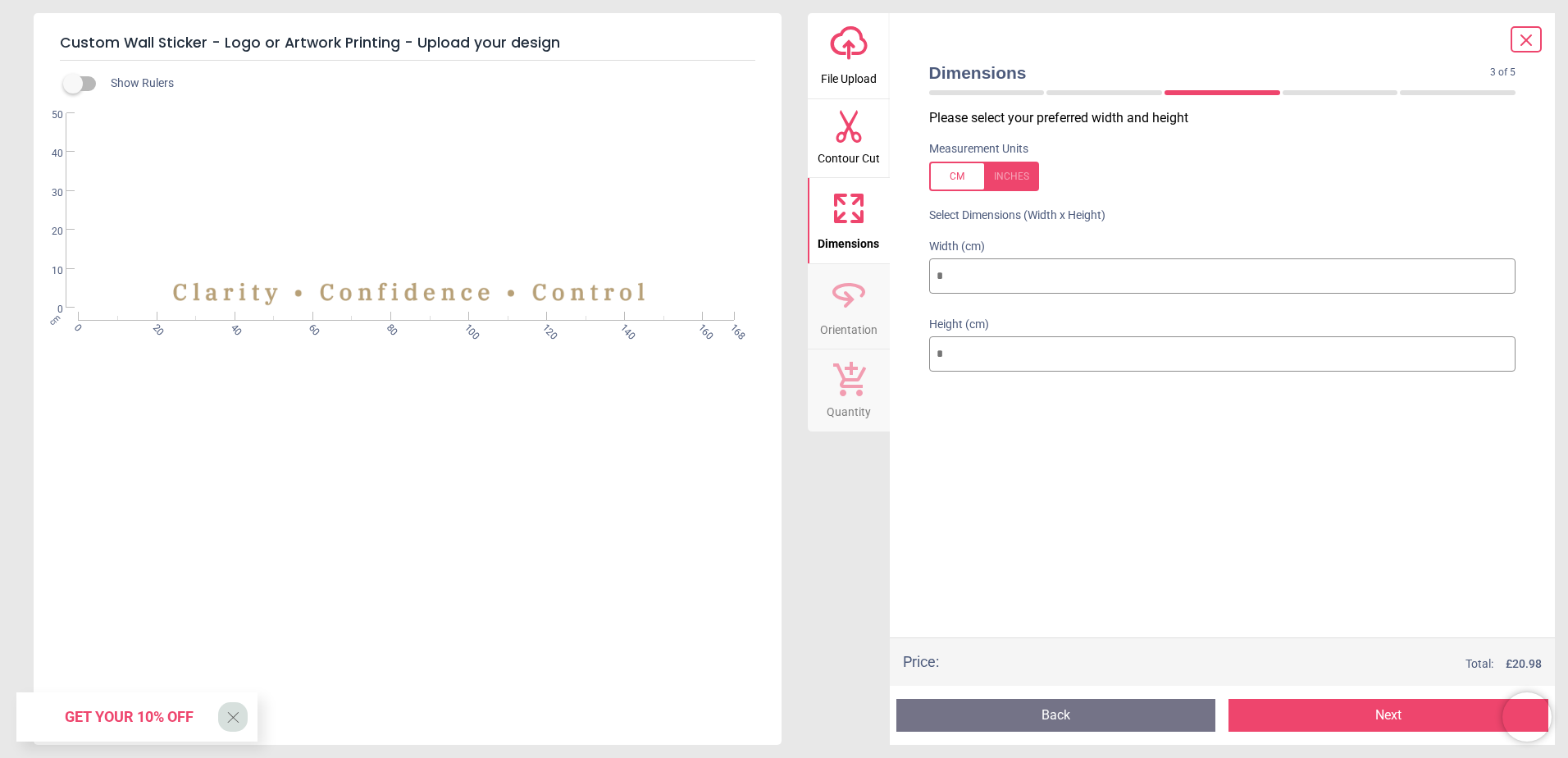
type input "**"
type input "*"
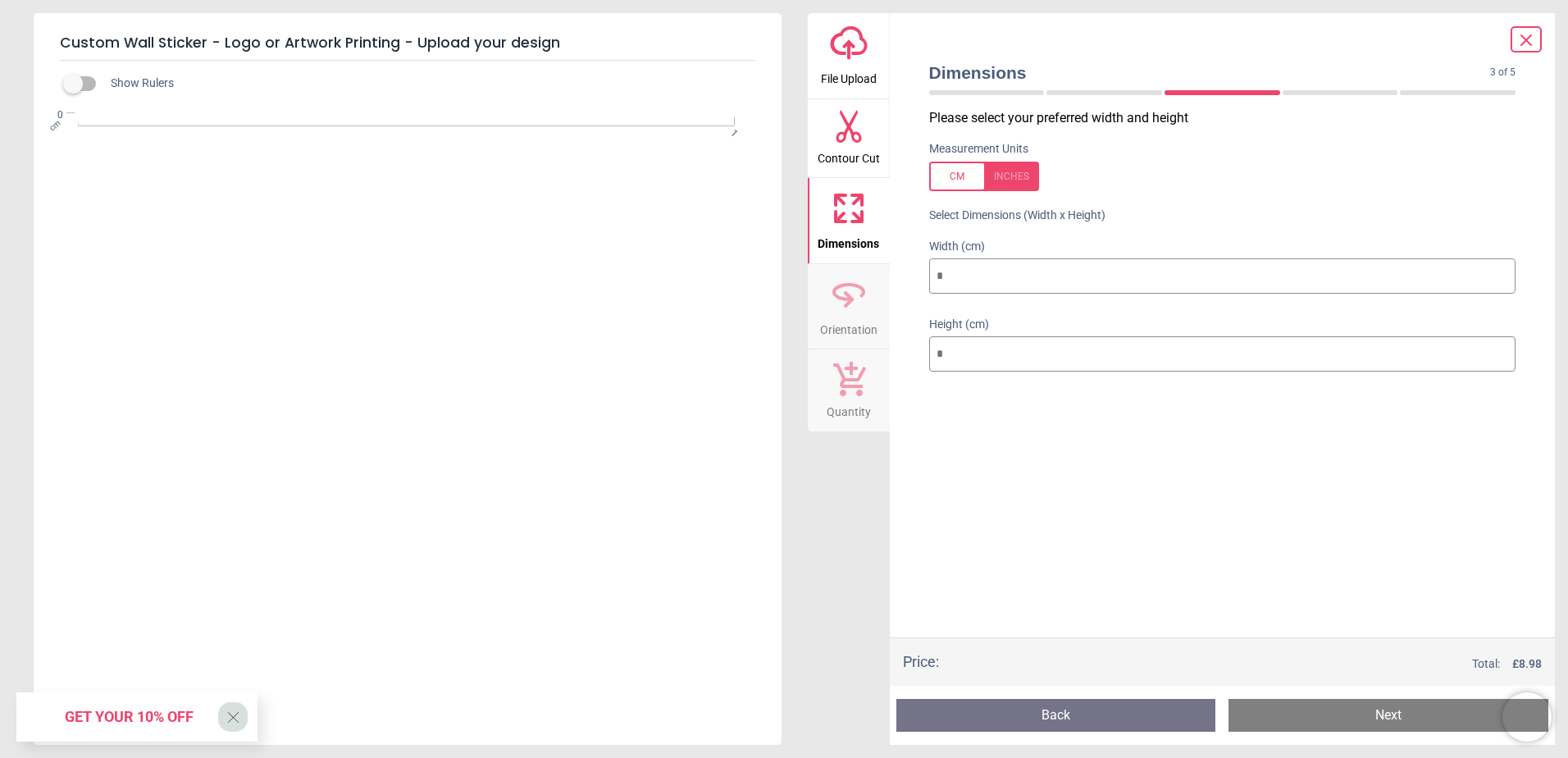
type input "**"
type input "*"
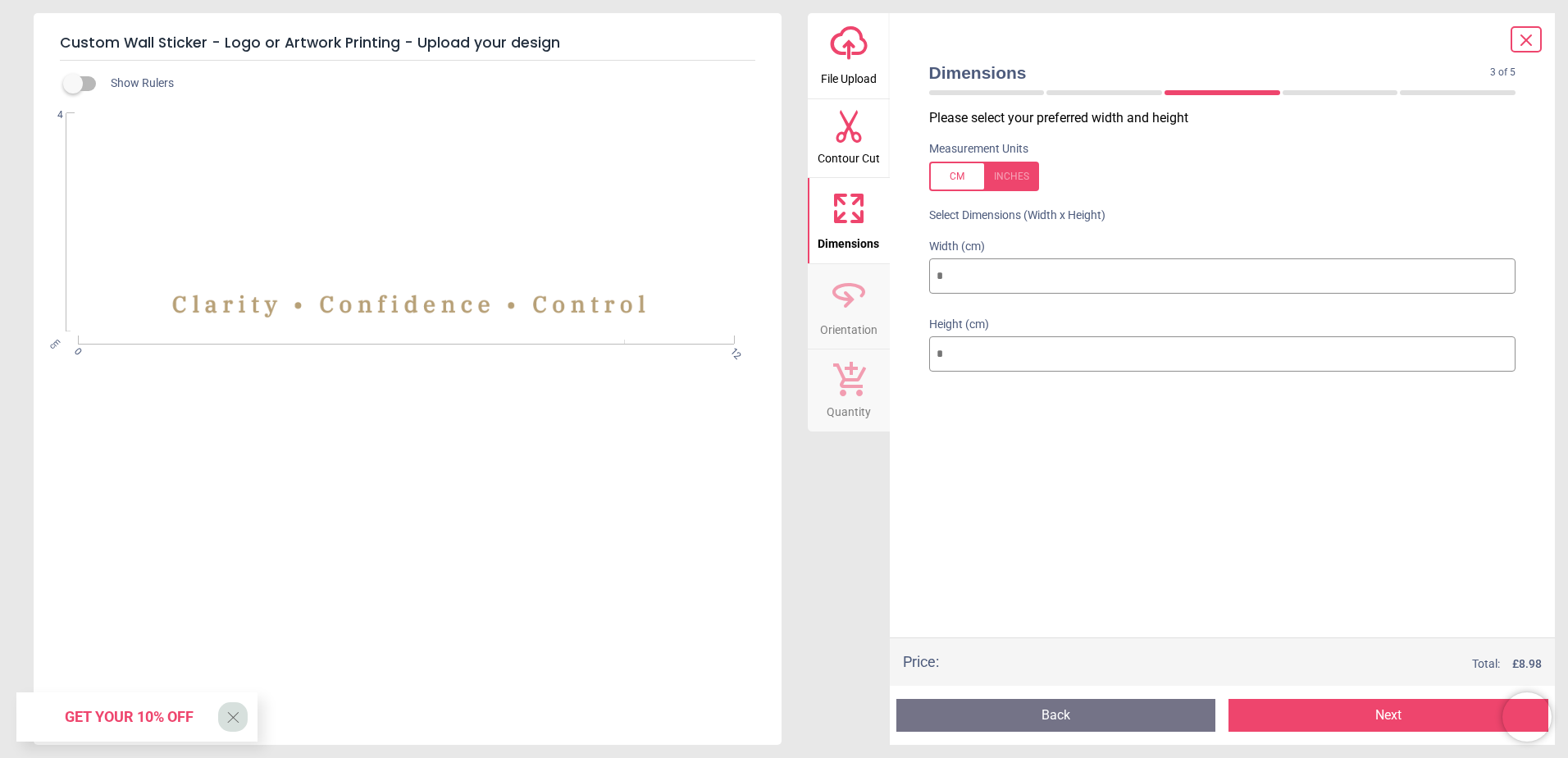
type input "***"
type input "**"
type input "*"
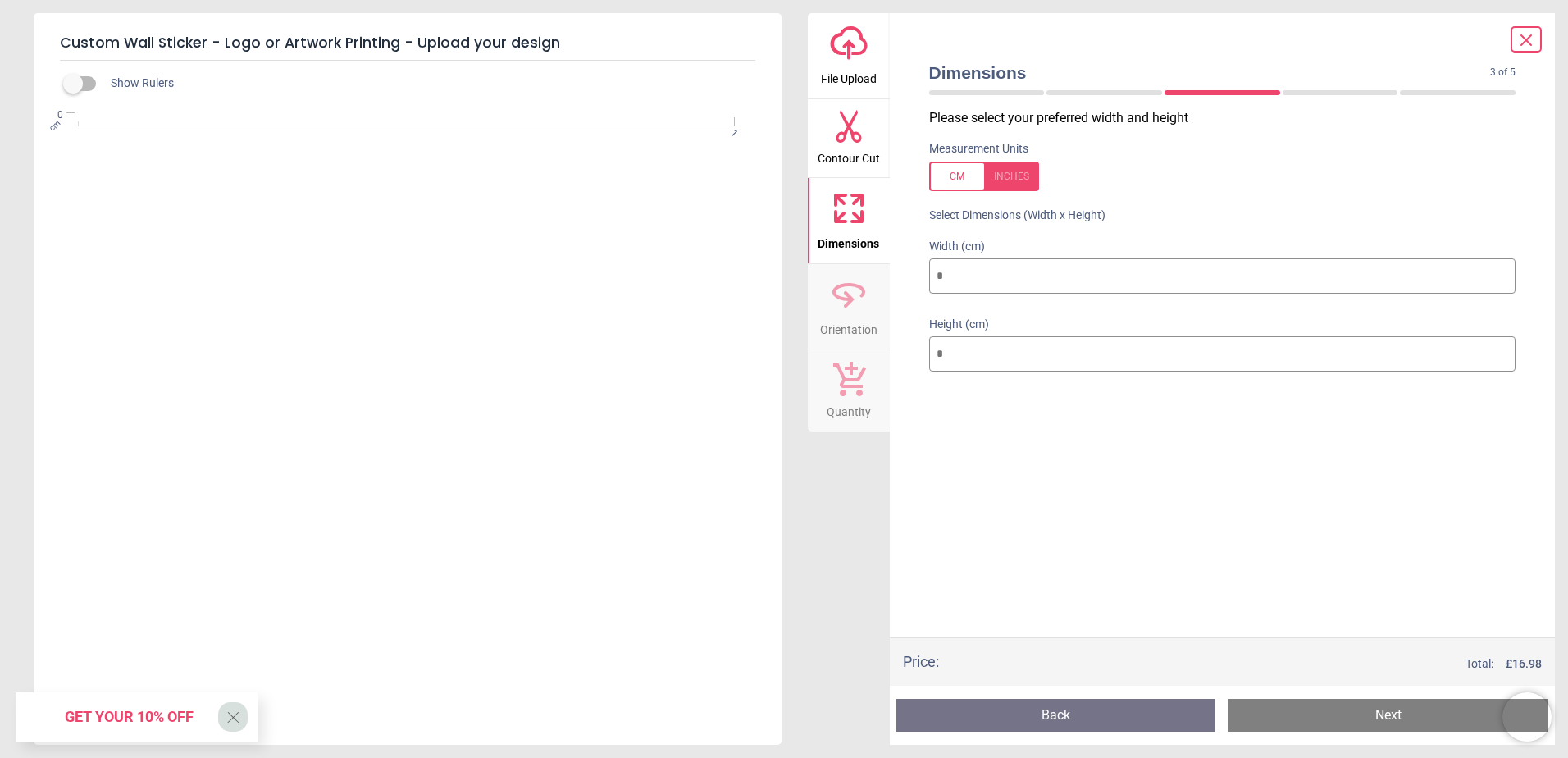
type input "**"
type input "*"
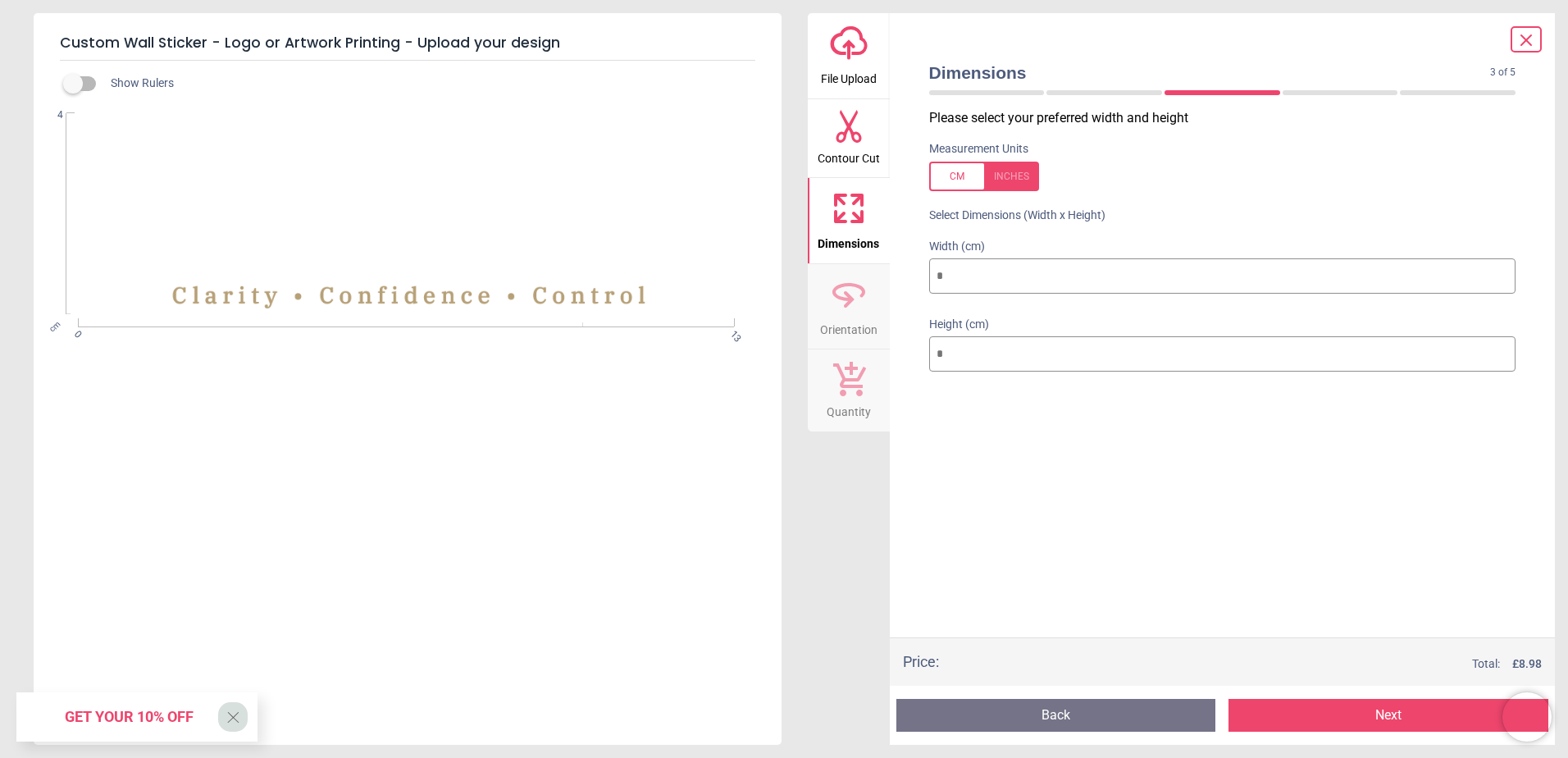
type input "***"
type input "**"
type input "***"
click at [1369, 721] on button "Next" at bounding box center [1388, 715] width 320 height 33
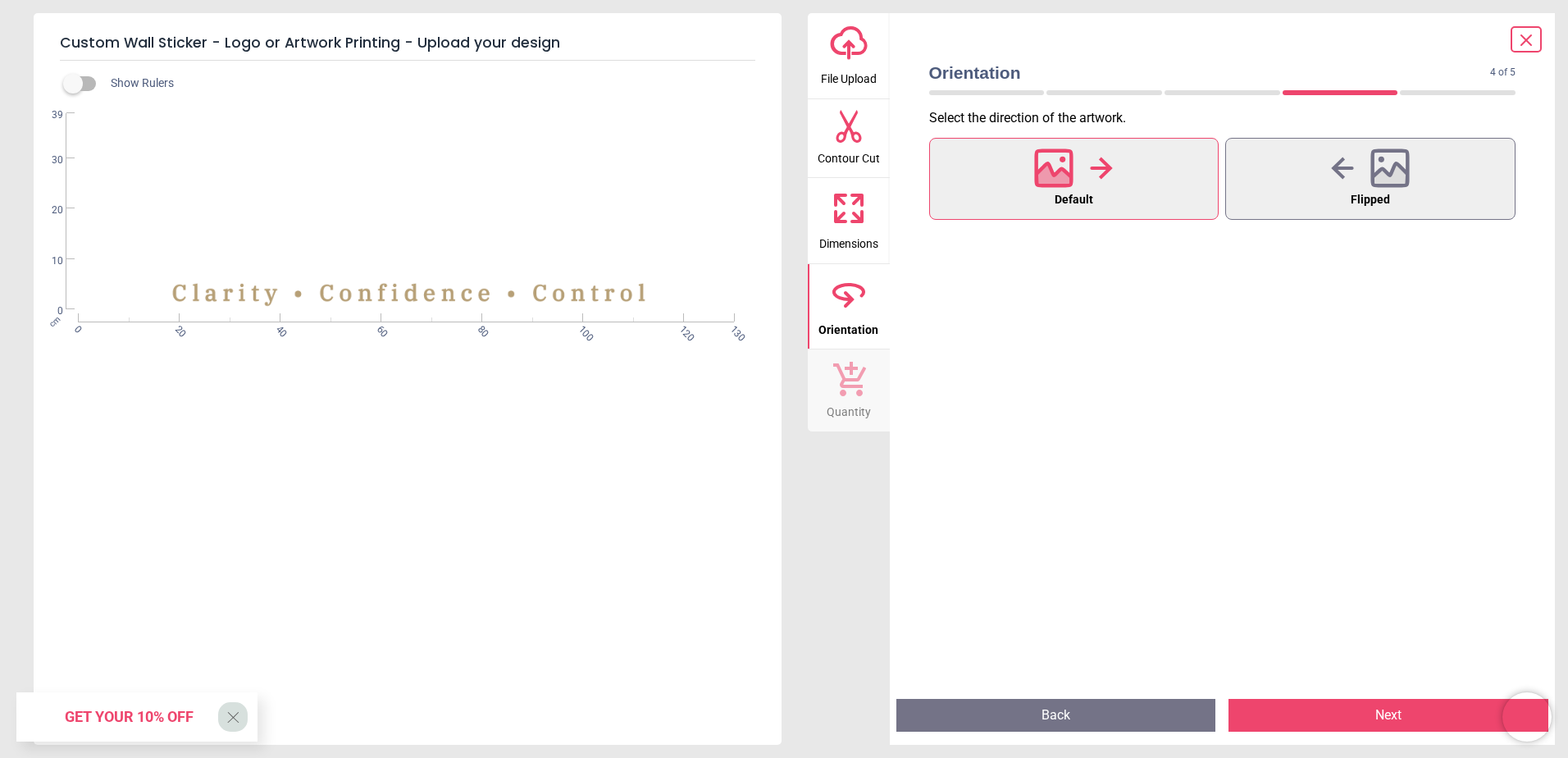
click at [1326, 708] on button "Next" at bounding box center [1388, 715] width 320 height 33
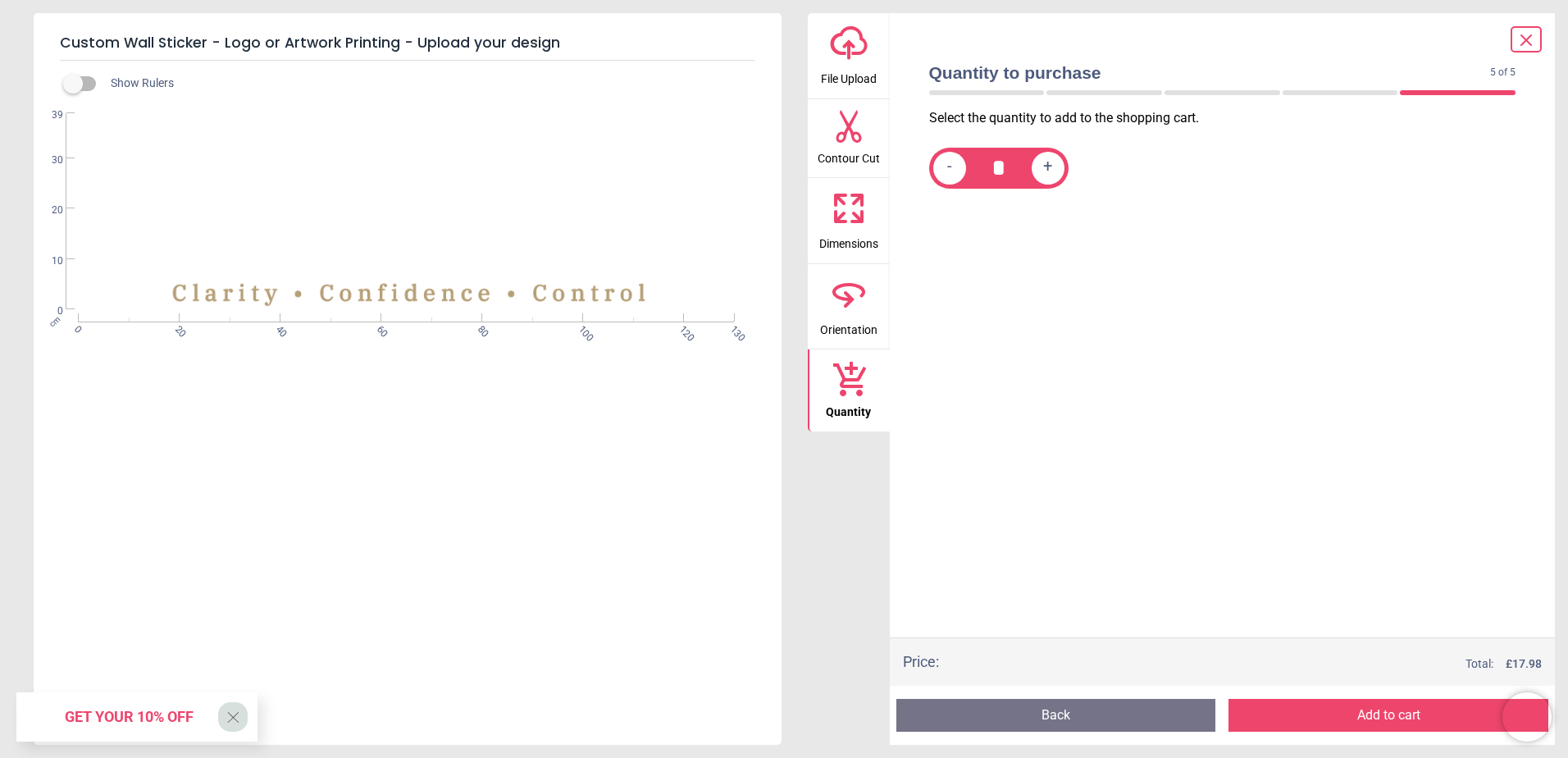
click at [1326, 708] on button "Add to cart" at bounding box center [1388, 715] width 320 height 33
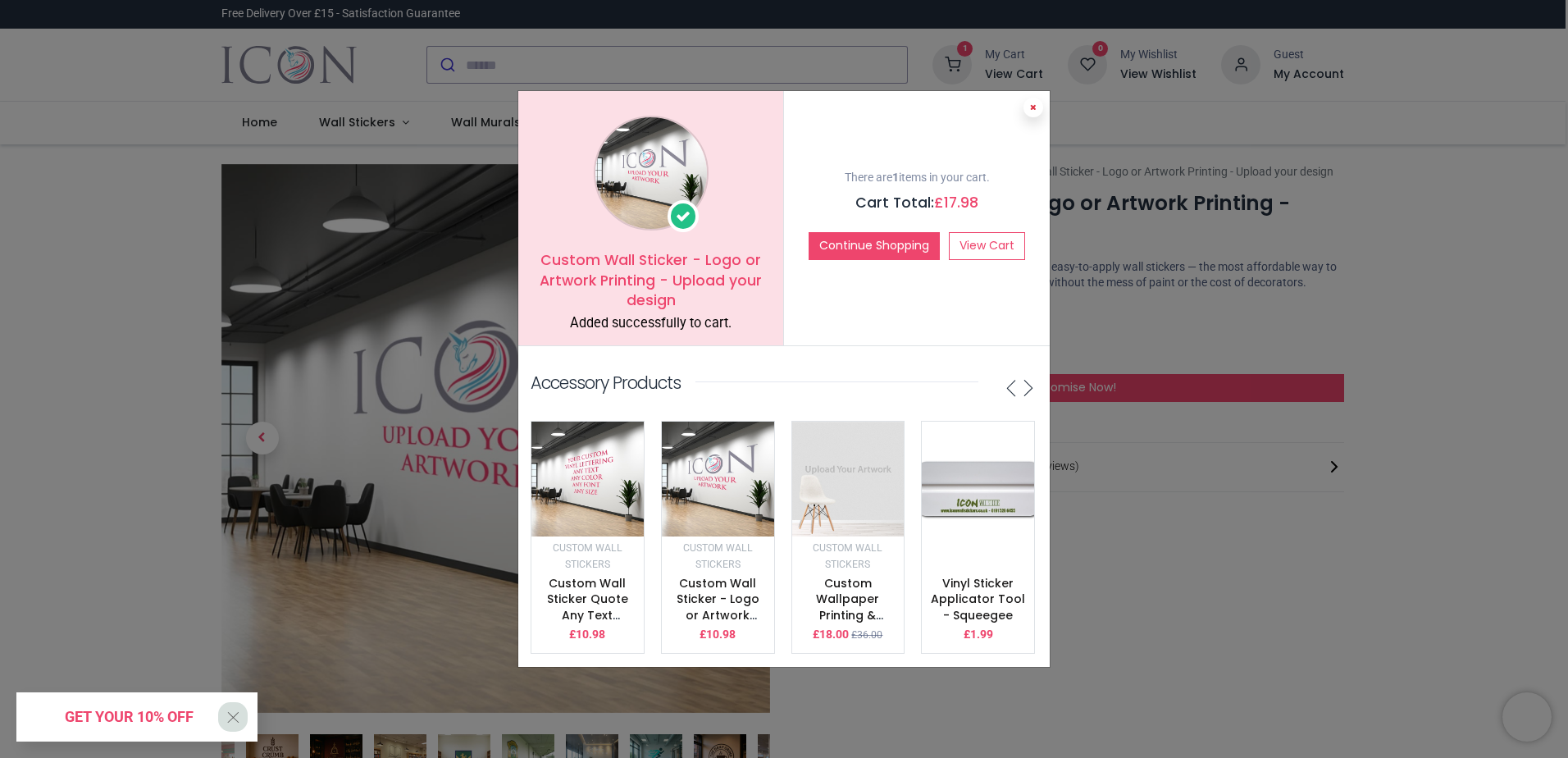
click at [1038, 97] on button at bounding box center [1033, 107] width 19 height 19
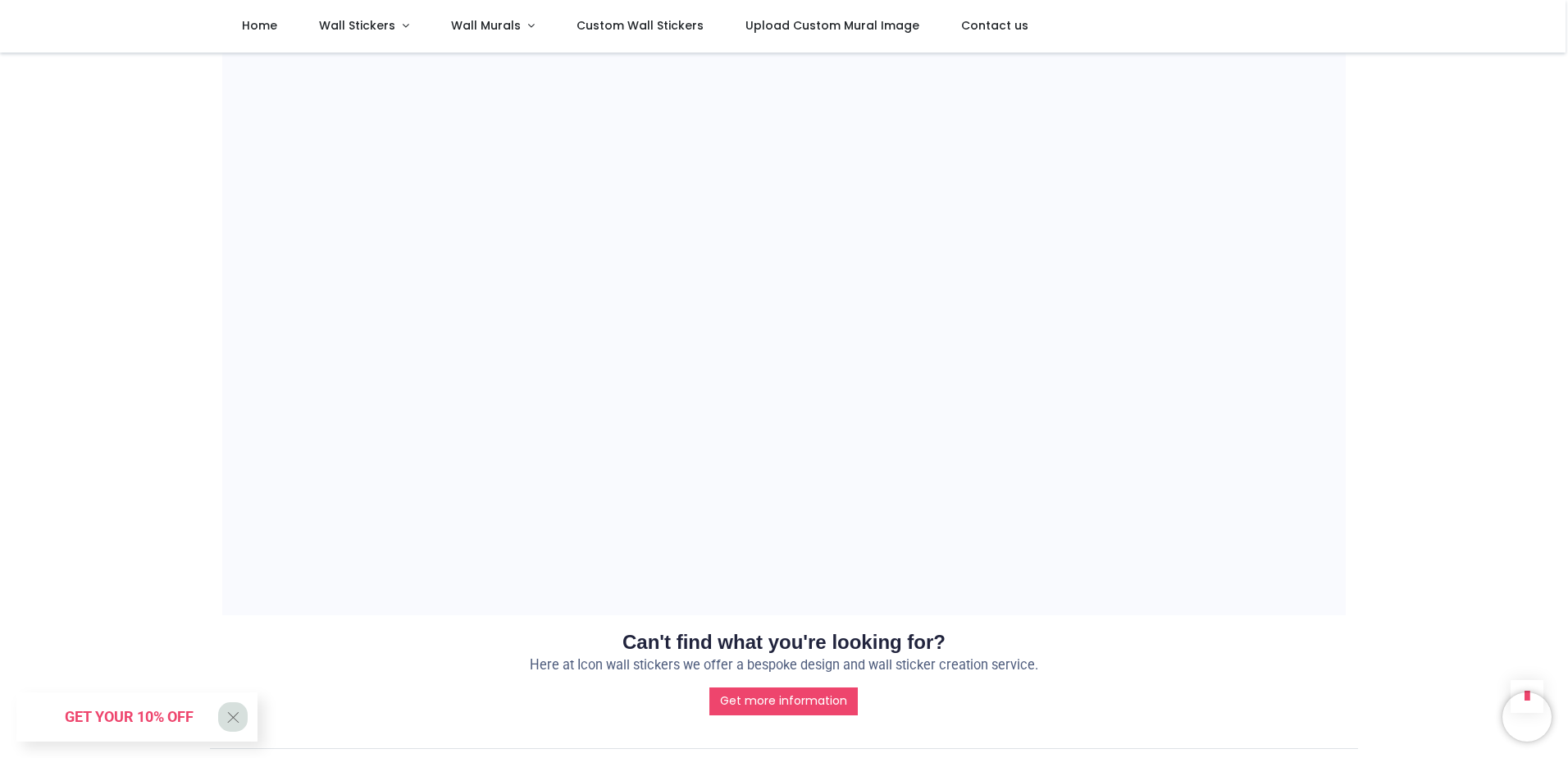
scroll to position [1534, 0]
